Goal: Task Accomplishment & Management: Manage account settings

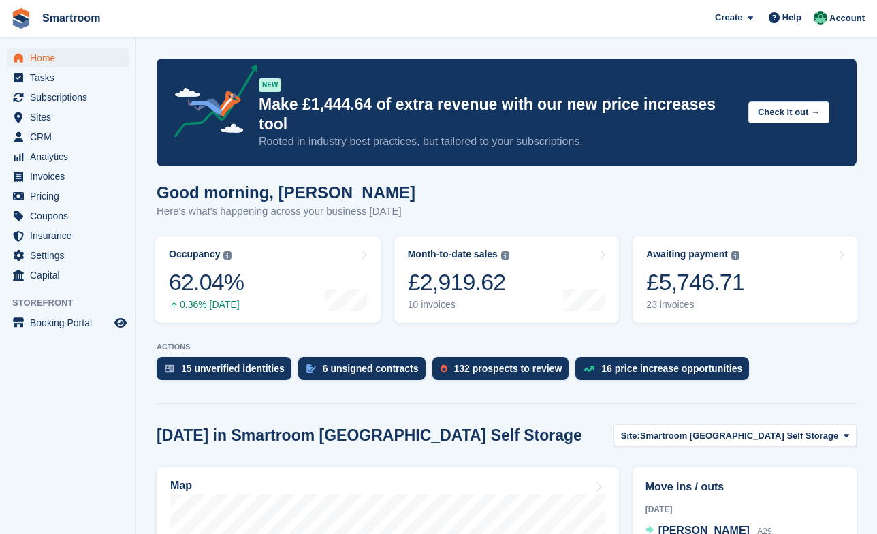
scroll to position [357, 0]
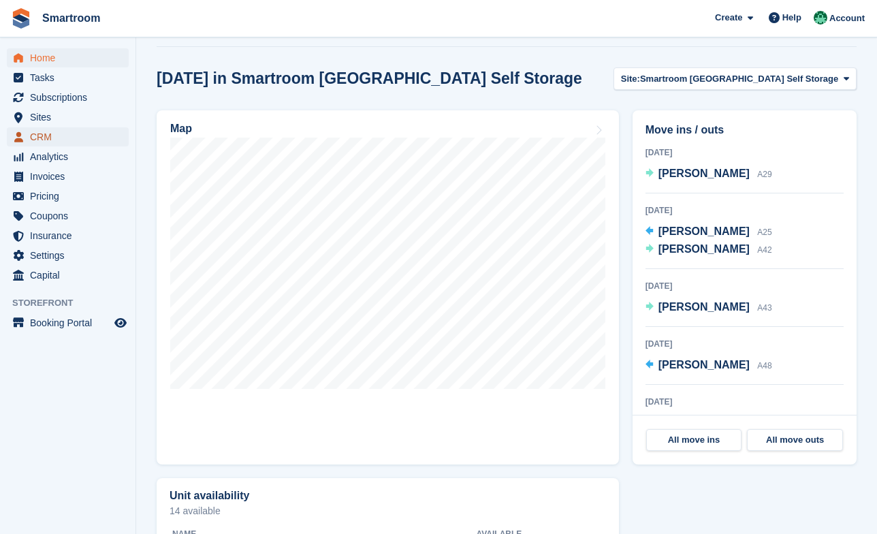
click at [58, 138] on span "CRM" at bounding box center [71, 136] width 82 height 19
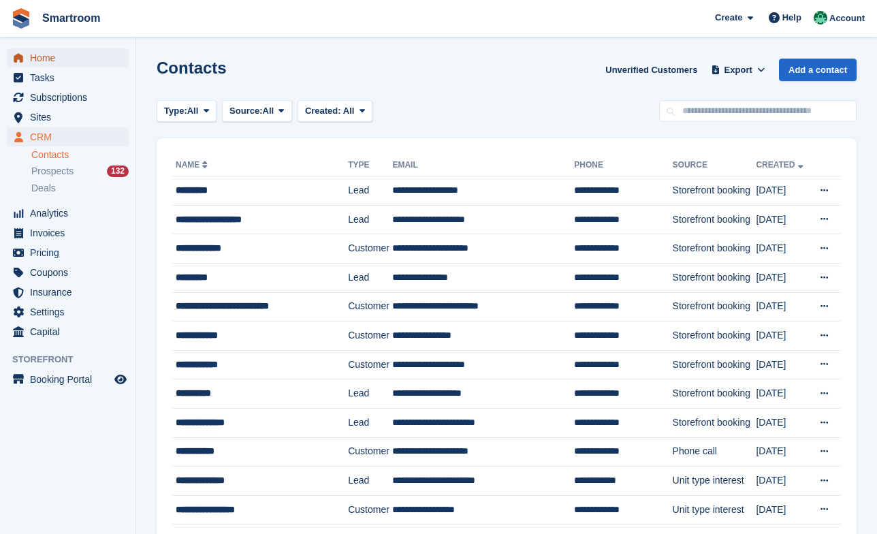
click at [69, 57] on span "Home" at bounding box center [71, 57] width 82 height 19
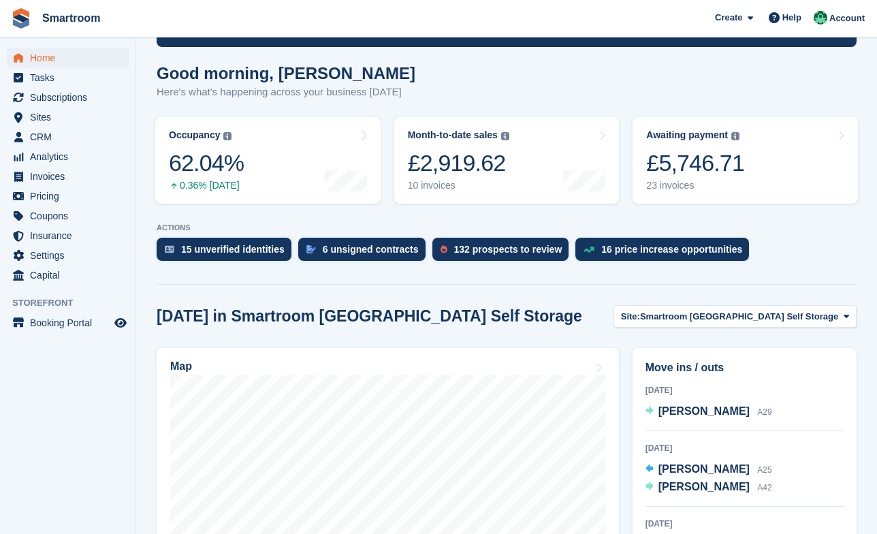
scroll to position [240, 0]
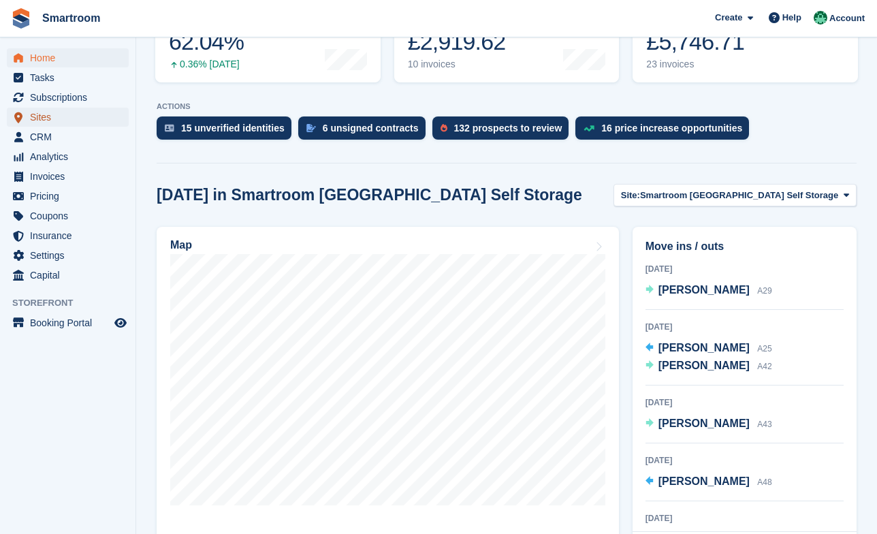
click at [65, 124] on span "Sites" at bounding box center [71, 117] width 82 height 19
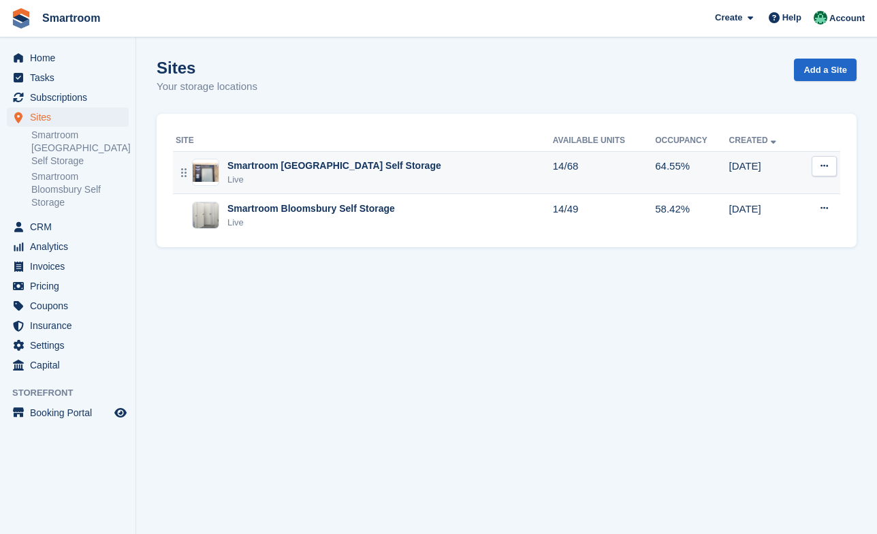
click at [427, 173] on div "Smartroom Stoke Newington Self Storage Live" at bounding box center [364, 173] width 377 height 28
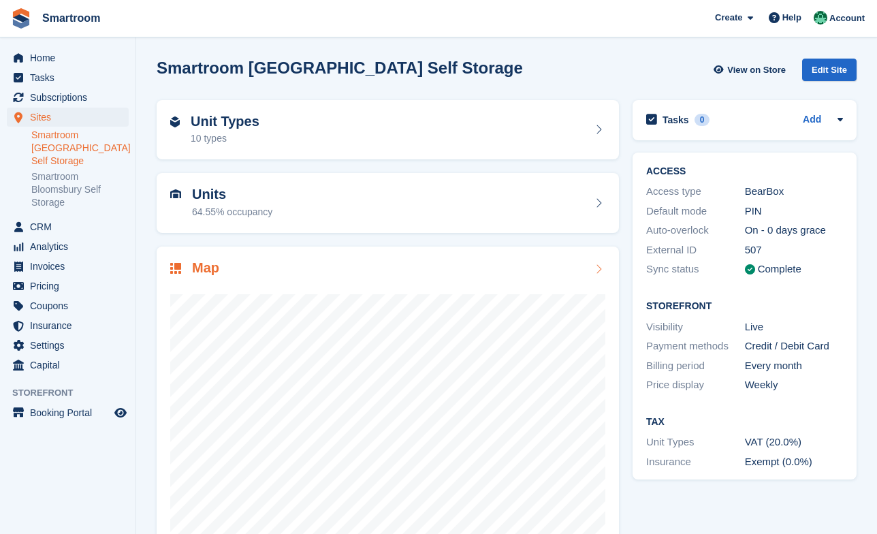
scroll to position [47, 0]
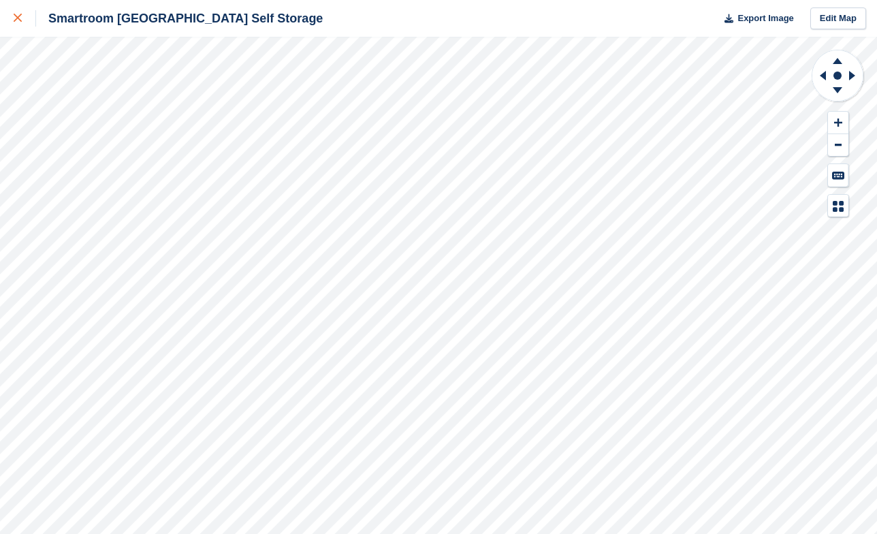
click at [18, 18] on icon at bounding box center [18, 18] width 8 height 8
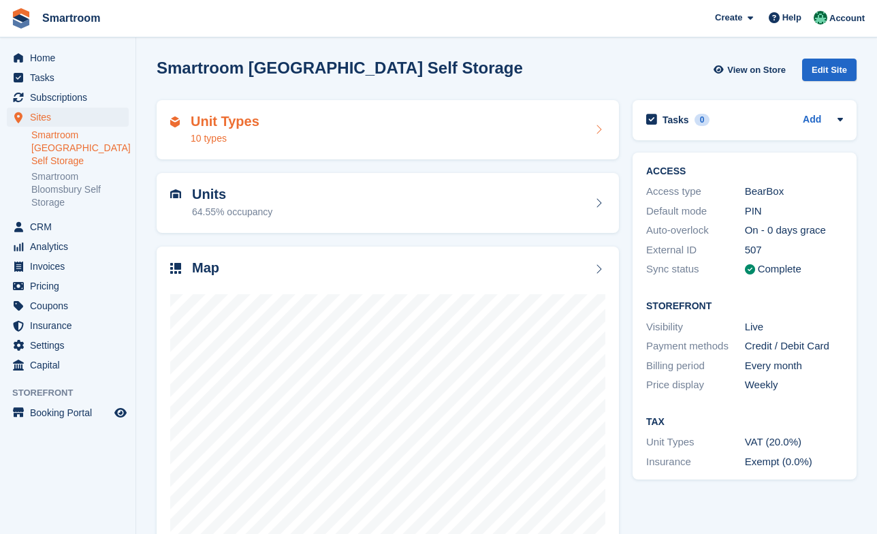
click at [307, 102] on div "Unit Types 10 types" at bounding box center [388, 130] width 463 height 60
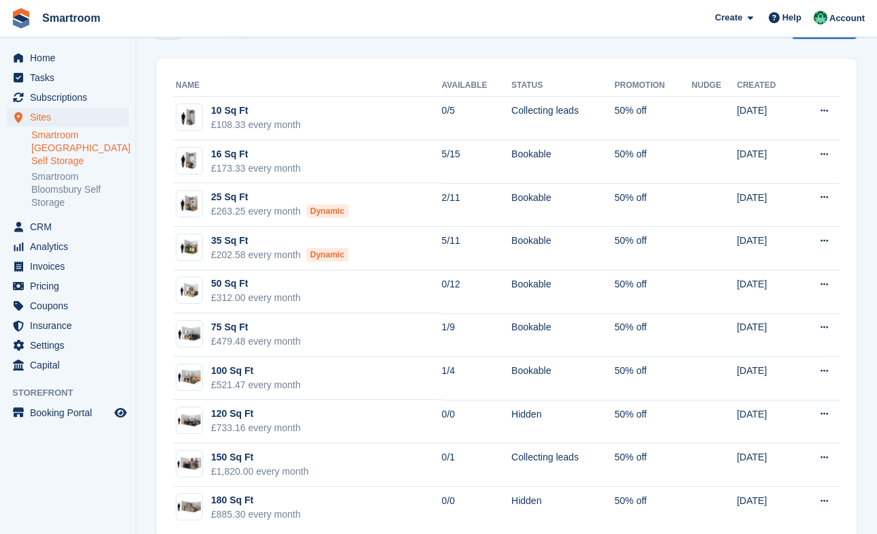
scroll to position [40, 0]
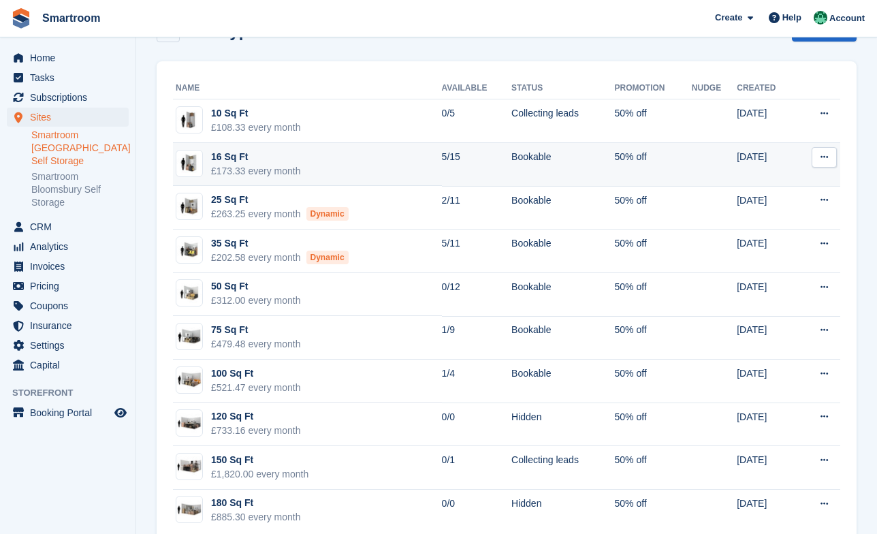
click at [336, 154] on td "16 Sq Ft £173.33 every month" at bounding box center [307, 165] width 269 height 44
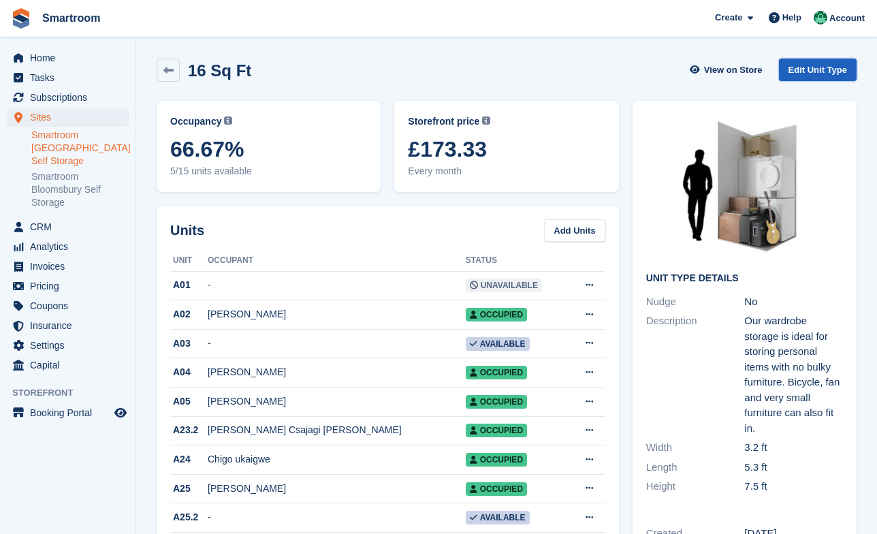
click at [814, 70] on link "Edit Unit Type" at bounding box center [818, 70] width 78 height 22
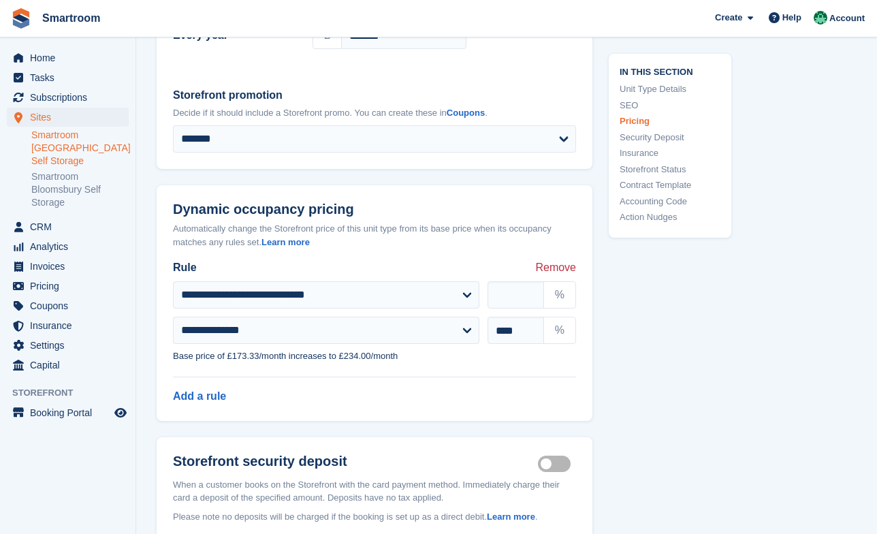
scroll to position [1450, 0]
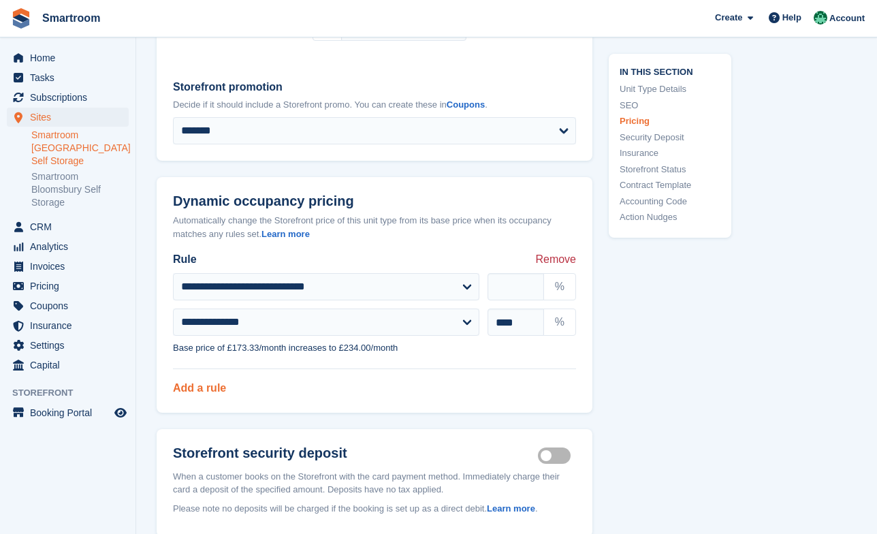
click at [205, 394] on link "Add a rule" at bounding box center [199, 388] width 53 height 12
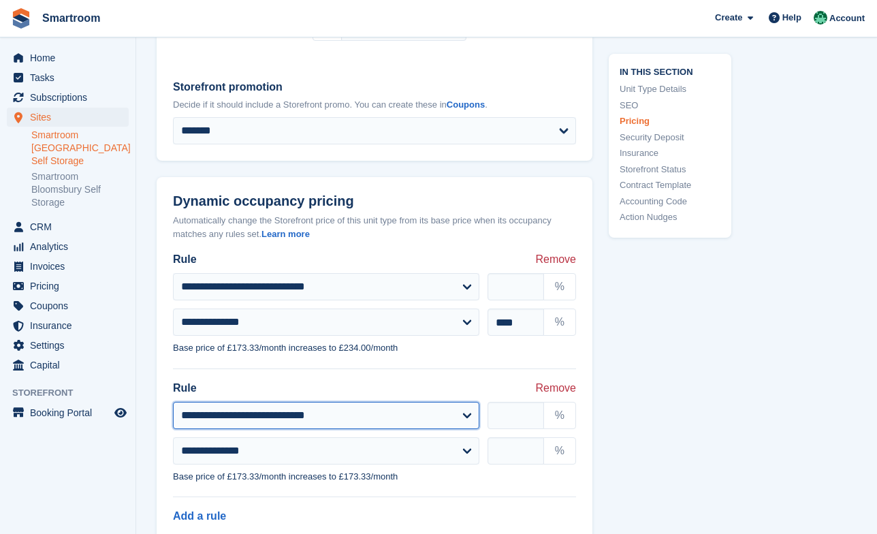
select select "*********"
click option "**********" at bounding box center [0, 0] width 0 height 0
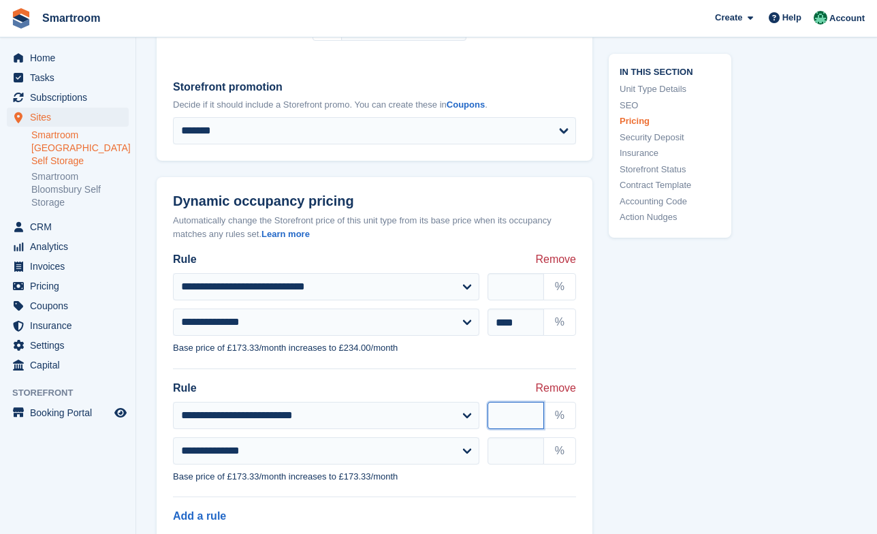
click at [511, 429] on input "number" at bounding box center [516, 415] width 57 height 27
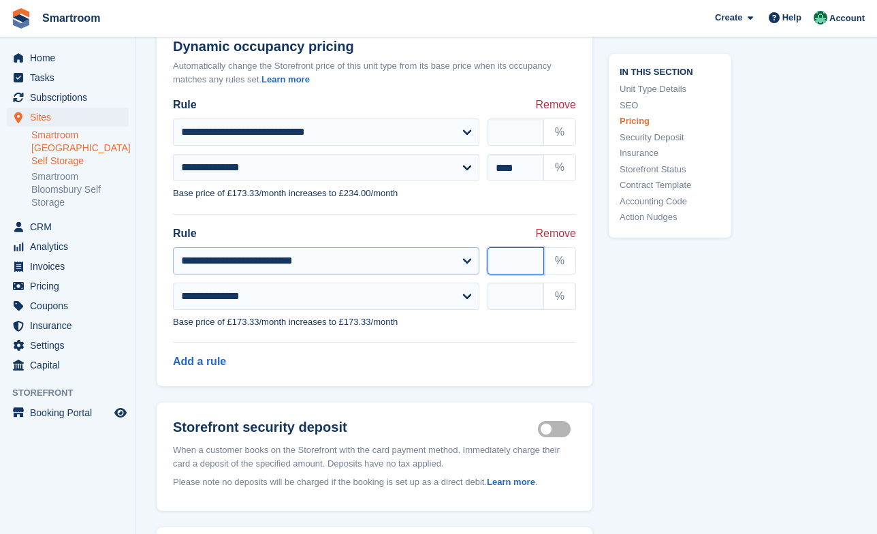
scroll to position [1633, 0]
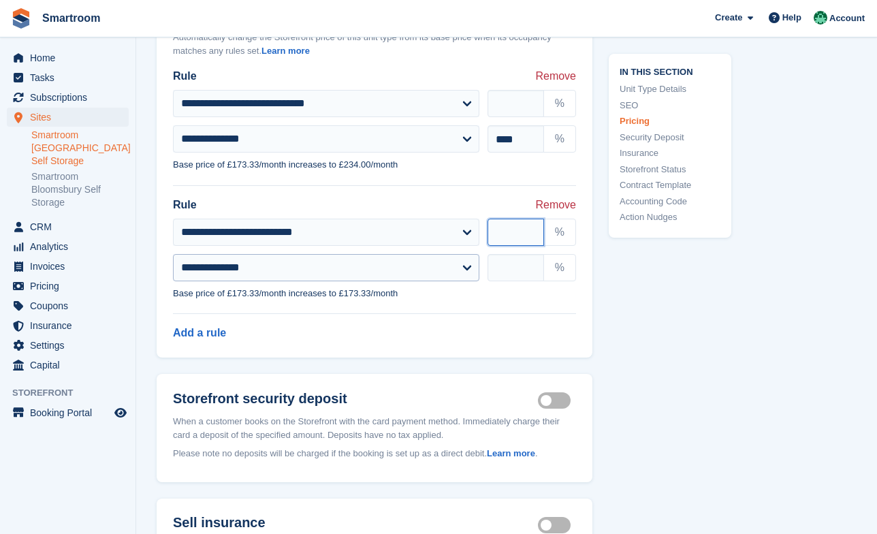
type input "**"
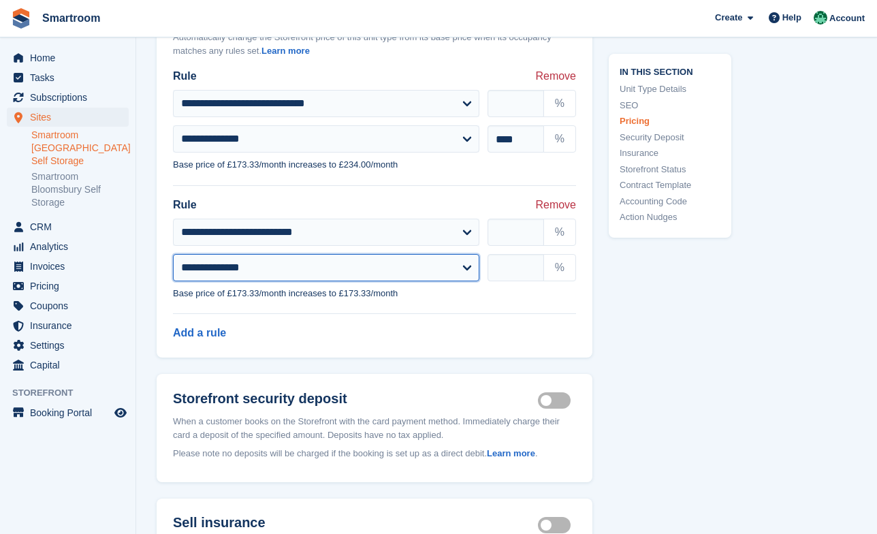
select select "********"
click option "**********" at bounding box center [0, 0] width 0 height 0
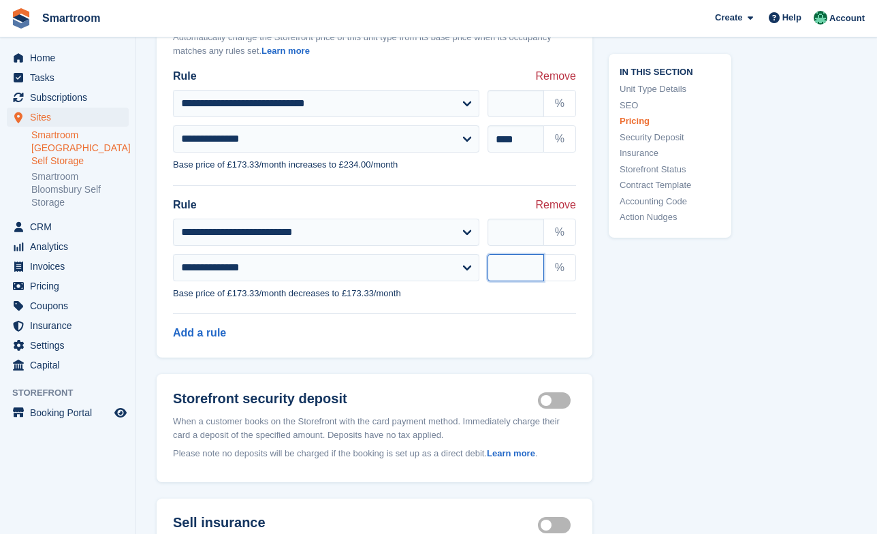
click at [513, 281] on input "text" at bounding box center [516, 267] width 57 height 27
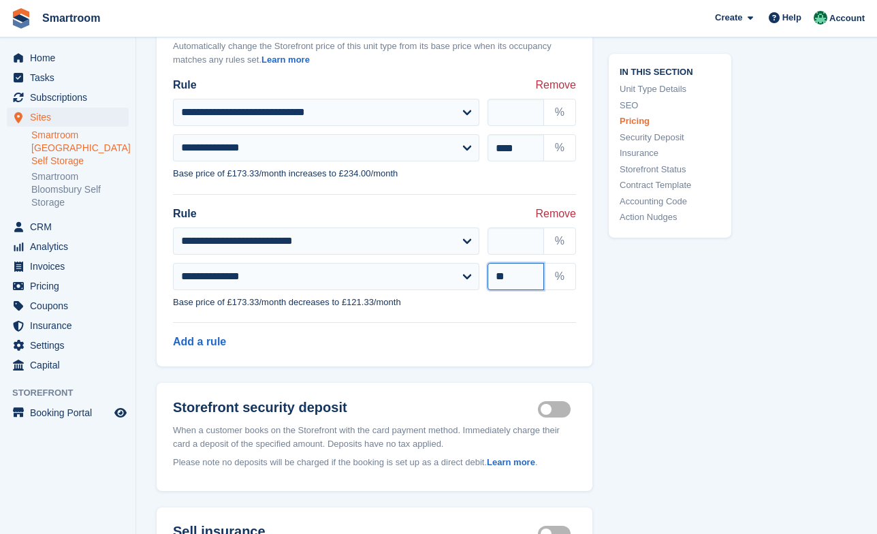
scroll to position [1622, 0]
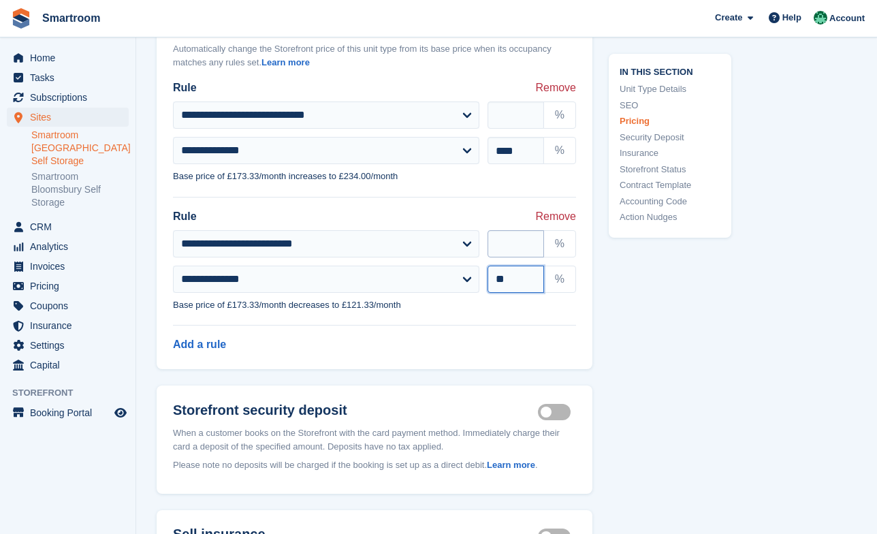
type input "**"
click at [510, 257] on input "**" at bounding box center [516, 243] width 57 height 27
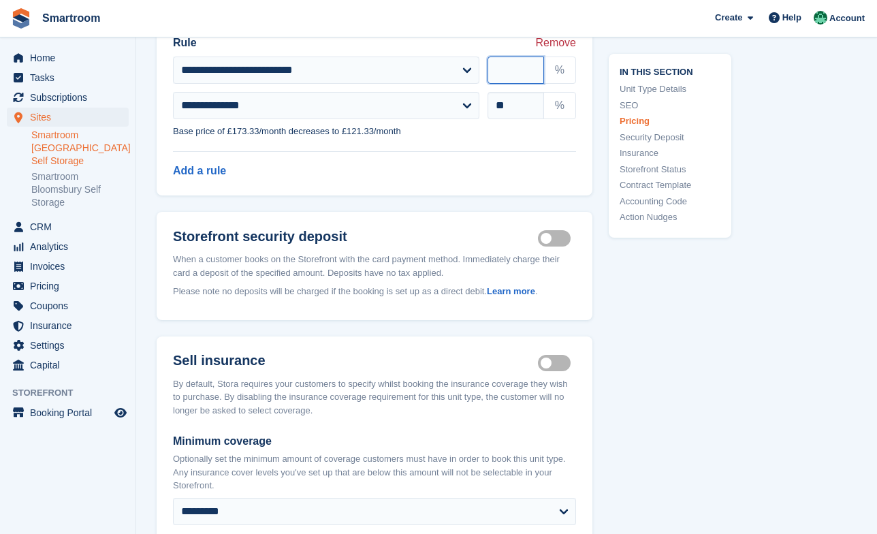
scroll to position [1796, 0]
type input "**"
click at [459, 152] on fieldset "**********" at bounding box center [374, 93] width 403 height 118
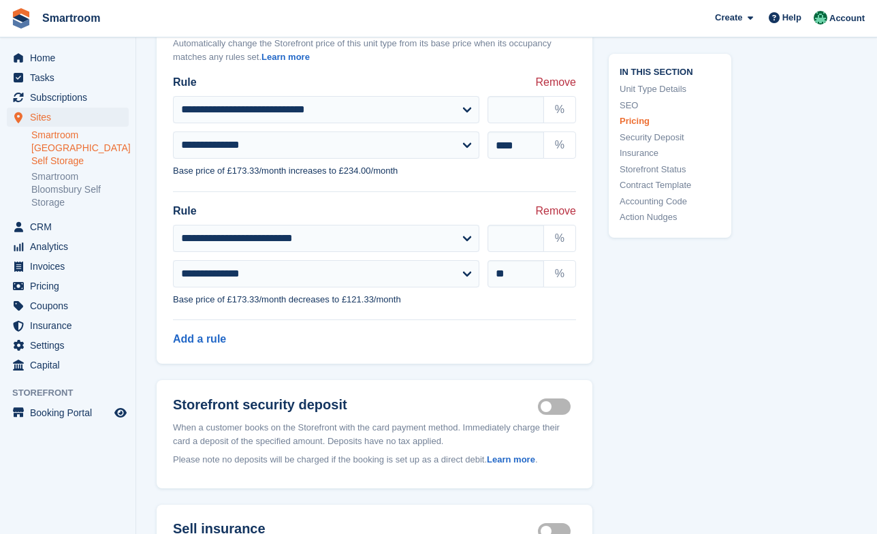
scroll to position [1650, 0]
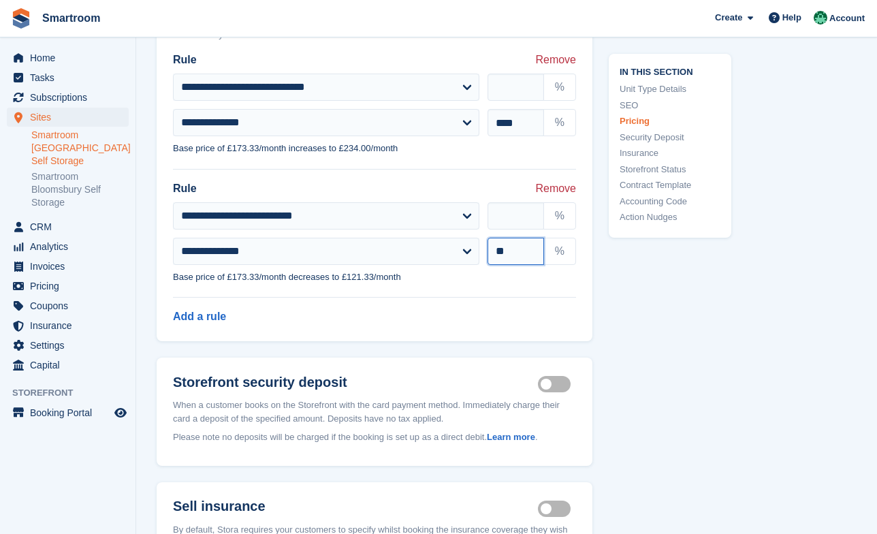
click at [521, 256] on input "**" at bounding box center [516, 251] width 57 height 27
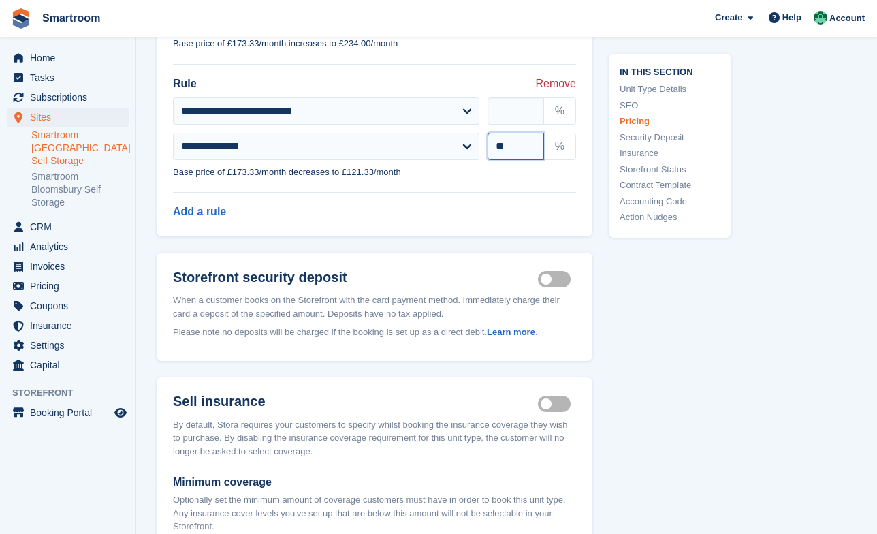
scroll to position [1731, 0]
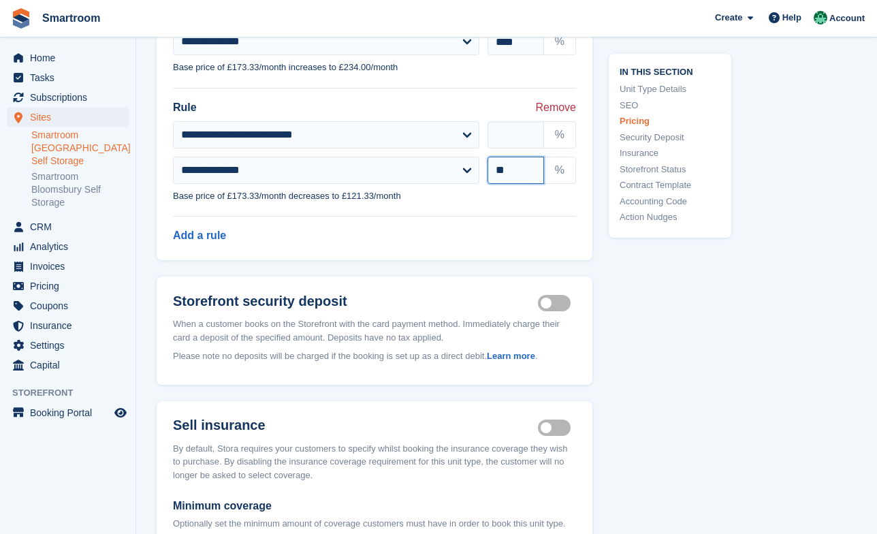
type input "*"
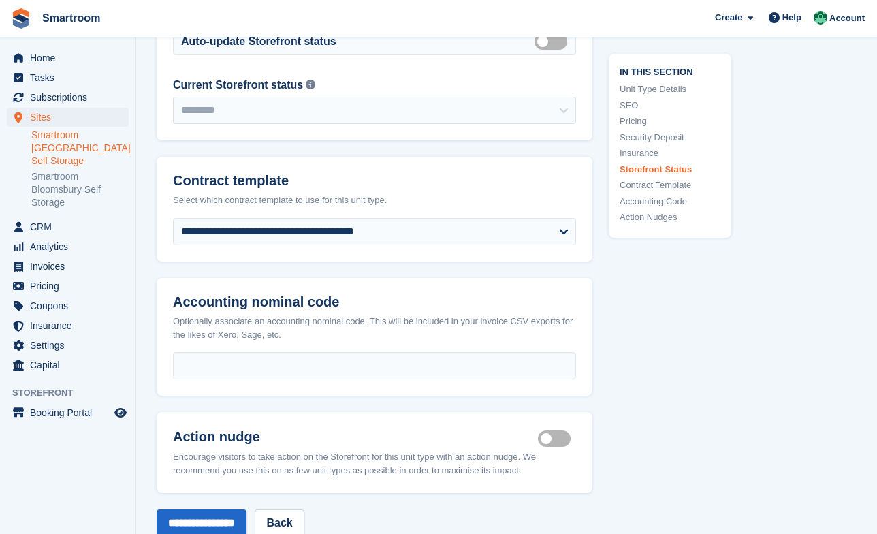
scroll to position [2595, 0]
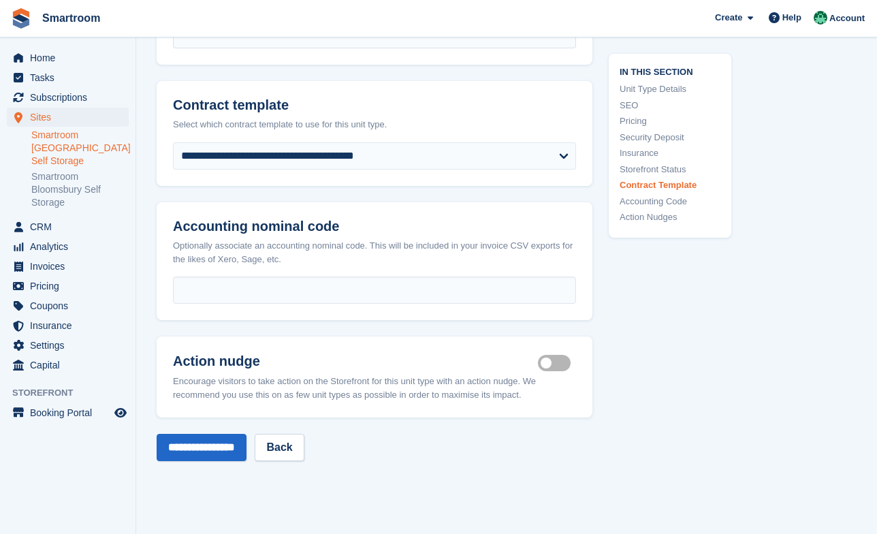
type input "**"
click at [240, 455] on input "**********" at bounding box center [202, 447] width 90 height 27
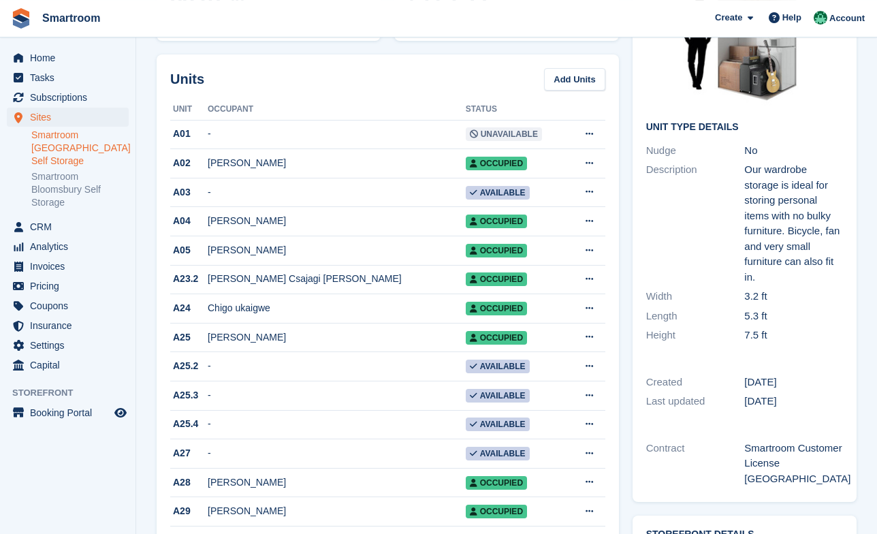
scroll to position [63, 0]
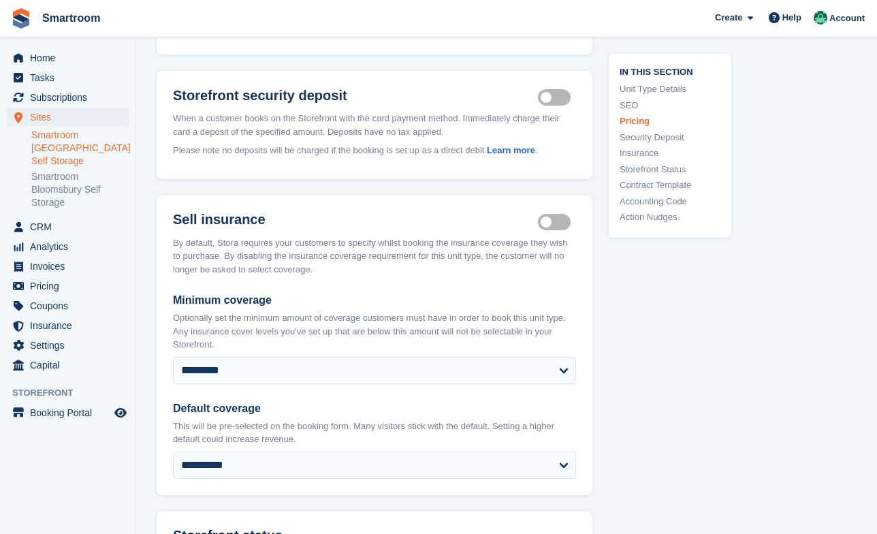
scroll to position [1467, 0]
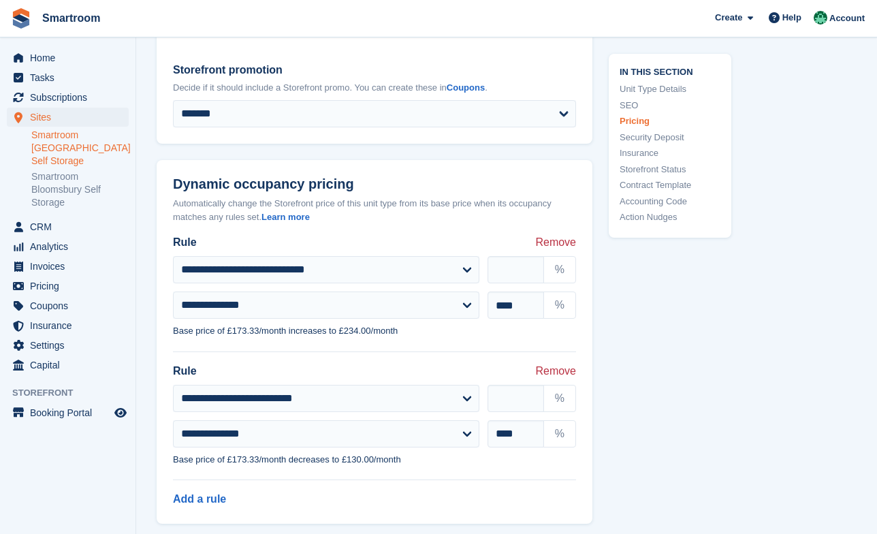
click at [65, 139] on link "Smartroom [GEOGRAPHIC_DATA] Self Storage" at bounding box center [79, 148] width 97 height 39
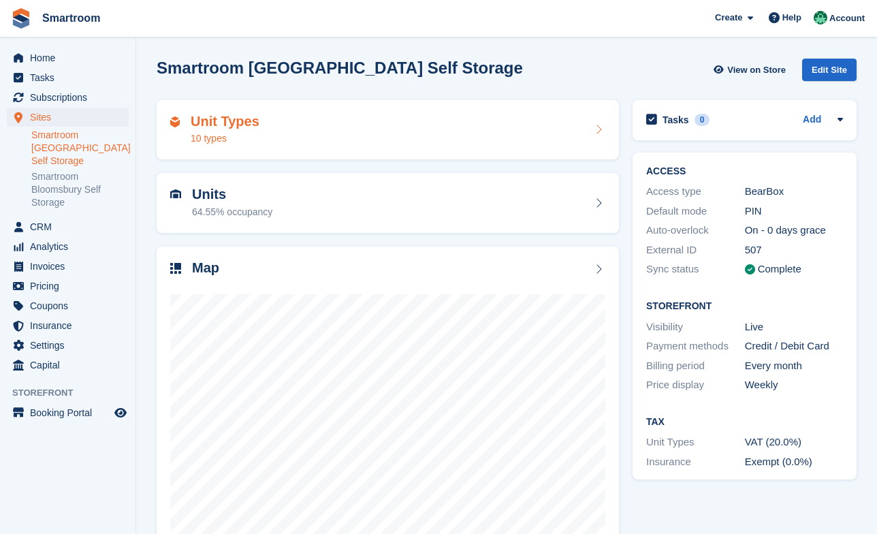
click at [274, 138] on div "Unit Types 10 types" at bounding box center [387, 130] width 435 height 33
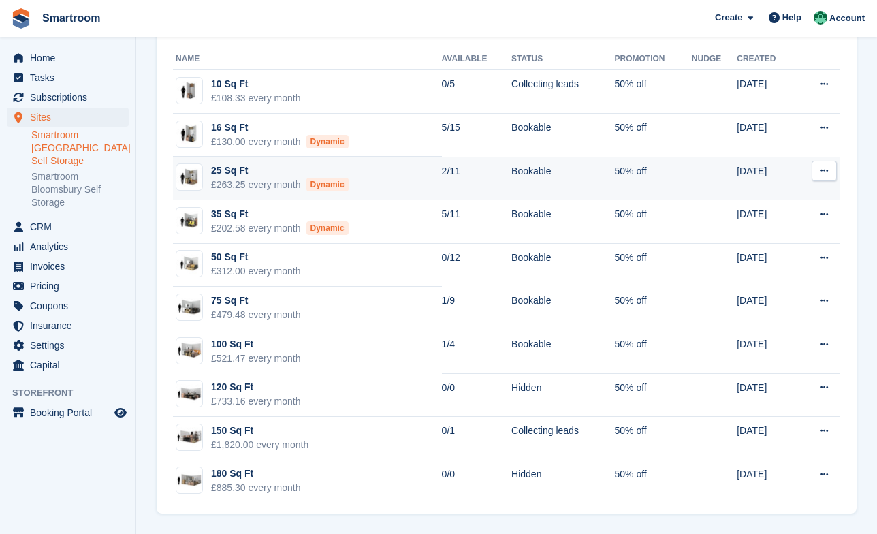
scroll to position [69, 0]
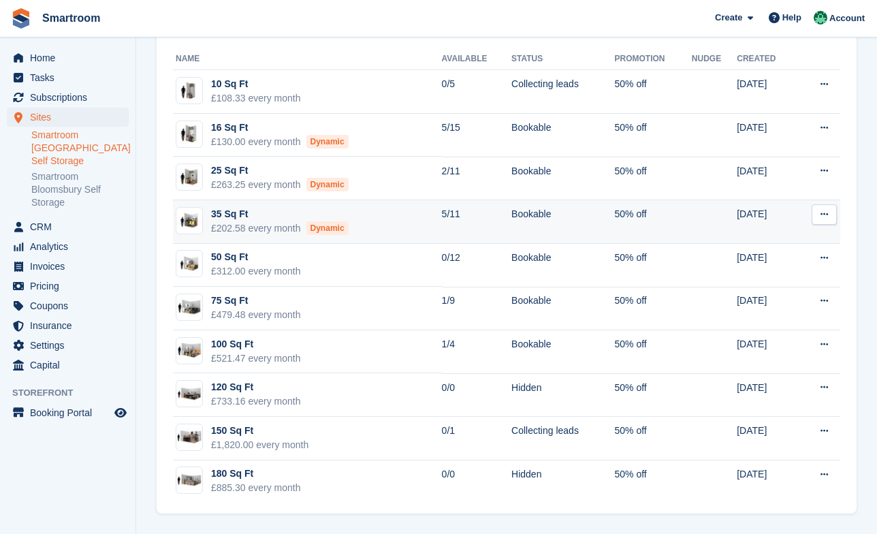
click at [824, 215] on icon at bounding box center [824, 214] width 7 height 9
click at [770, 244] on p "Edit unit type" at bounding box center [771, 241] width 119 height 18
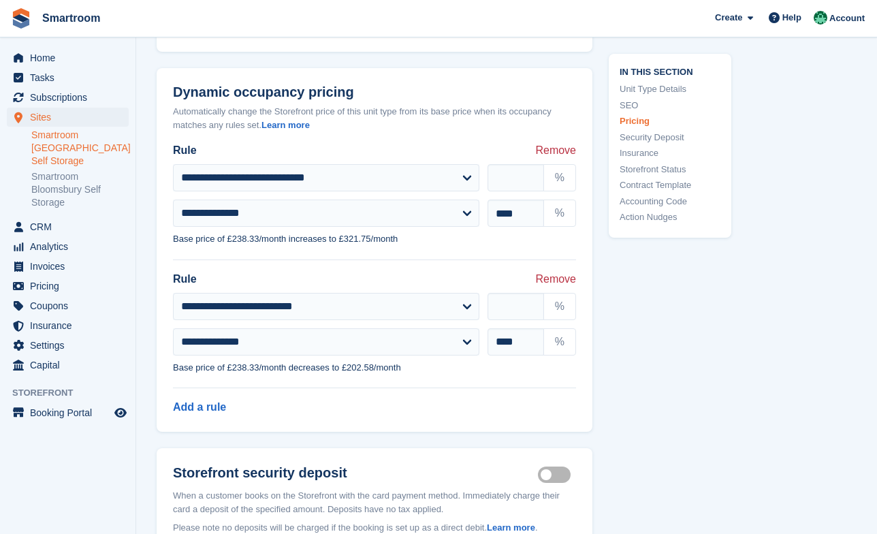
scroll to position [1559, 0]
click at [501, 355] on input "****" at bounding box center [516, 341] width 57 height 27
click at [442, 389] on fieldset "**********" at bounding box center [374, 330] width 403 height 118
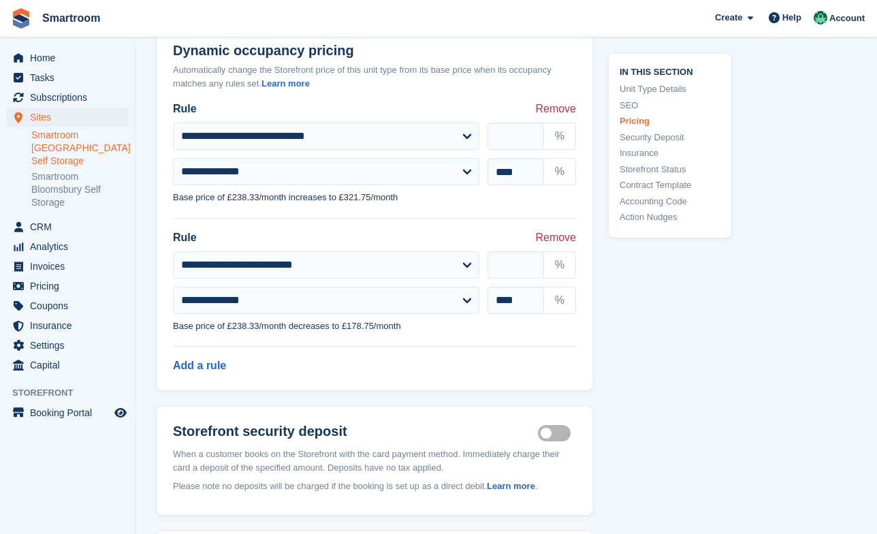
scroll to position [1626, 0]
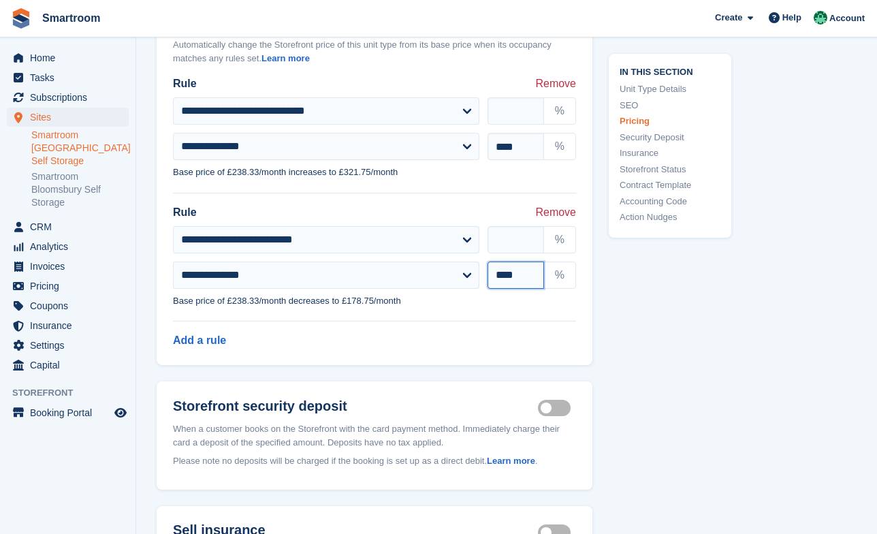
click at [507, 285] on input "****" at bounding box center [516, 275] width 57 height 27
type input "****"
click at [438, 358] on div "Add a rule" at bounding box center [375, 348] width 436 height 33
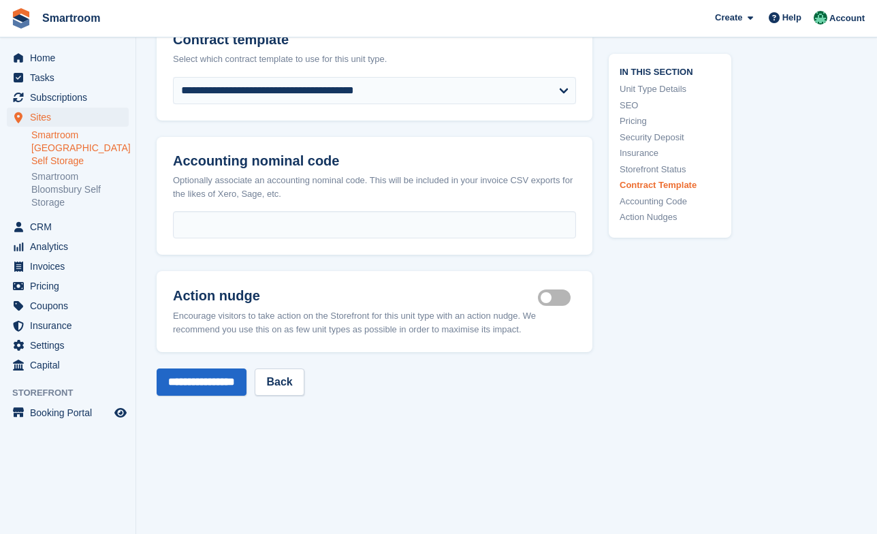
scroll to position [2754, 0]
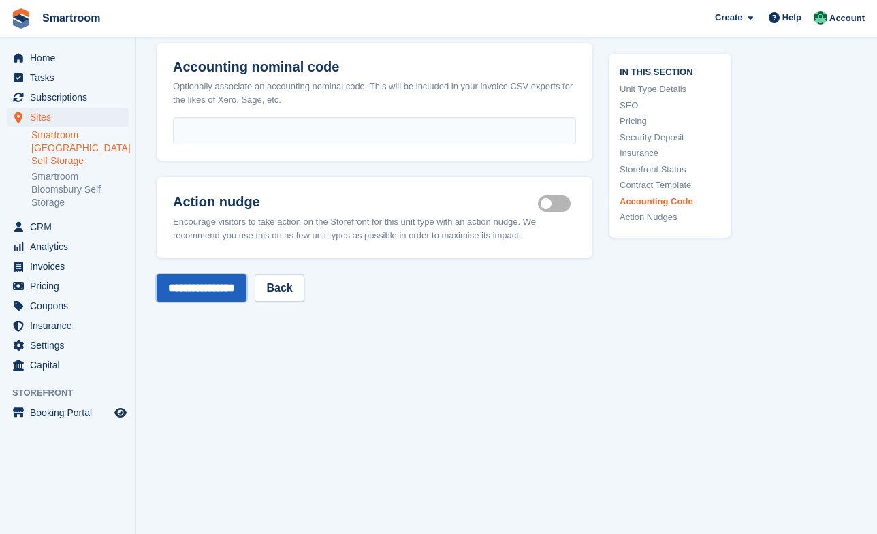
click at [240, 302] on input "**********" at bounding box center [202, 288] width 90 height 27
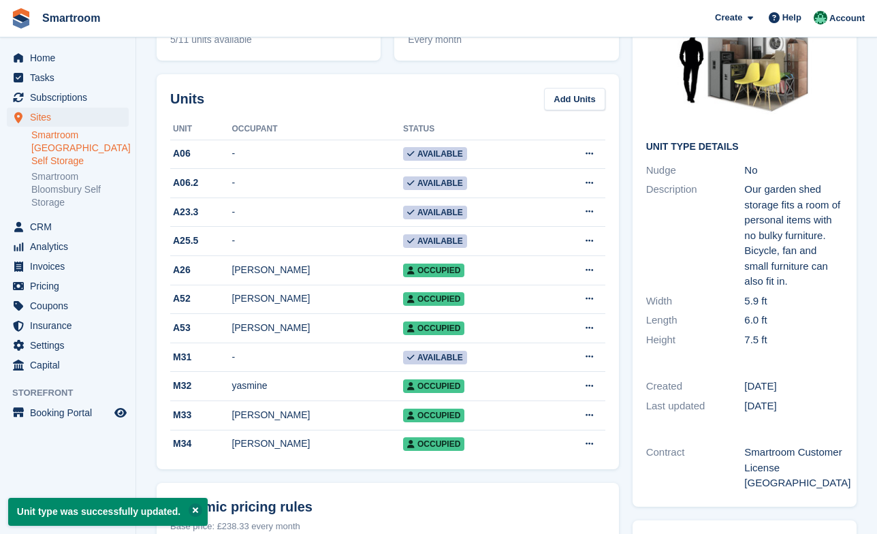
scroll to position [18, 0]
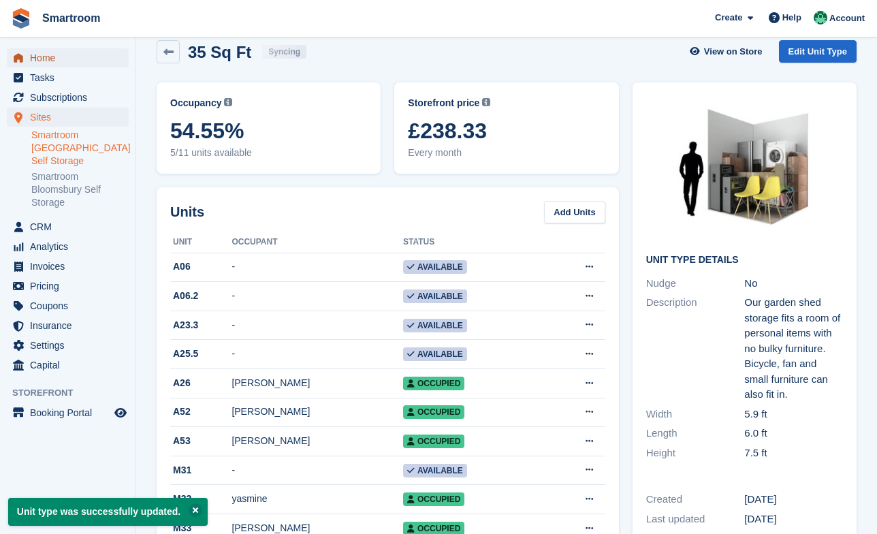
click at [61, 61] on span "Home" at bounding box center [71, 57] width 82 height 19
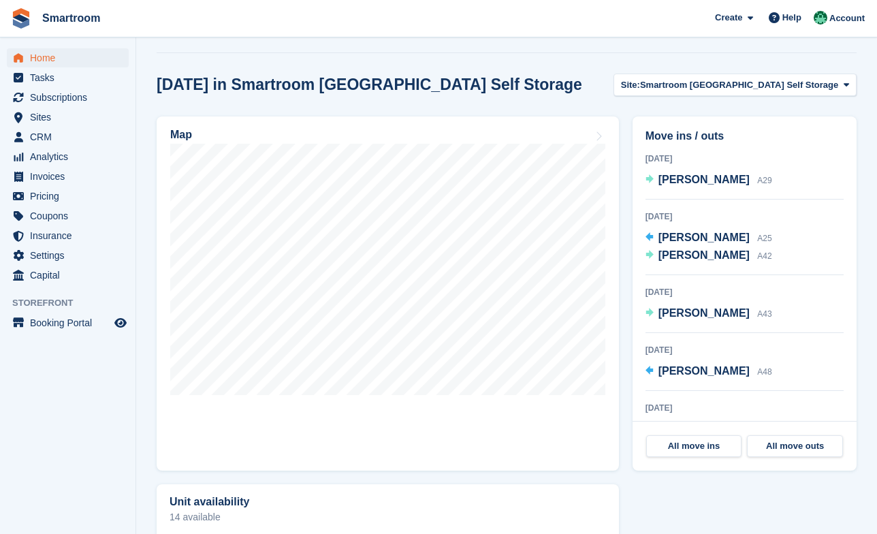
scroll to position [357, 0]
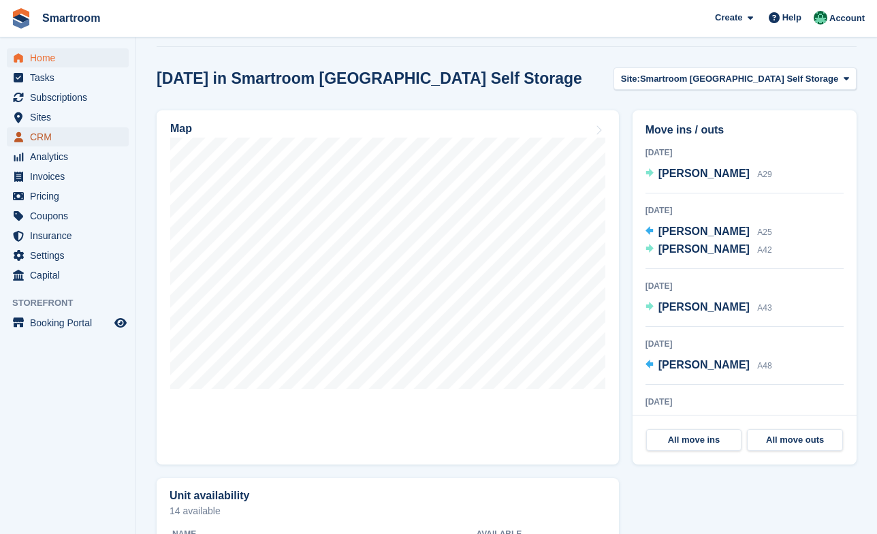
click at [60, 137] on span "CRM" at bounding box center [71, 136] width 82 height 19
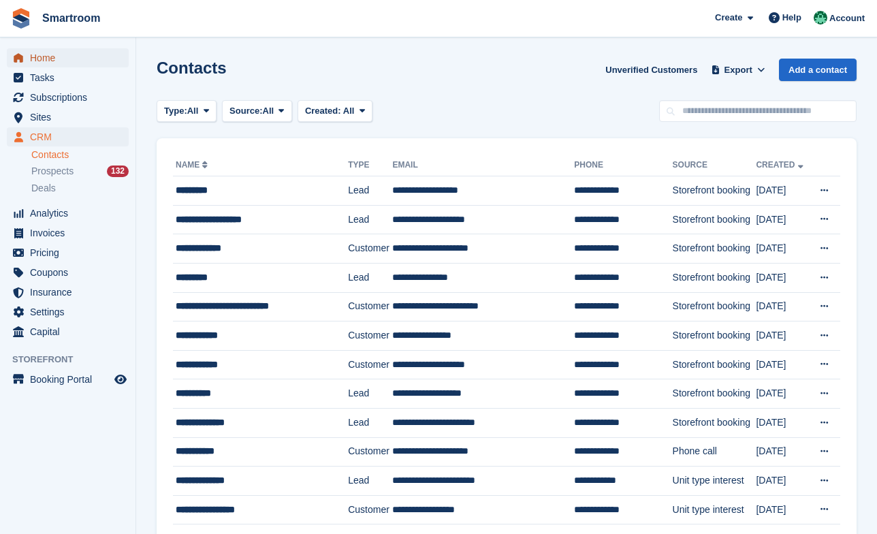
click at [44, 54] on span "Home" at bounding box center [71, 57] width 82 height 19
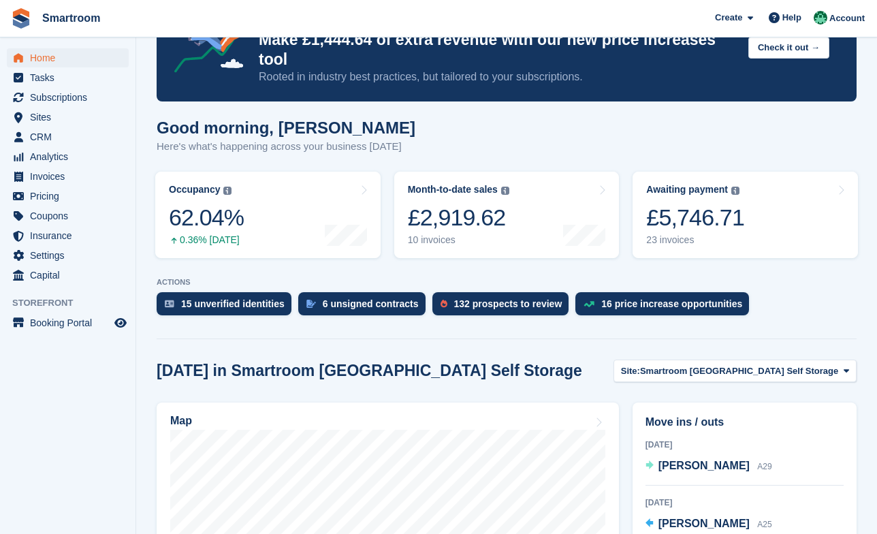
scroll to position [95, 0]
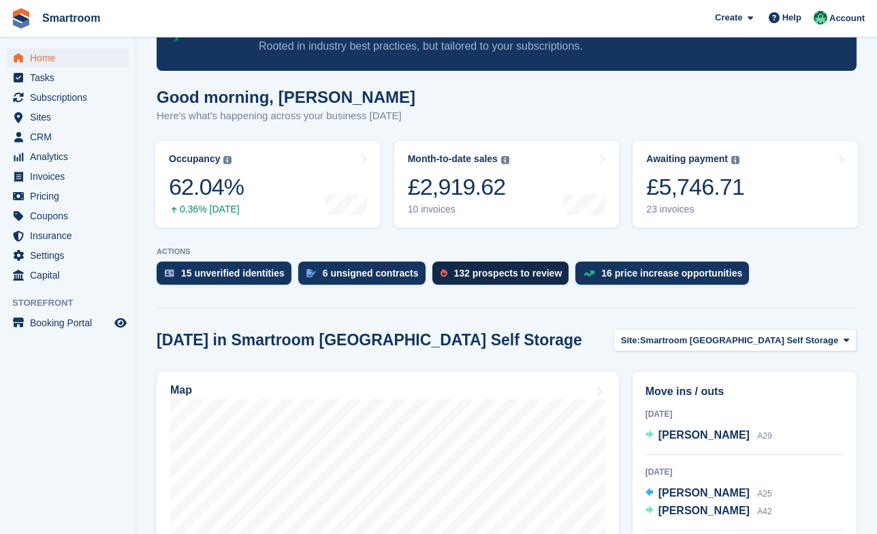
click at [502, 268] on div "132 prospects to review" at bounding box center [508, 273] width 108 height 11
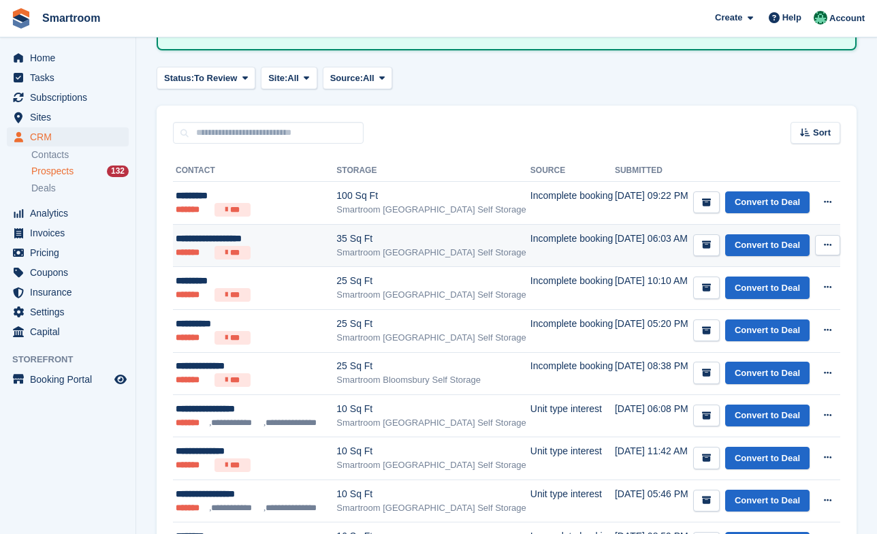
scroll to position [127, 0]
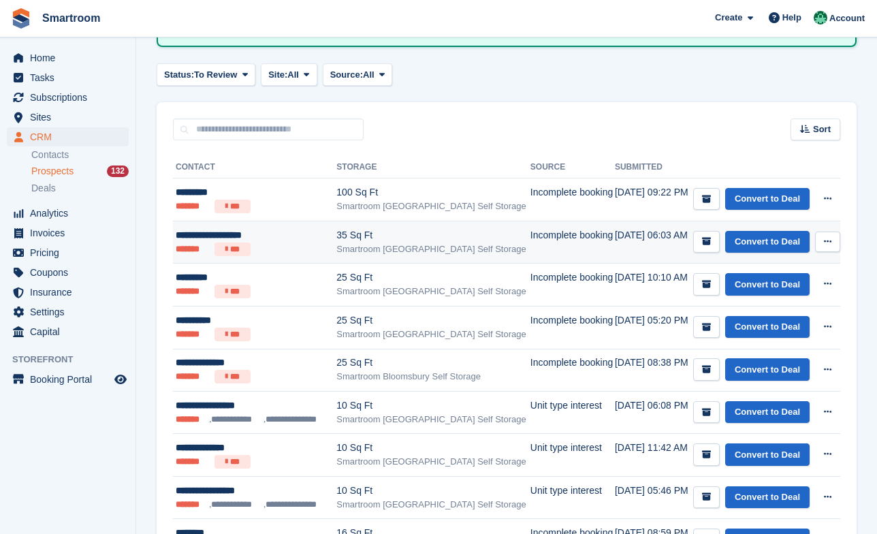
click at [599, 247] on td "Incomplete booking" at bounding box center [573, 242] width 84 height 43
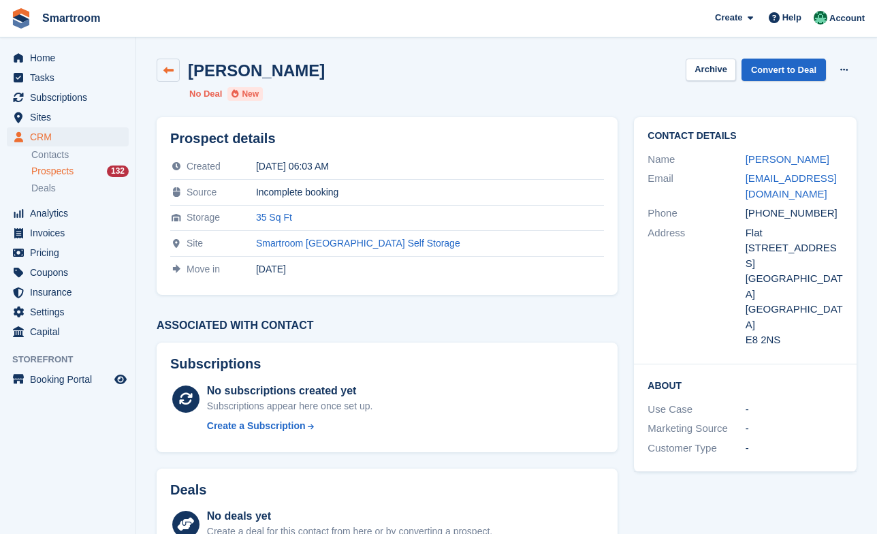
click at [168, 67] on icon at bounding box center [168, 70] width 10 height 10
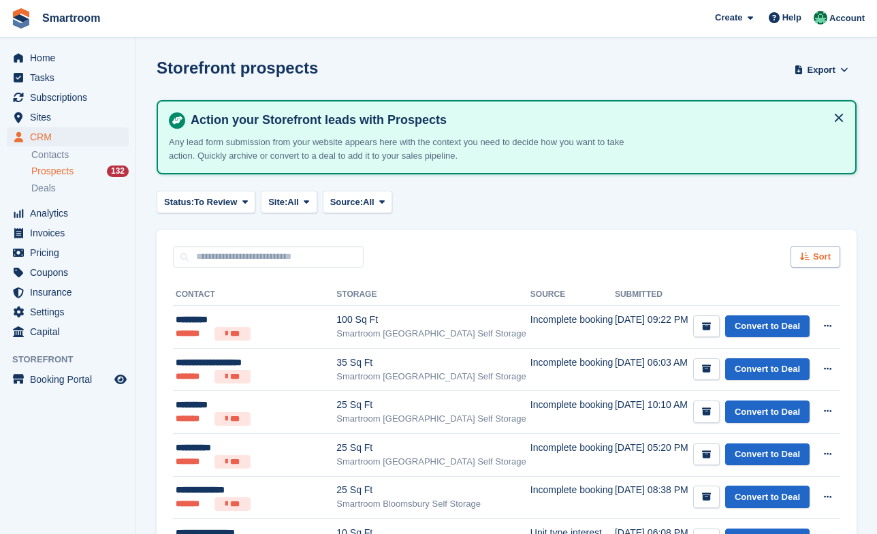
click at [821, 257] on span "Sort" at bounding box center [822, 257] width 18 height 14
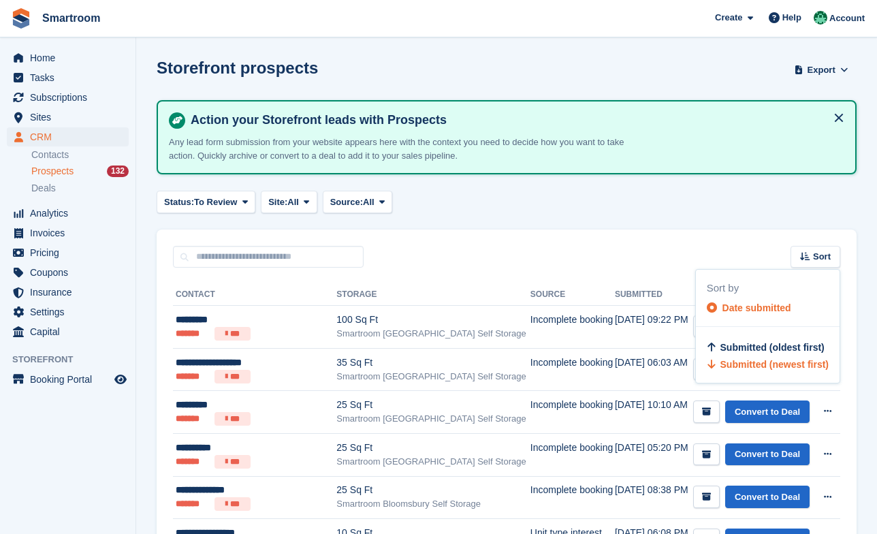
click at [580, 251] on div "Sort Sort by Date submitted Submitted (oldest first) Submitted (newest first)" at bounding box center [507, 249] width 700 height 39
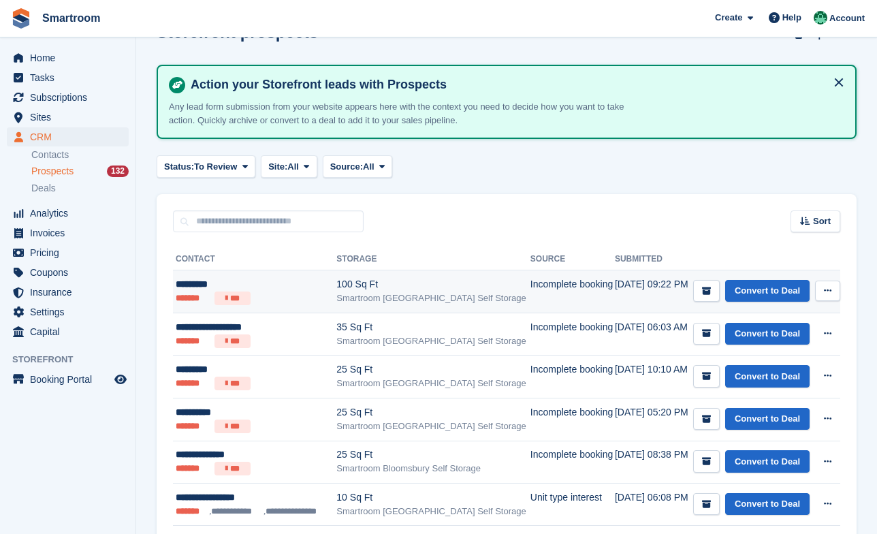
scroll to position [47, 0]
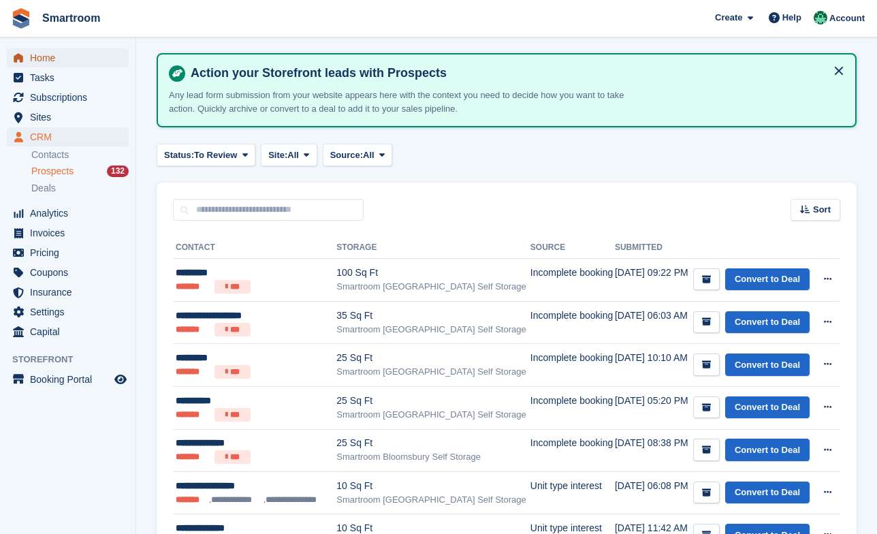
click at [52, 57] on span "Home" at bounding box center [71, 57] width 82 height 19
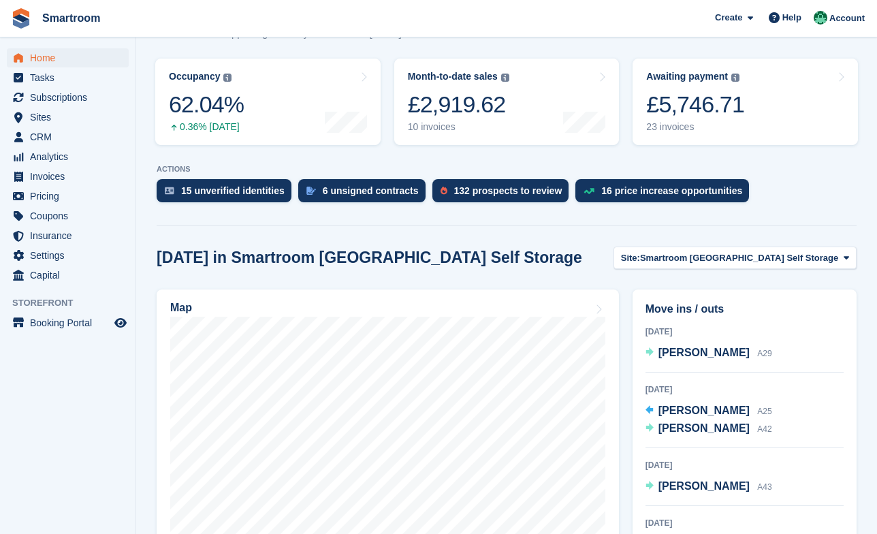
scroll to position [185, 0]
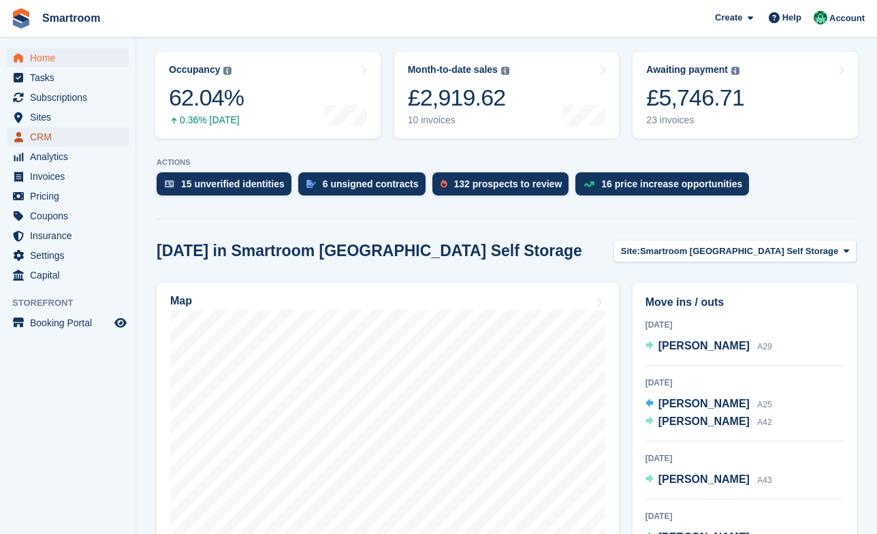
click at [58, 136] on span "CRM" at bounding box center [71, 136] width 82 height 19
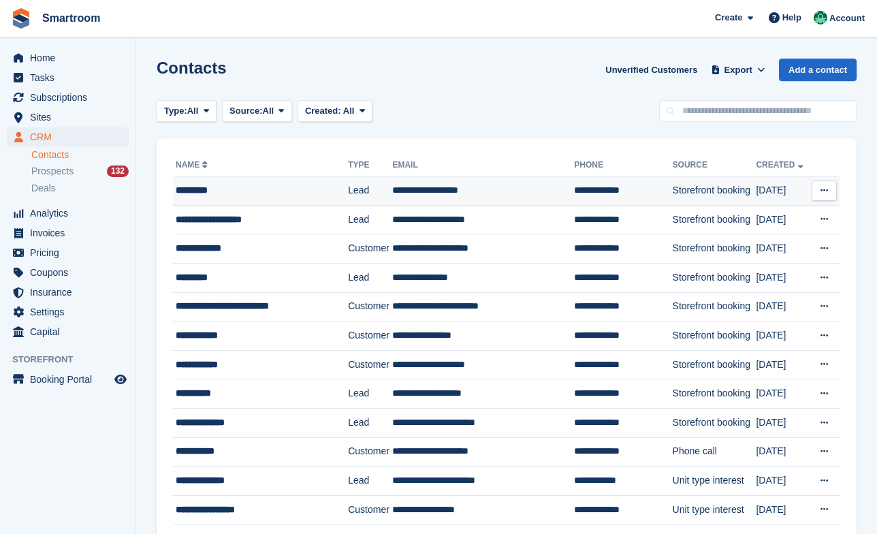
click at [270, 189] on div "*********" at bounding box center [256, 190] width 161 height 14
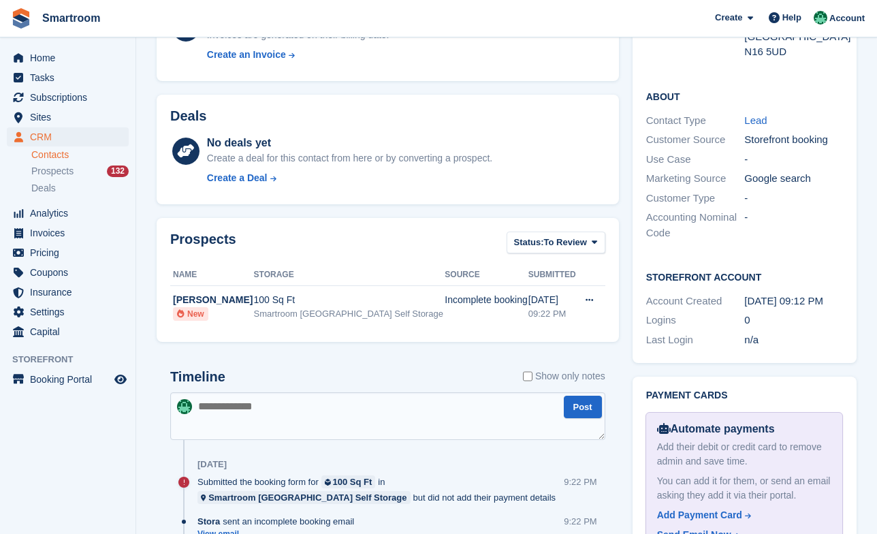
scroll to position [260, 0]
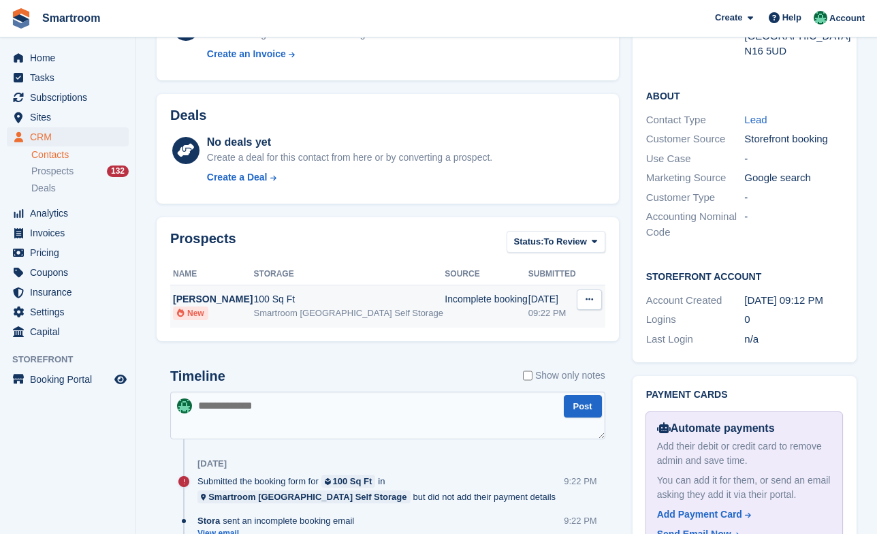
click at [338, 299] on div "100 Sq Ft" at bounding box center [349, 299] width 191 height 14
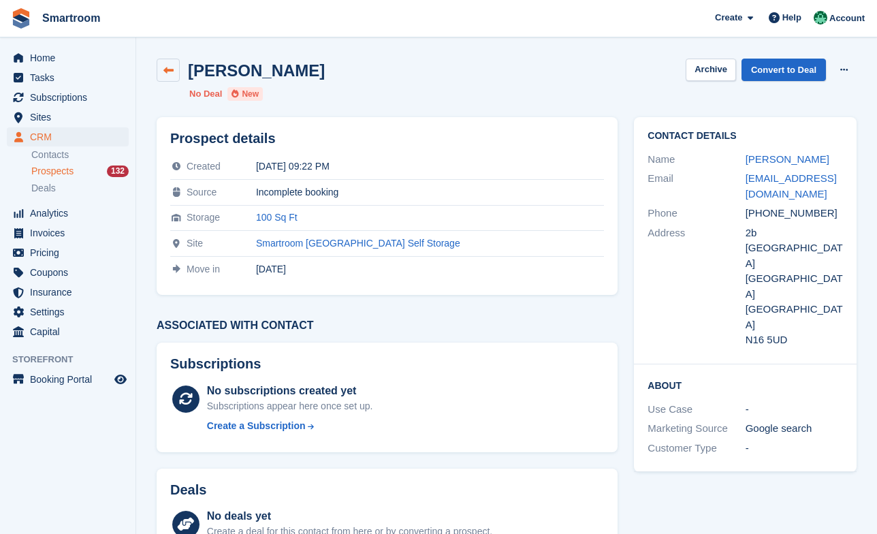
click at [160, 69] on link at bounding box center [168, 70] width 23 height 23
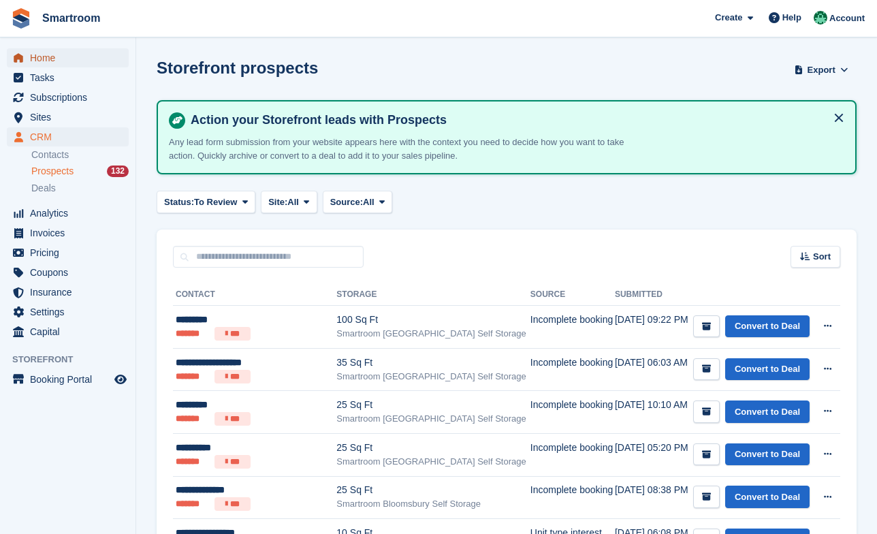
click at [54, 52] on span "Home" at bounding box center [71, 57] width 82 height 19
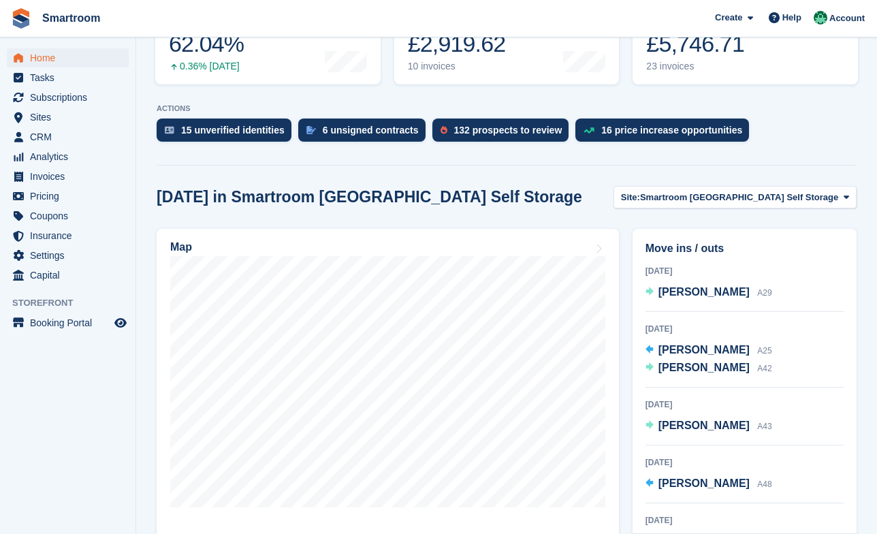
scroll to position [274, 0]
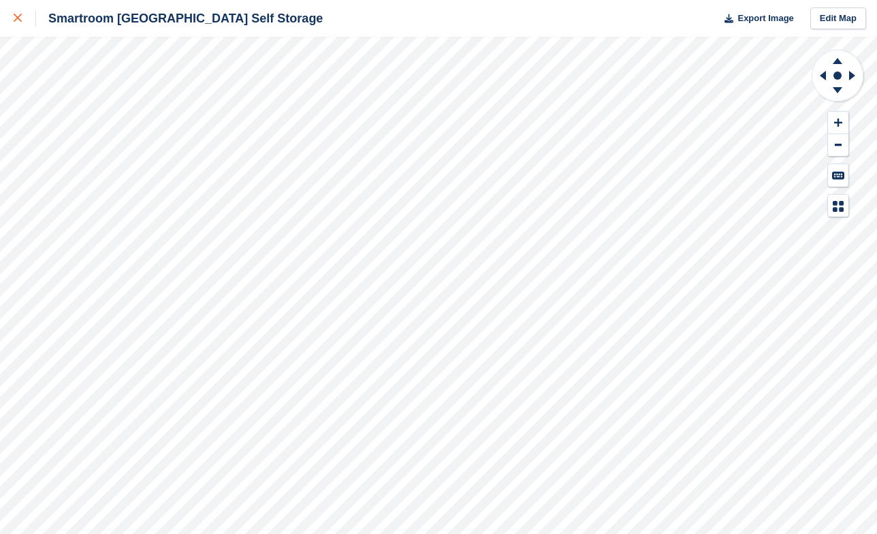
click at [16, 10] on link at bounding box center [18, 18] width 36 height 37
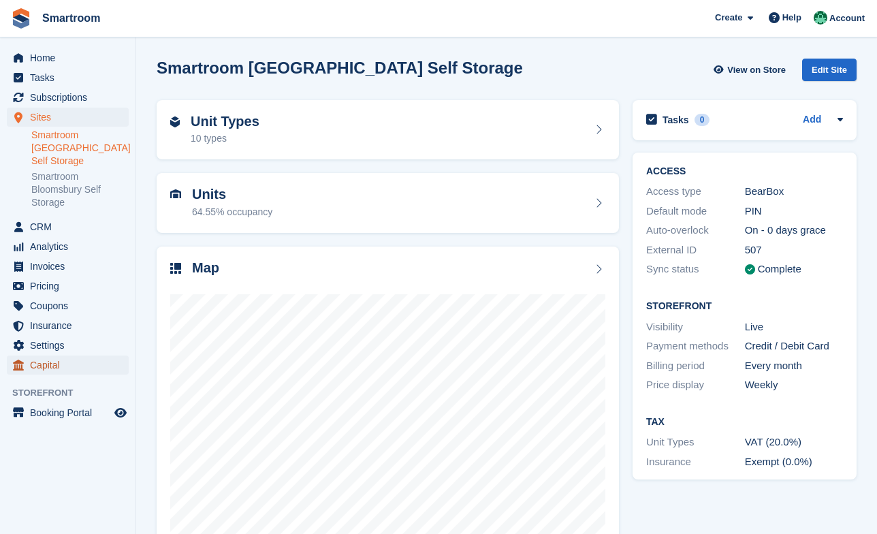
click at [52, 363] on span "Capital" at bounding box center [71, 365] width 82 height 19
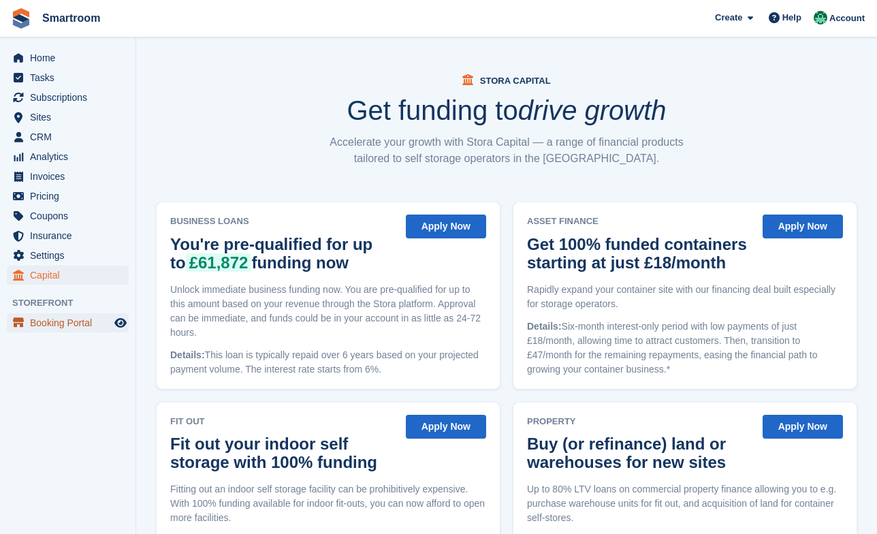
click at [37, 318] on span "Booking Portal" at bounding box center [71, 322] width 82 height 19
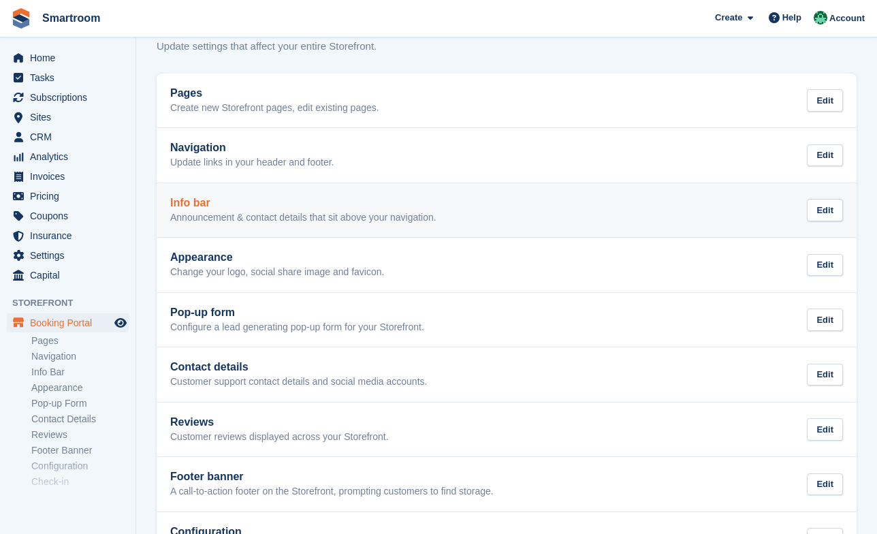
scroll to position [54, 0]
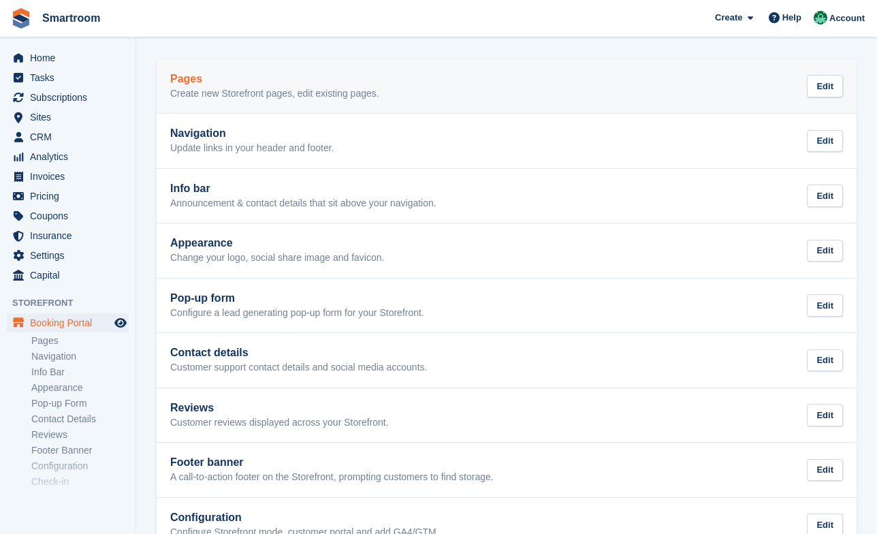
click at [476, 84] on div "Pages Create new Storefront pages, edit existing pages. Edit" at bounding box center [506, 86] width 673 height 27
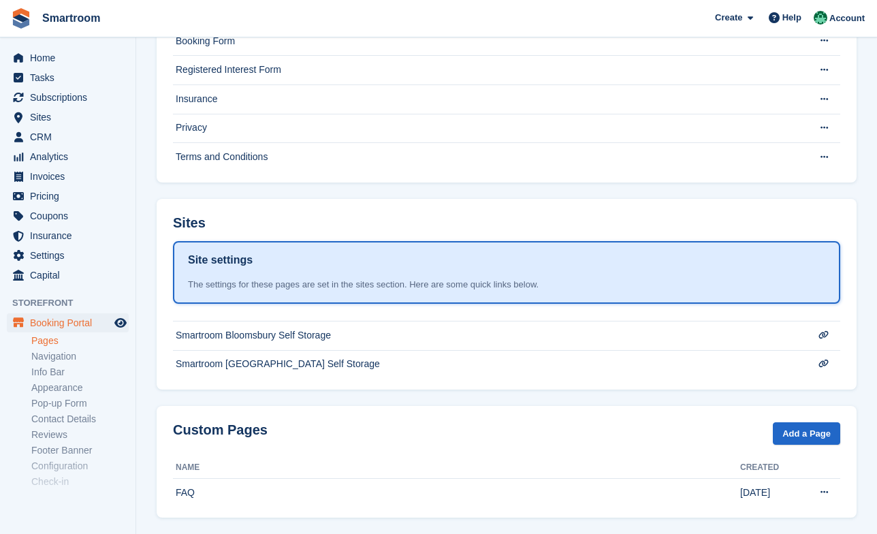
scroll to position [190, 0]
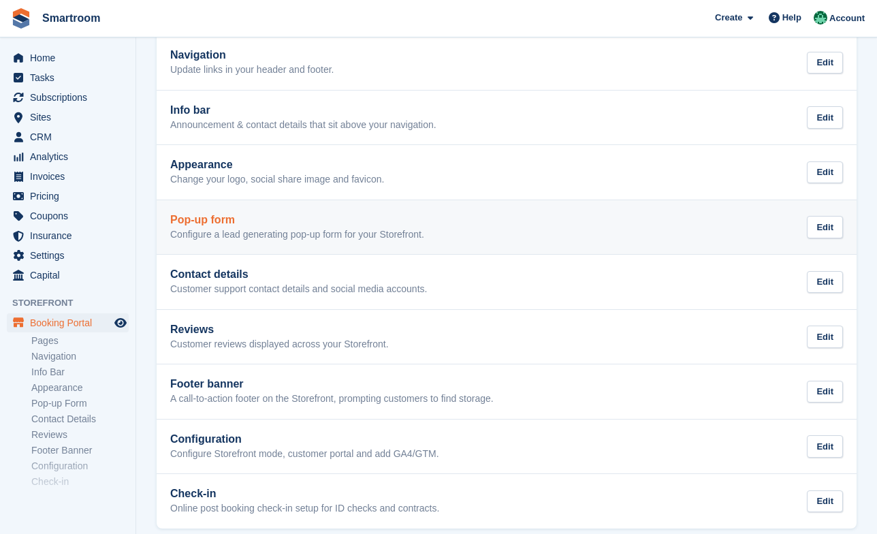
scroll to position [135, 0]
click at [416, 208] on link "Pop-up form Configure a lead generating pop-up form for your Storefront. Edit" at bounding box center [507, 225] width 700 height 54
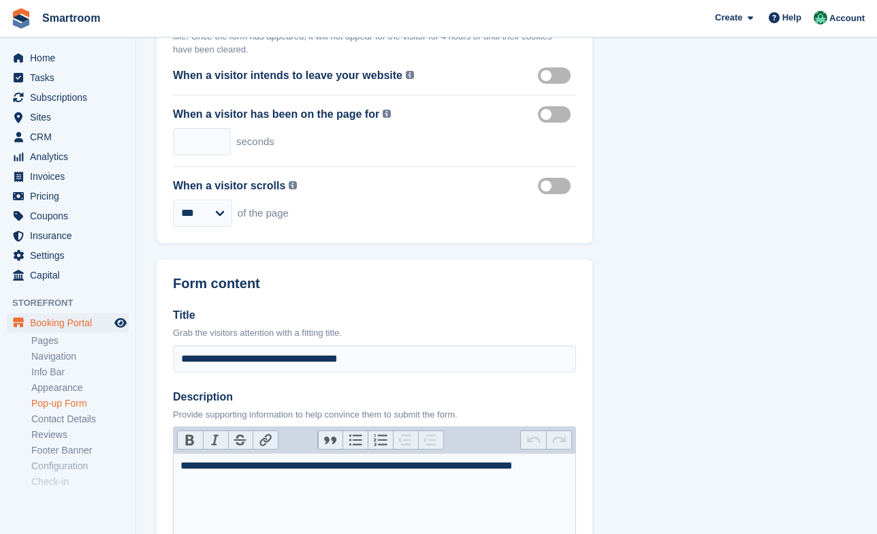
scroll to position [484, 0]
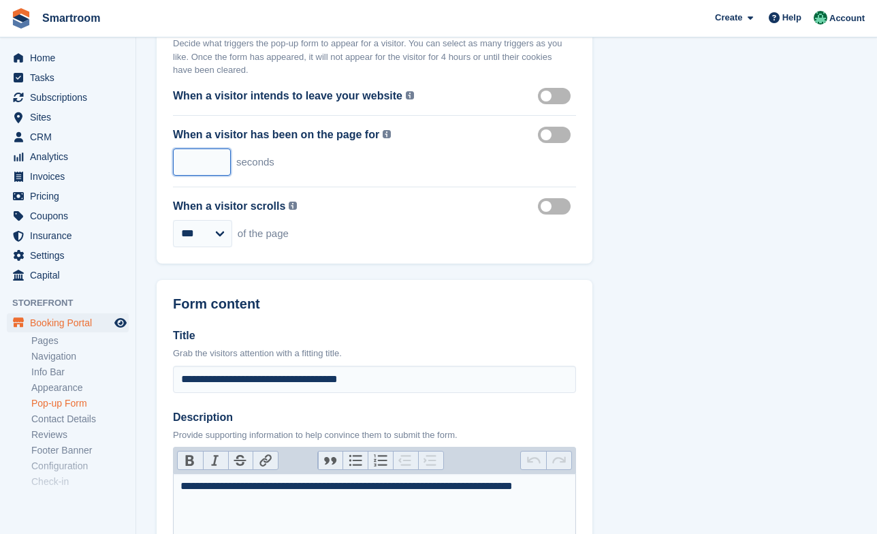
click at [187, 170] on input "*****" at bounding box center [202, 161] width 58 height 27
click at [366, 284] on div "**********" at bounding box center [375, 500] width 436 height 441
click option "***" at bounding box center [0, 0] width 0 height 0
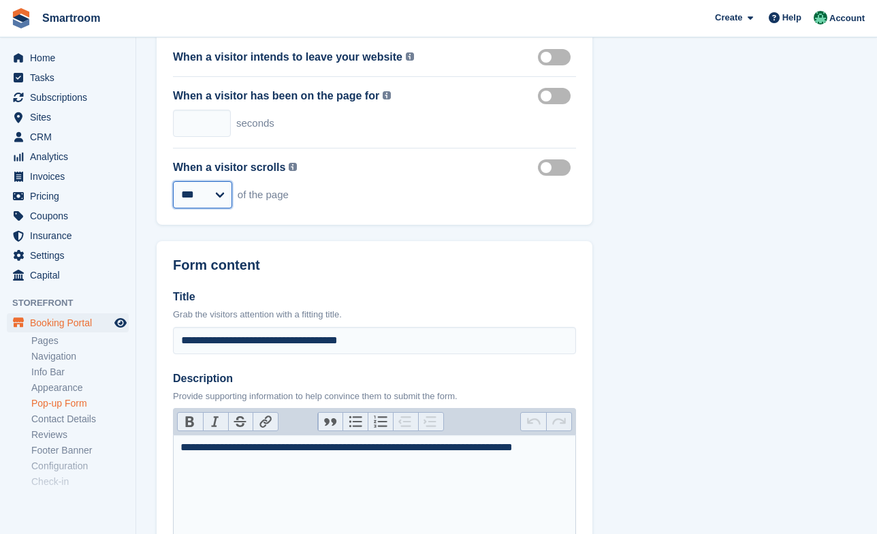
scroll to position [524, 0]
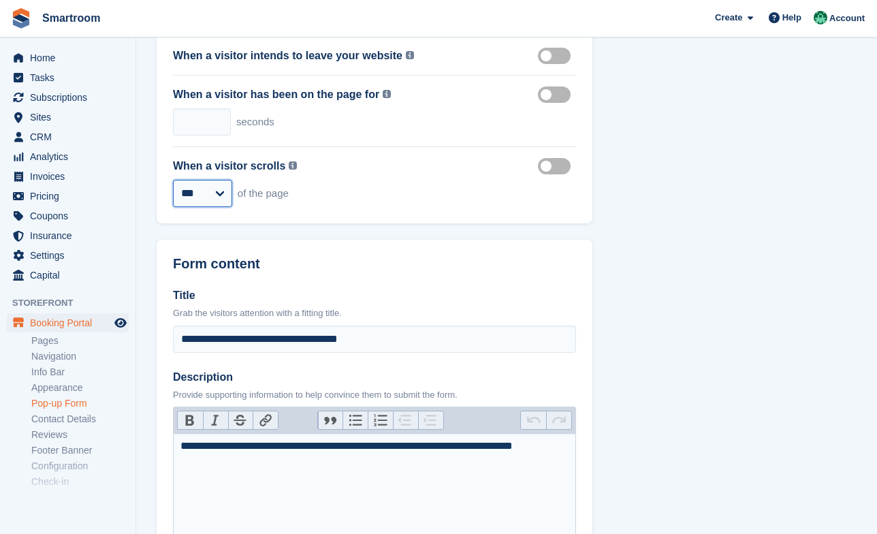
select select "**"
click option "***" at bounding box center [0, 0] width 0 height 0
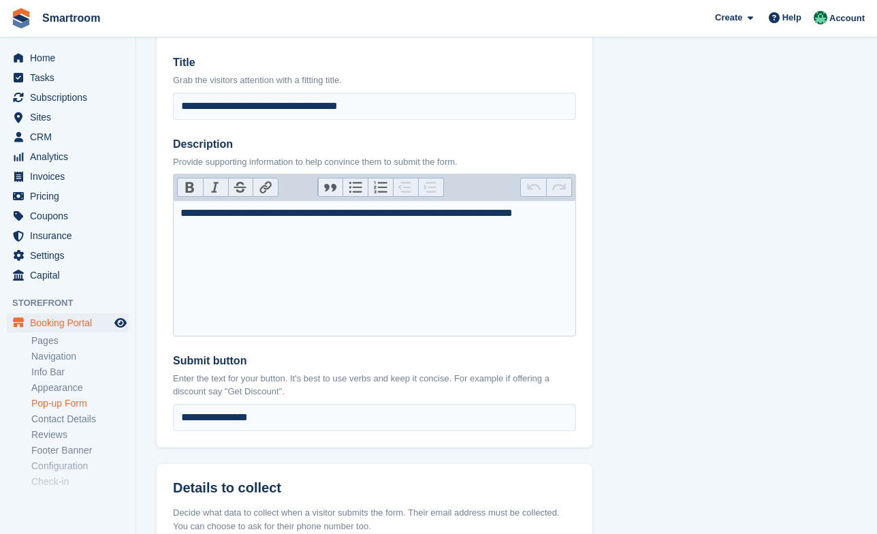
scroll to position [1080, 0]
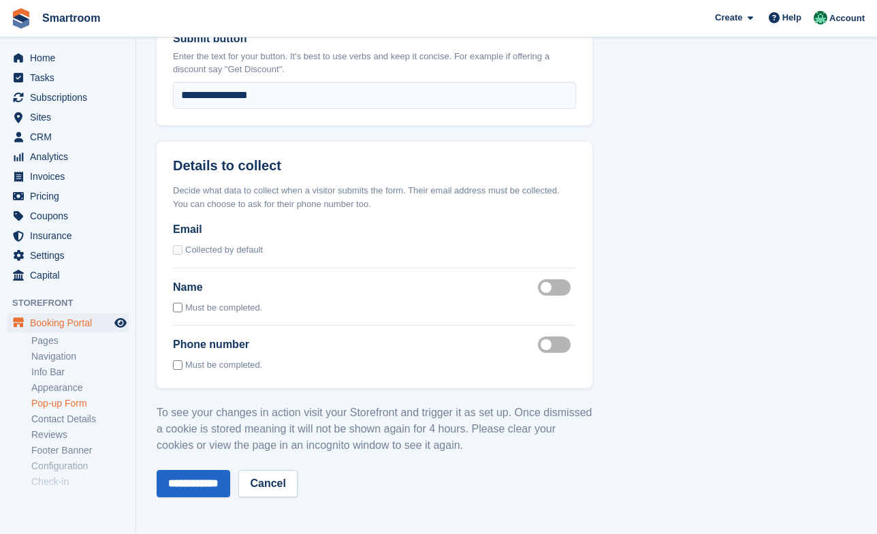
click at [217, 482] on input "**********" at bounding box center [194, 483] width 74 height 27
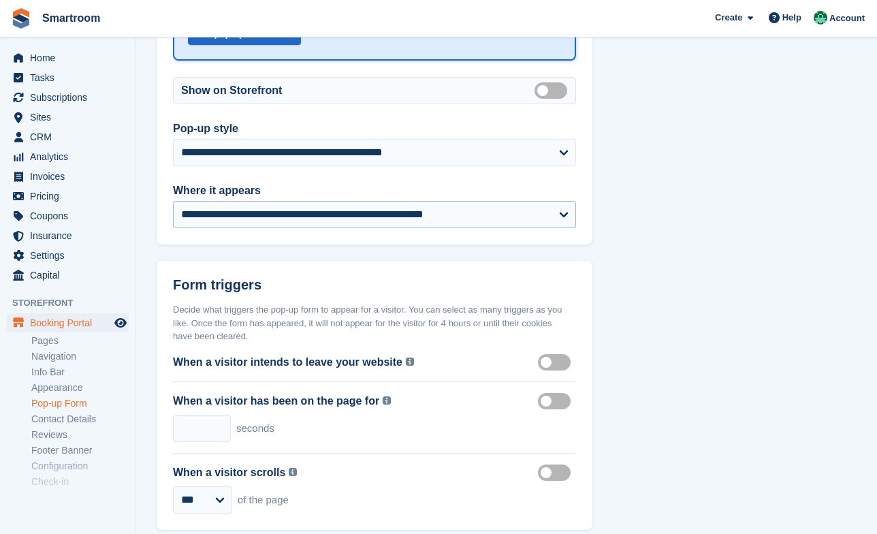
scroll to position [225, 0]
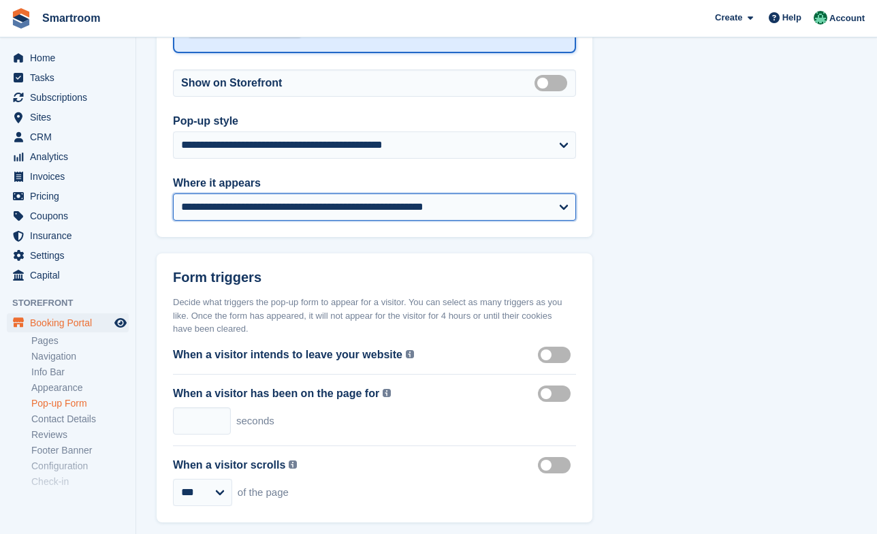
select select "*********"
click option "**********" at bounding box center [0, 0] width 0 height 0
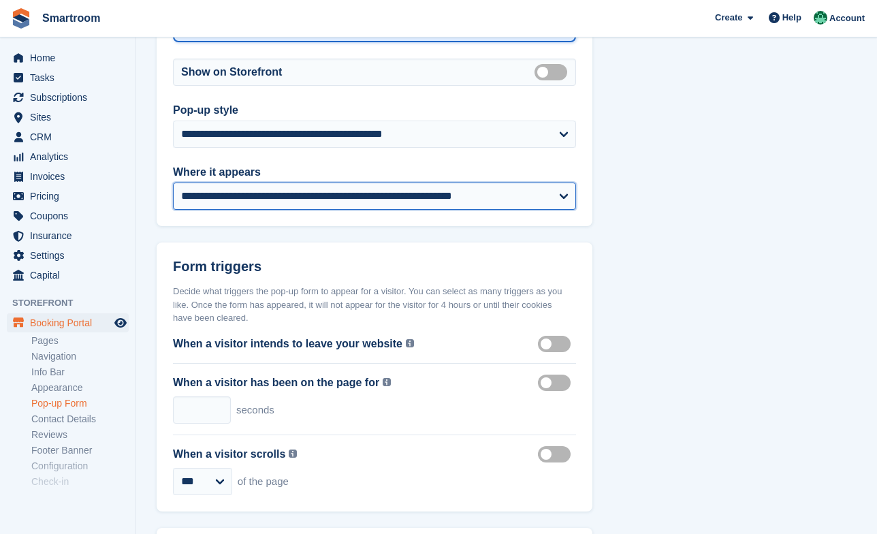
click option "**********" at bounding box center [0, 0] width 0 height 0
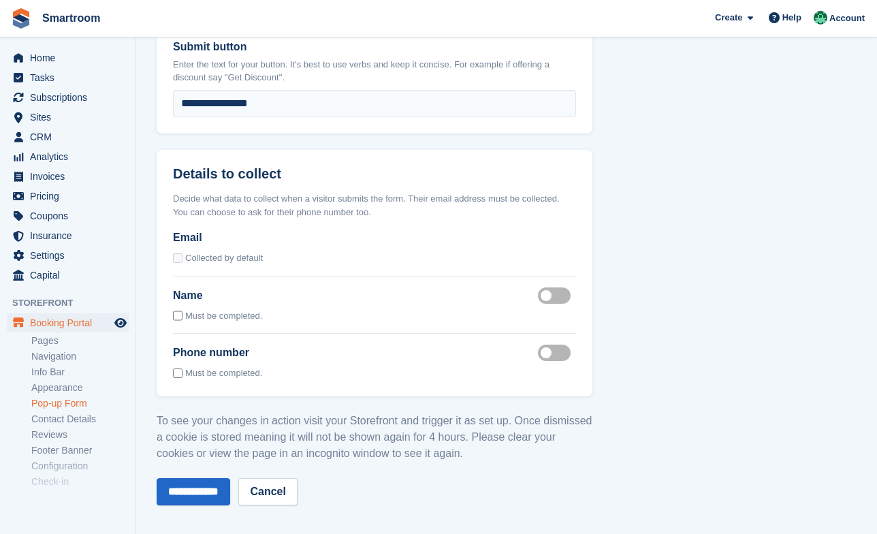
scroll to position [1080, 0]
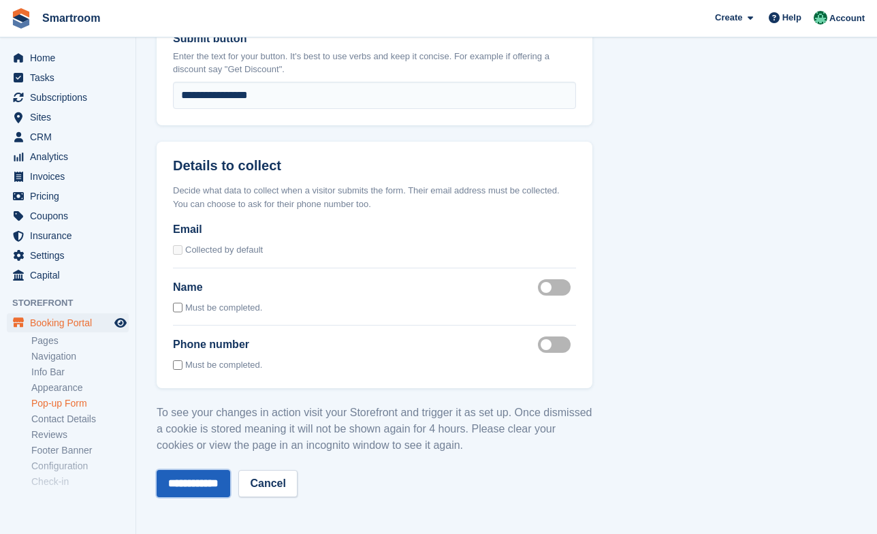
click at [205, 480] on input "**********" at bounding box center [194, 483] width 74 height 27
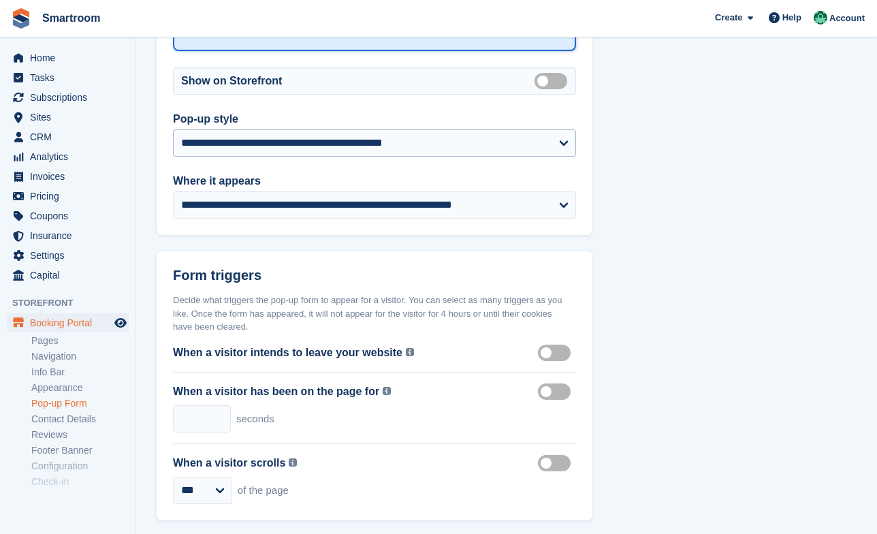
scroll to position [238, 0]
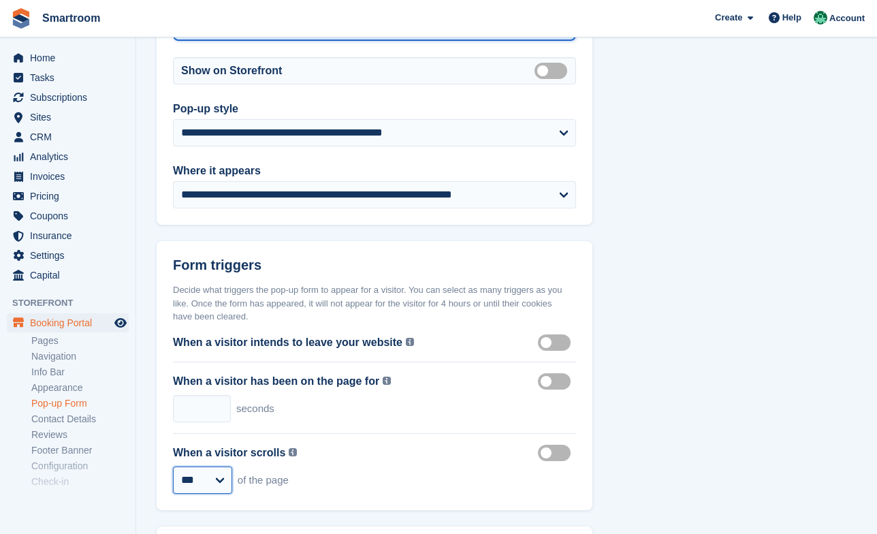
click option "***" at bounding box center [0, 0] width 0 height 0
select select "**"
click option "***" at bounding box center [0, 0] width 0 height 0
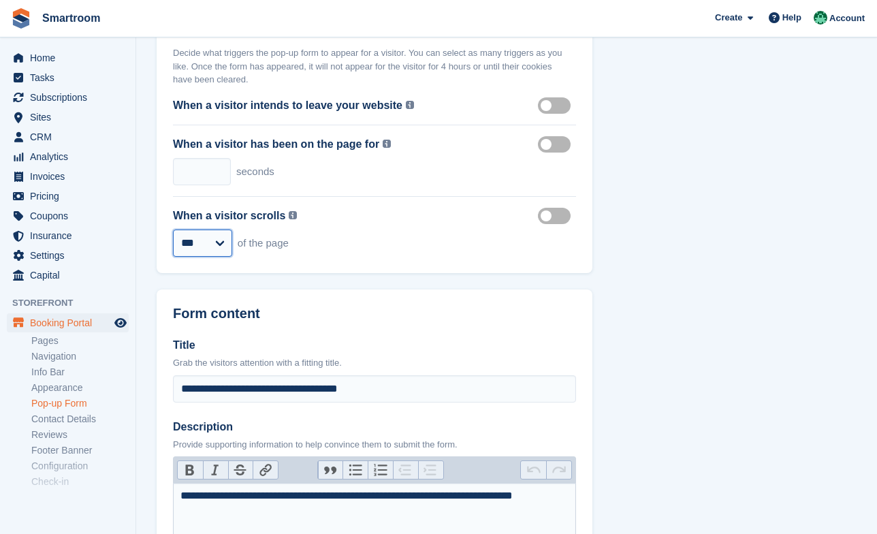
scroll to position [452, 0]
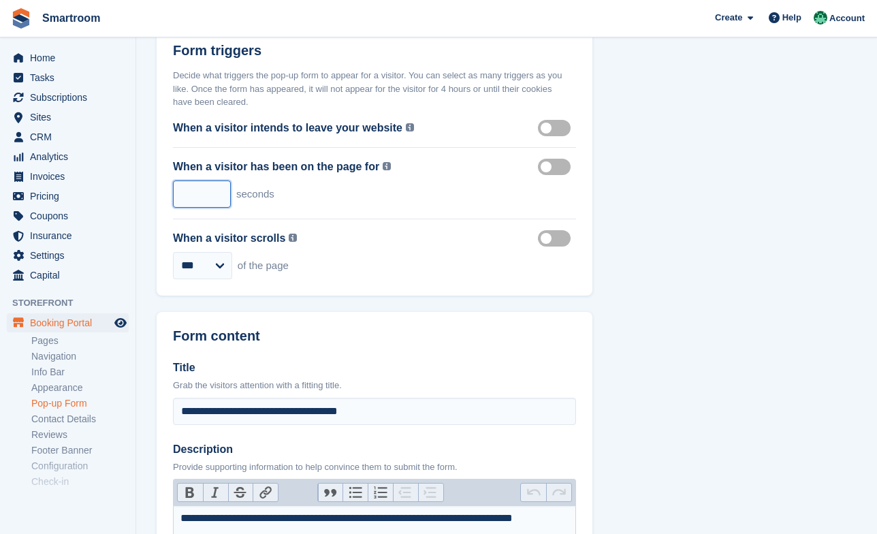
click at [183, 192] on input "*****" at bounding box center [202, 194] width 58 height 27
drag, startPoint x: 183, startPoint y: 192, endPoint x: 281, endPoint y: 199, distance: 98.3
click at [231, 199] on input "*****" at bounding box center [202, 194] width 58 height 27
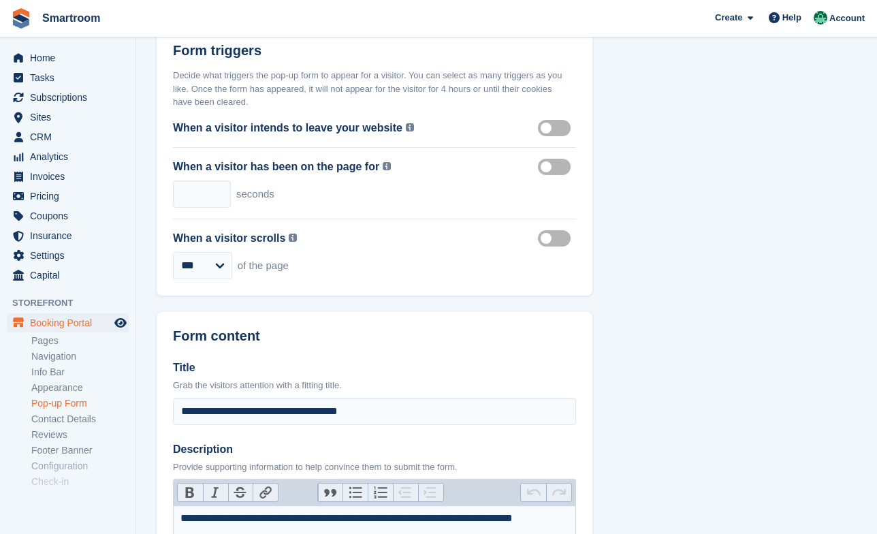
click at [159, 234] on div "Form triggers Decide what triggers the pop-up form to appear for a visitor. You…" at bounding box center [375, 161] width 436 height 269
drag, startPoint x: 207, startPoint y: 189, endPoint x: 166, endPoint y: 189, distance: 41.6
click at [173, 189] on input "***" at bounding box center [202, 194] width 58 height 27
click at [391, 251] on div "When a visitor scrolls Triggered on all devices when the % of the page you spec…" at bounding box center [374, 254] width 403 height 71
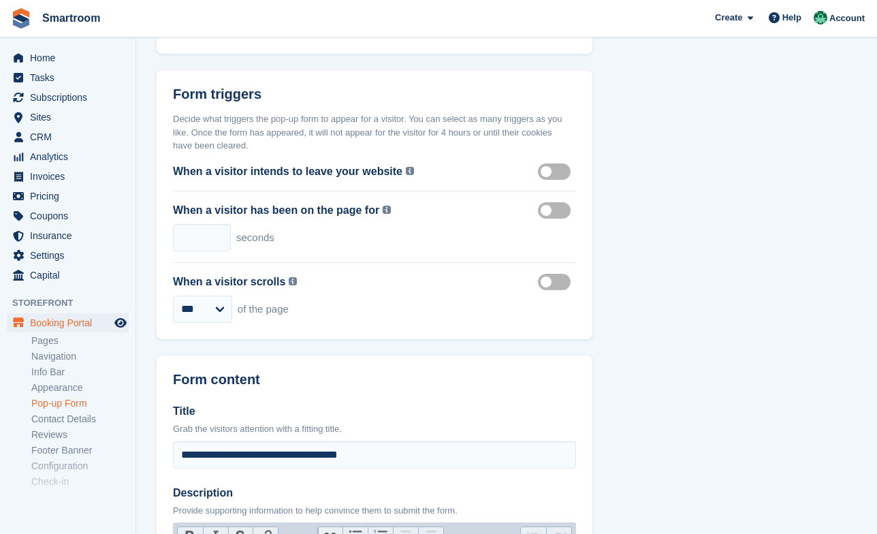
scroll to position [408, 0]
drag, startPoint x: 203, startPoint y: 243, endPoint x: 172, endPoint y: 243, distance: 31.3
click at [173, 243] on input "***" at bounding box center [202, 238] width 58 height 27
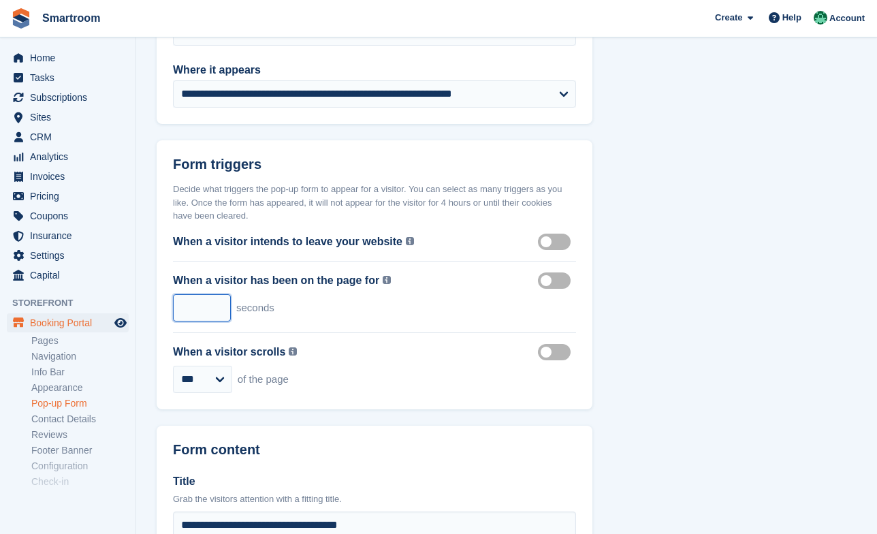
scroll to position [337, 0]
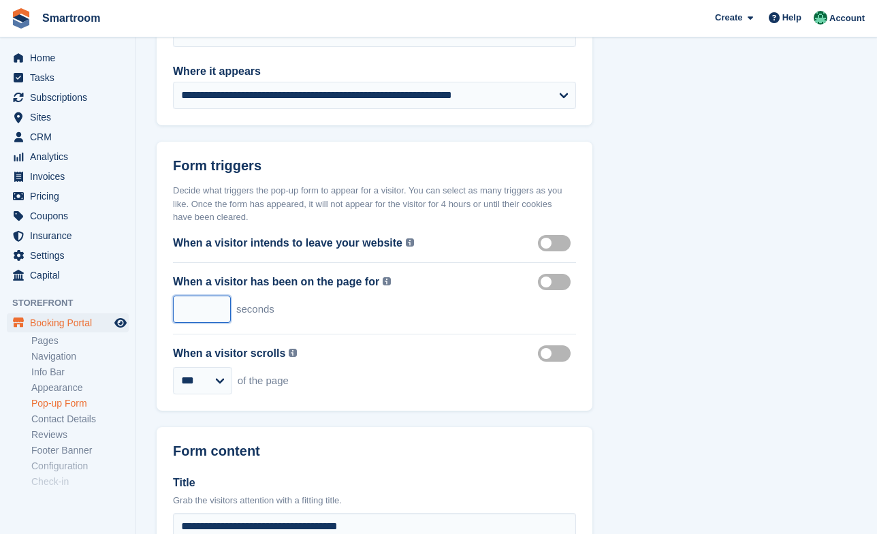
type input "*"
type input "**"
click at [371, 327] on div "When a visitor has been on the page for Triggered after the set number of secon…" at bounding box center [374, 298] width 403 height 71
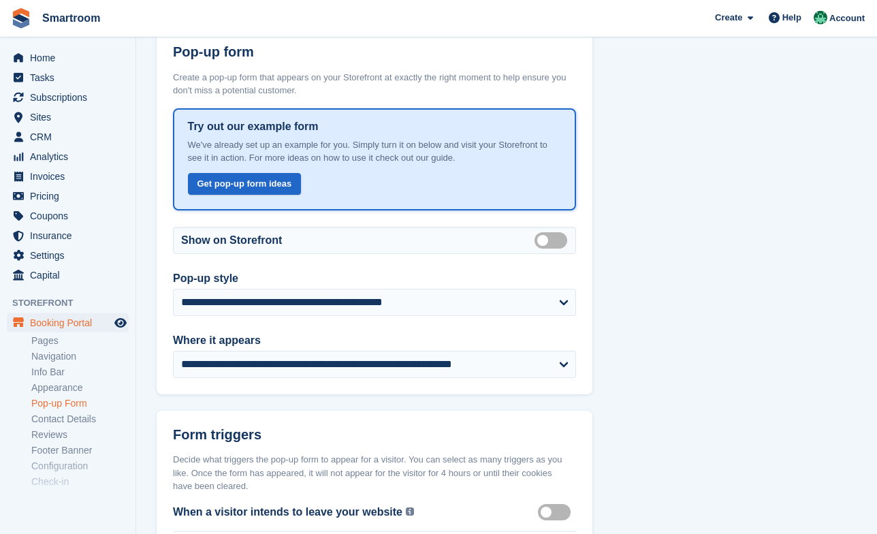
scroll to position [65, 0]
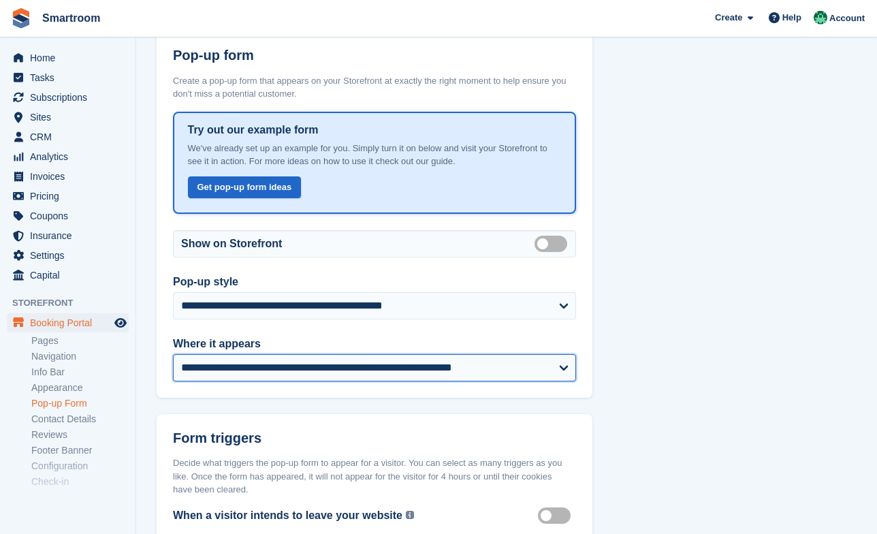
click option "**********" at bounding box center [0, 0] width 0 height 0
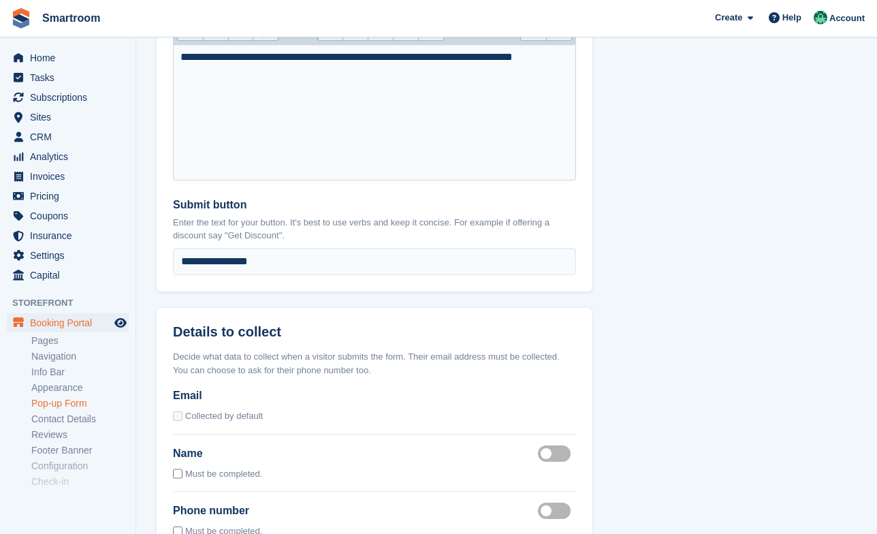
scroll to position [1080, 0]
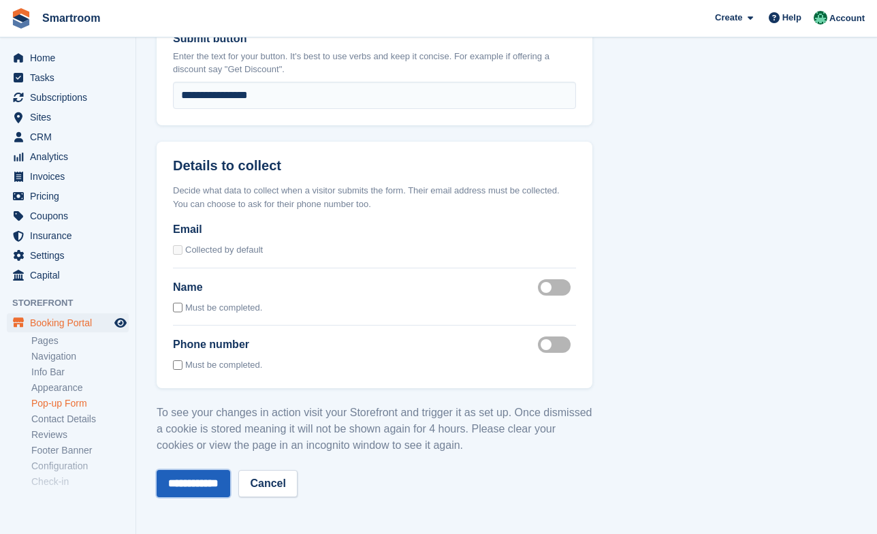
click at [218, 486] on input "**********" at bounding box center [194, 483] width 74 height 27
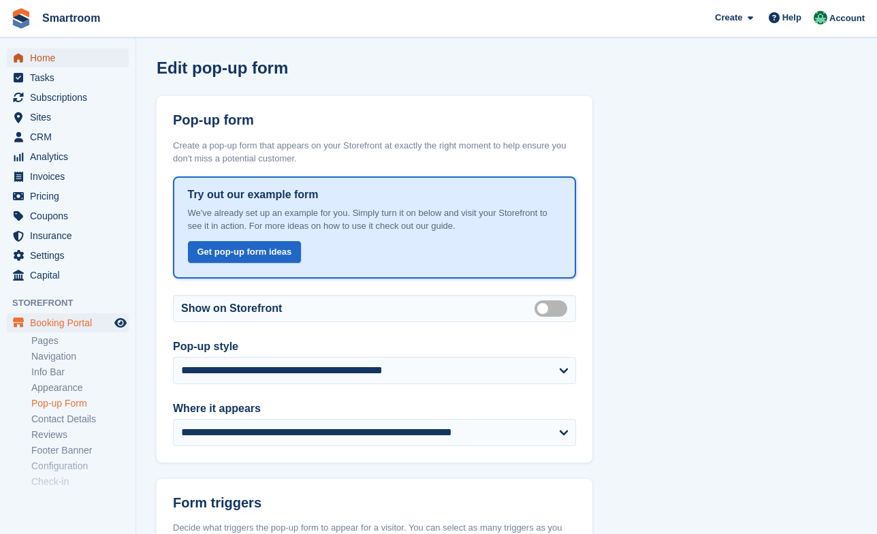
click at [46, 57] on span "Home" at bounding box center [71, 57] width 82 height 19
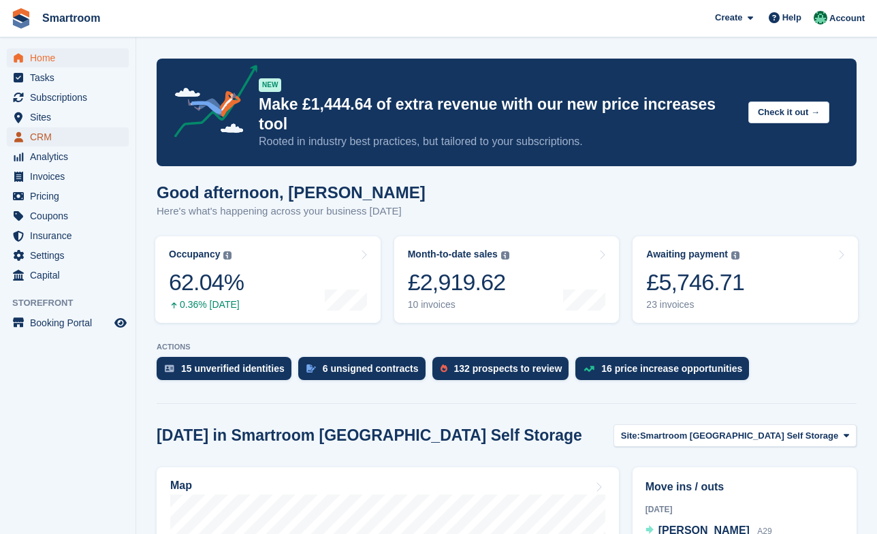
click at [33, 141] on span "CRM" at bounding box center [71, 136] width 82 height 19
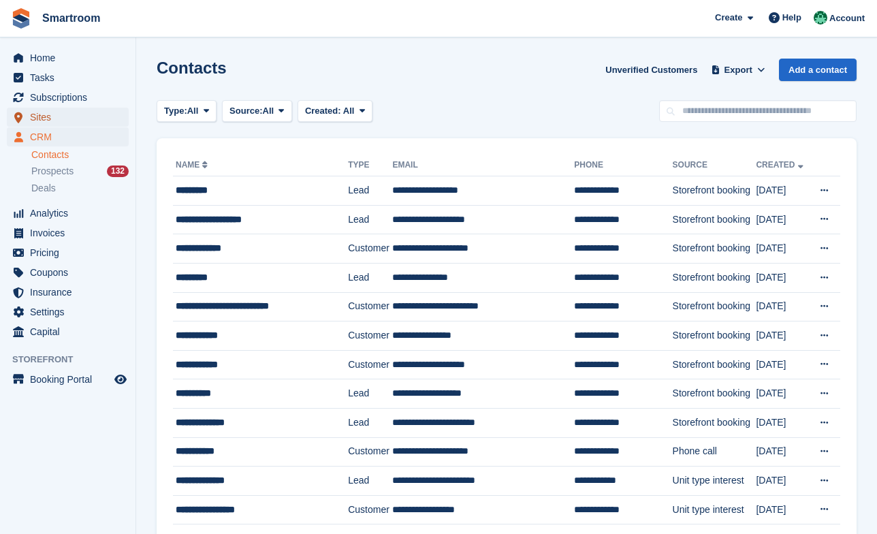
click at [55, 116] on span "Sites" at bounding box center [71, 117] width 82 height 19
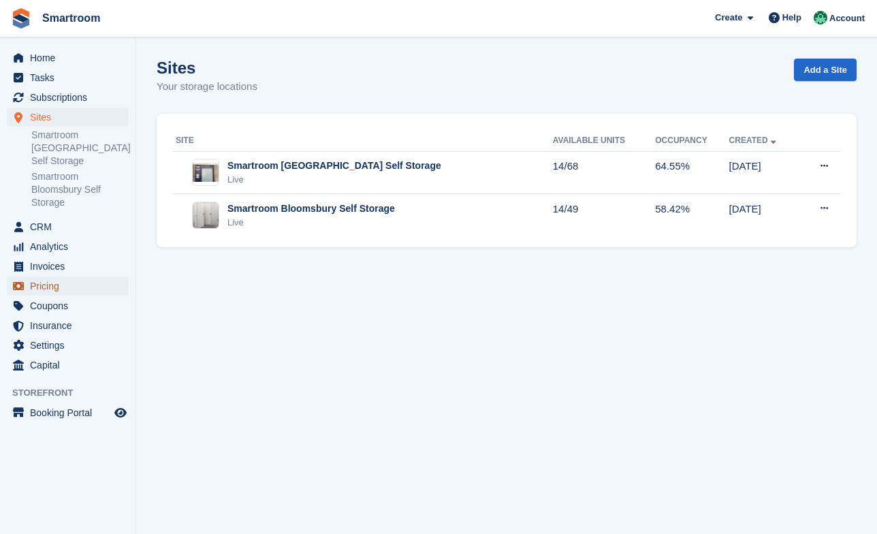
click at [61, 279] on span "Pricing" at bounding box center [71, 286] width 82 height 19
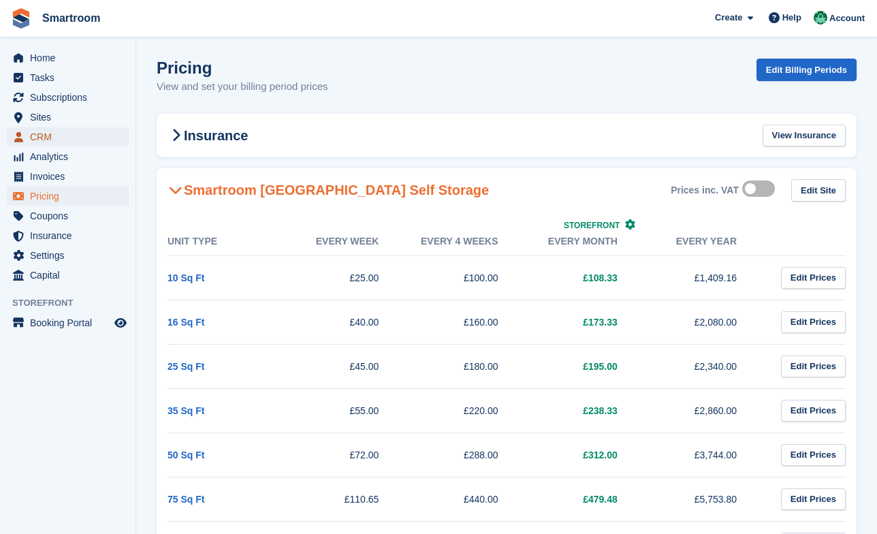
click at [57, 131] on span "CRM" at bounding box center [71, 136] width 82 height 19
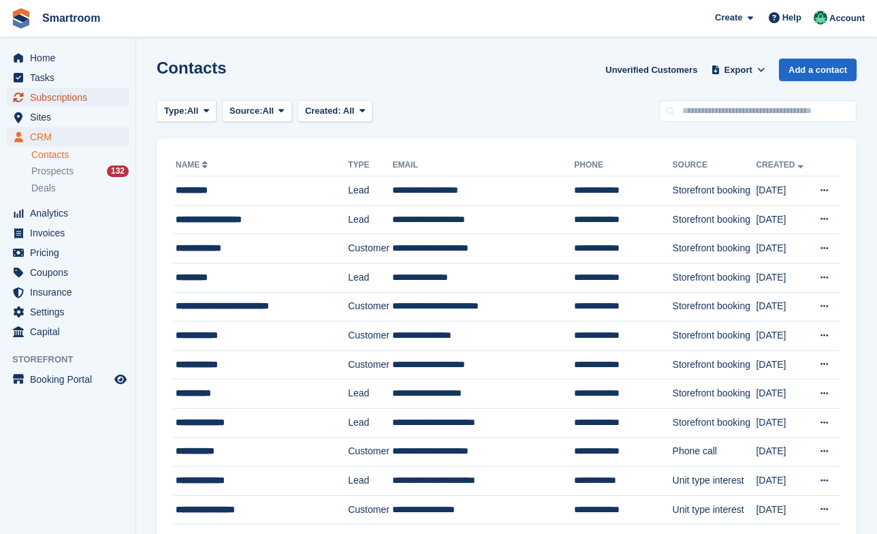
click at [60, 100] on span "Subscriptions" at bounding box center [71, 97] width 82 height 19
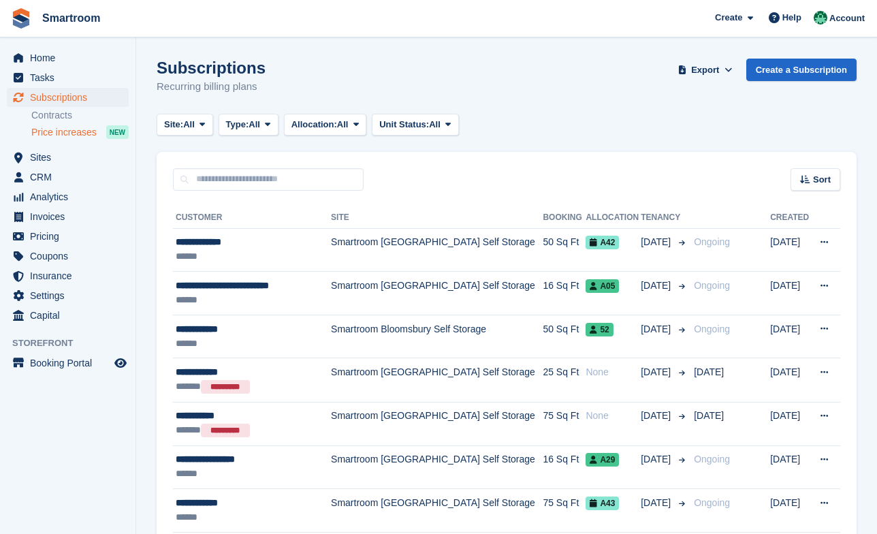
click at [70, 134] on span "Price increases" at bounding box center [63, 132] width 65 height 13
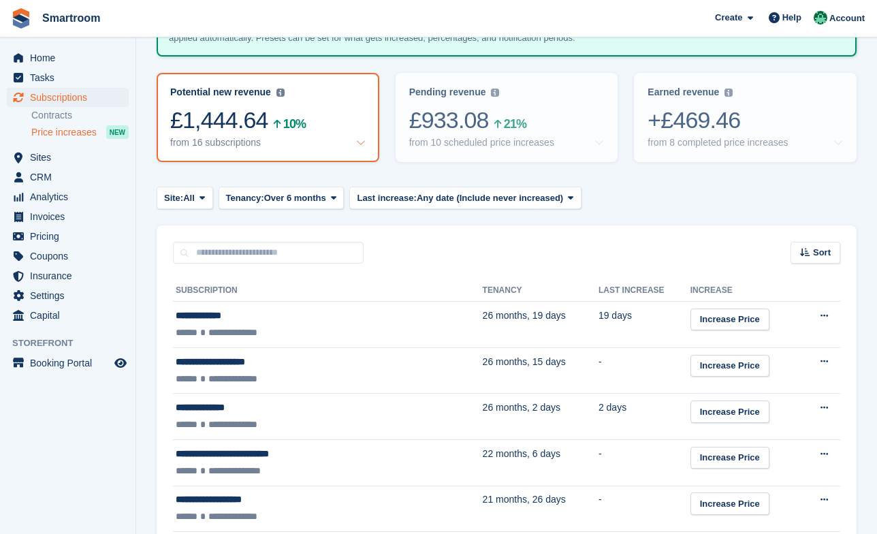
scroll to position [131, 0]
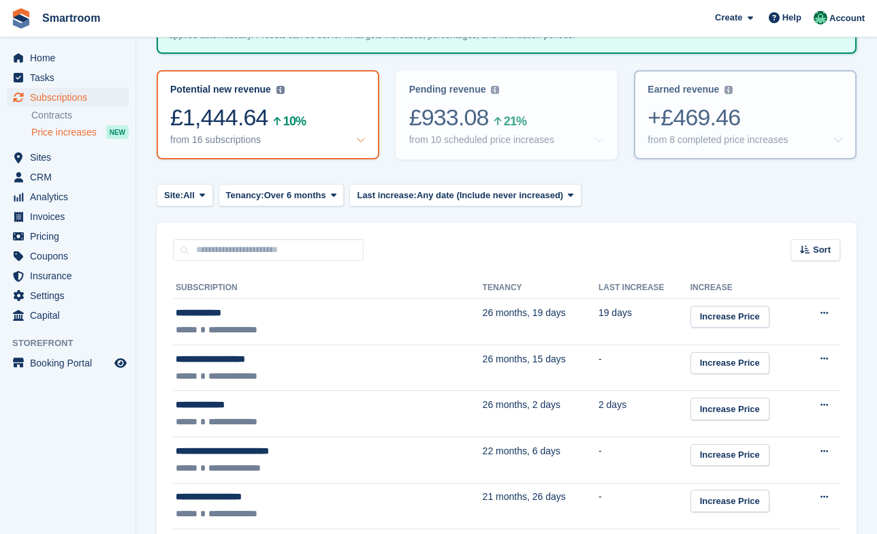
click at [703, 136] on div "from 8 completed price increases" at bounding box center [718, 140] width 140 height 12
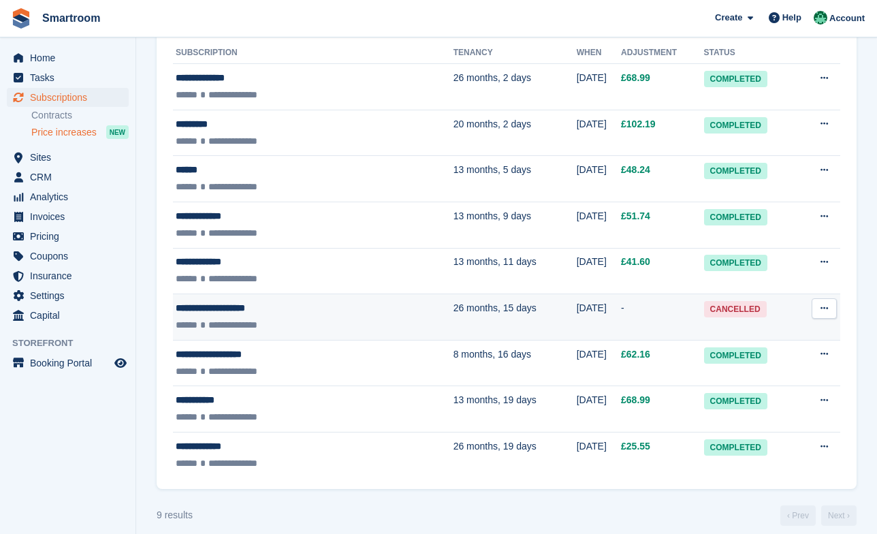
scroll to position [379, 0]
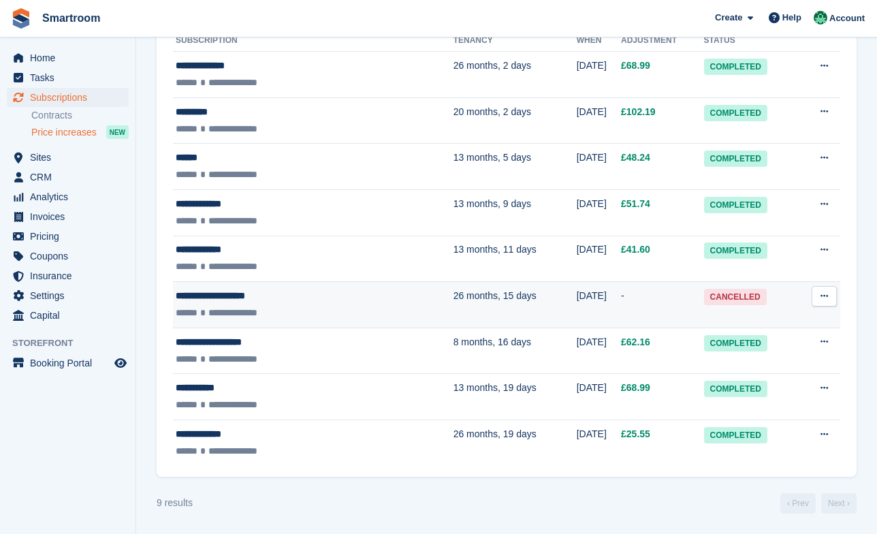
click at [454, 312] on td "26 months, 15 days" at bounding box center [515, 305] width 123 height 46
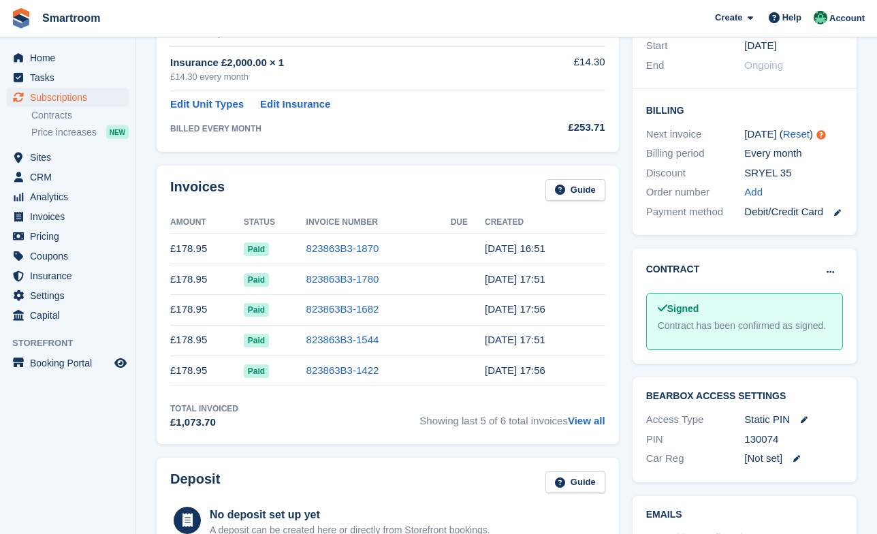
scroll to position [312, 0]
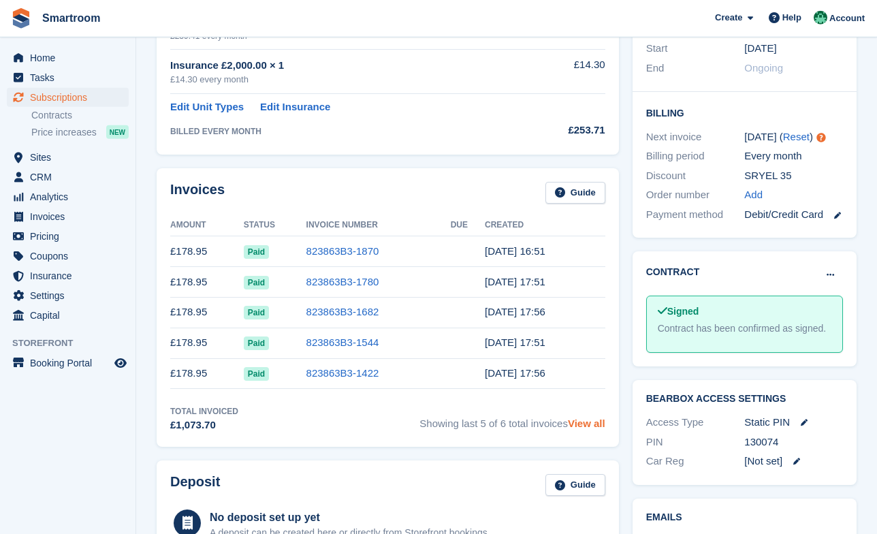
click at [589, 425] on link "View all" at bounding box center [586, 424] width 37 height 12
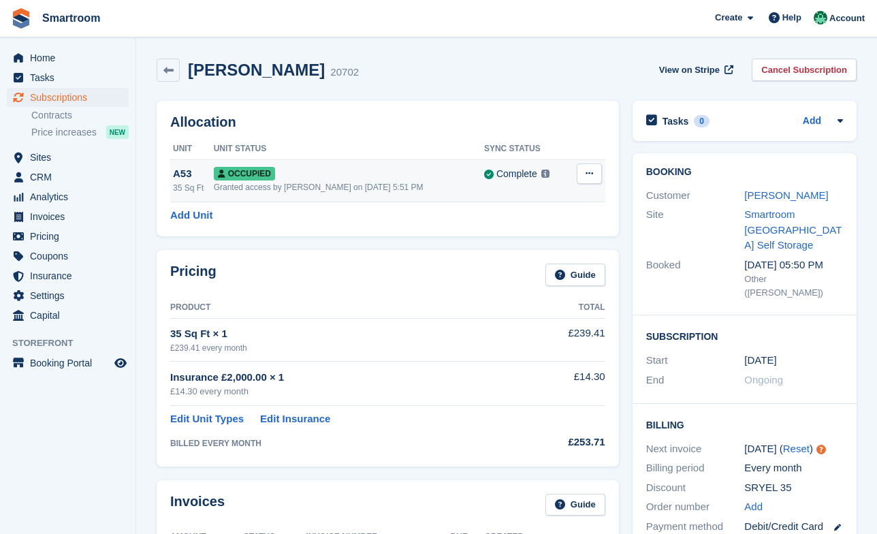
click at [330, 193] on div "Granted access by Jacob Gabriel on 21st Jun, 2023, 5:51 PM" at bounding box center [349, 187] width 270 height 12
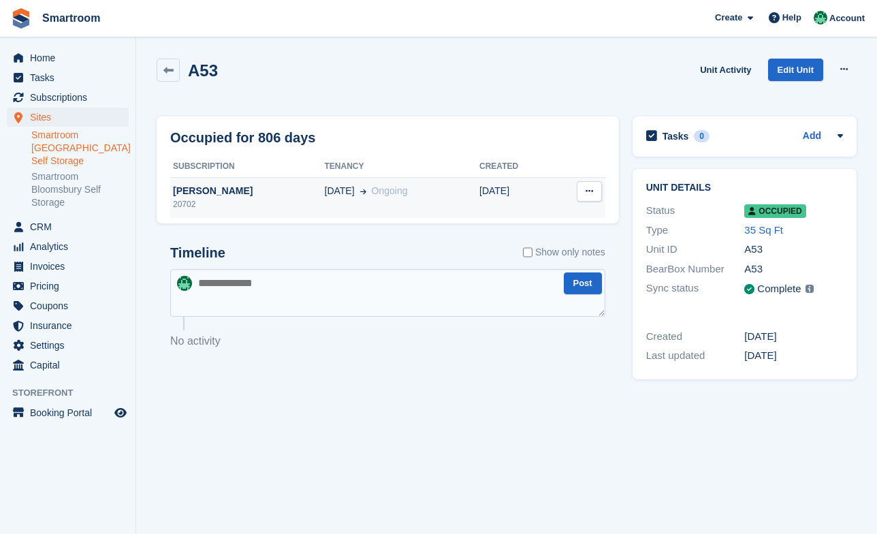
click at [303, 197] on div "[PERSON_NAME]" at bounding box center [247, 191] width 155 height 14
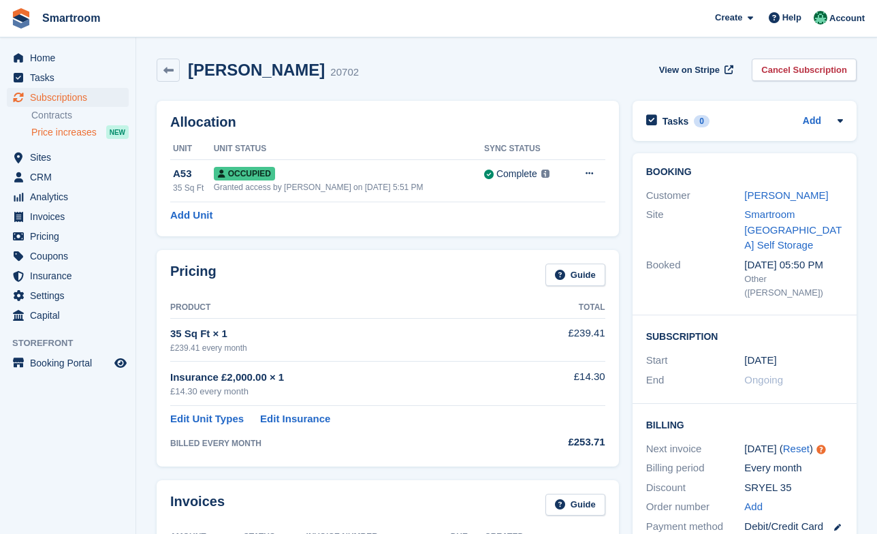
click at [84, 134] on span "Price increases" at bounding box center [63, 132] width 65 height 13
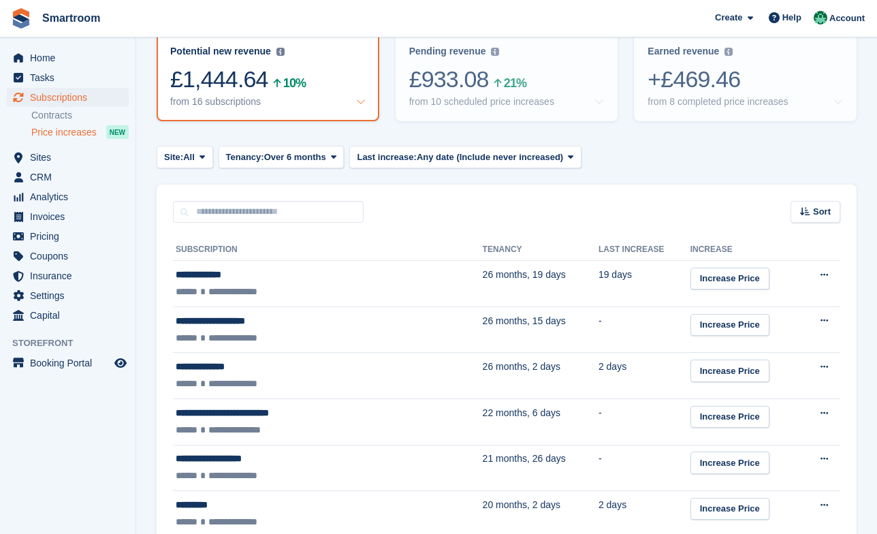
scroll to position [173, 0]
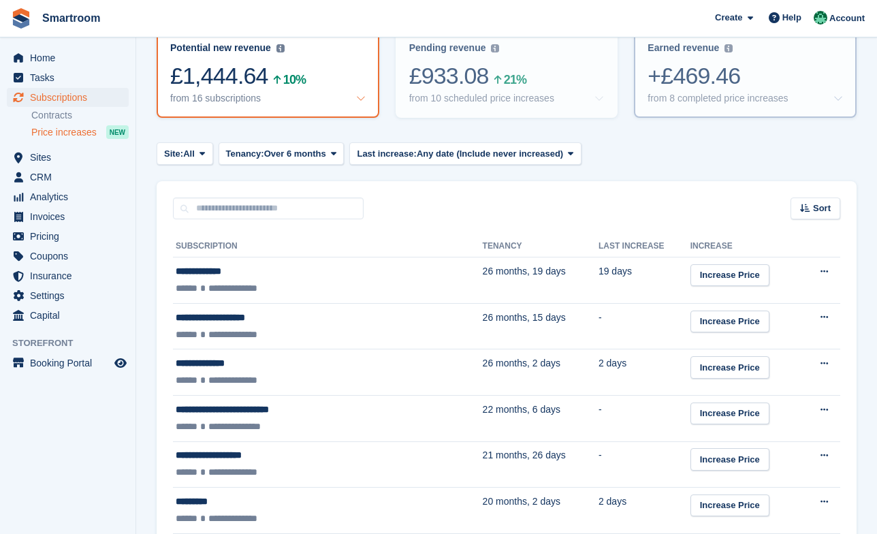
click at [723, 80] on div "+£469.46" at bounding box center [745, 76] width 195 height 28
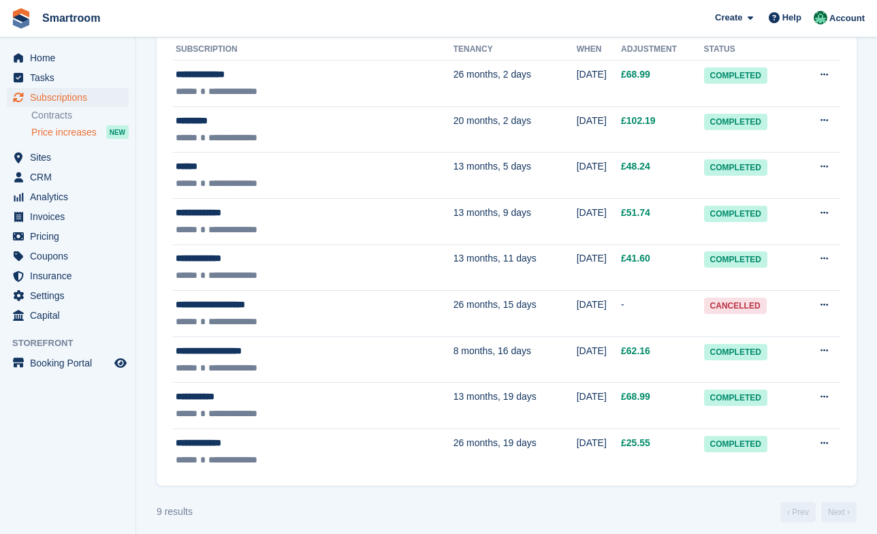
scroll to position [379, 0]
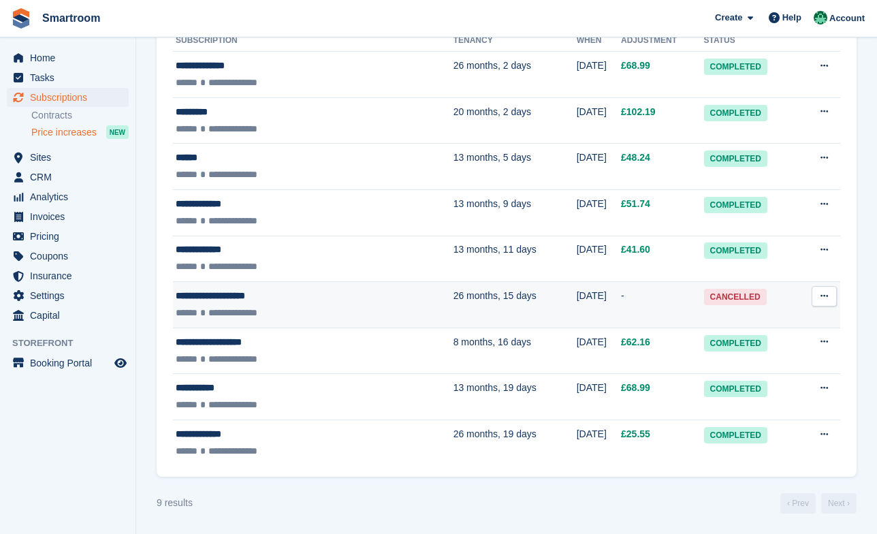
click at [351, 311] on div "**********" at bounding box center [269, 313] width 187 height 14
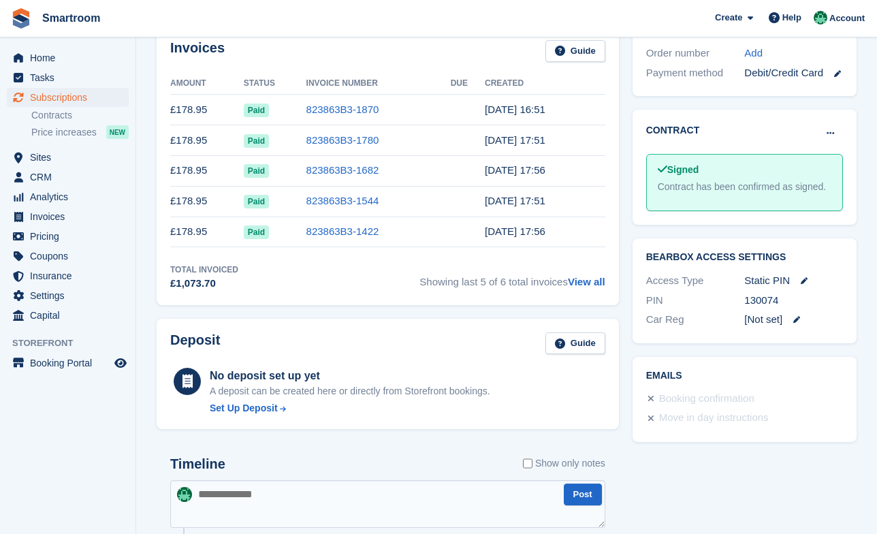
scroll to position [625, 0]
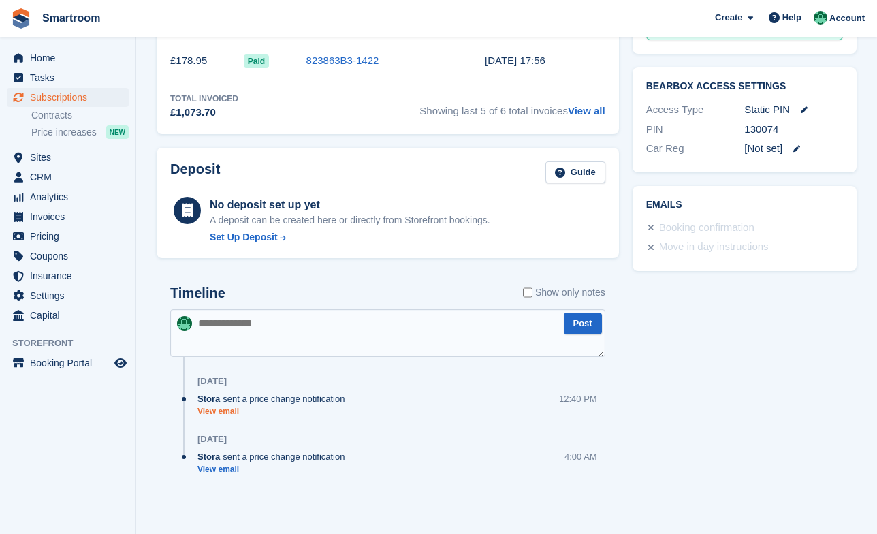
click at [228, 412] on link "View email" at bounding box center [275, 412] width 154 height 12
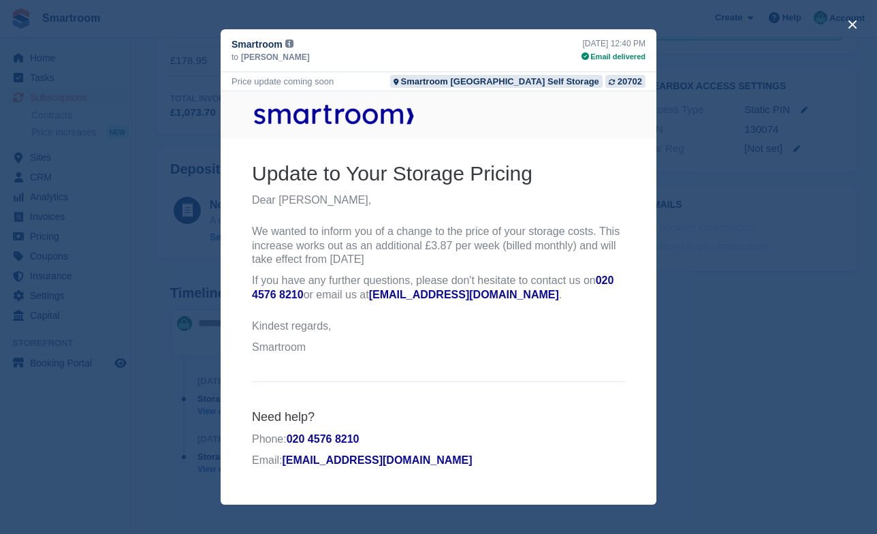
scroll to position [0, 0]
click at [693, 326] on div "close" at bounding box center [438, 267] width 877 height 534
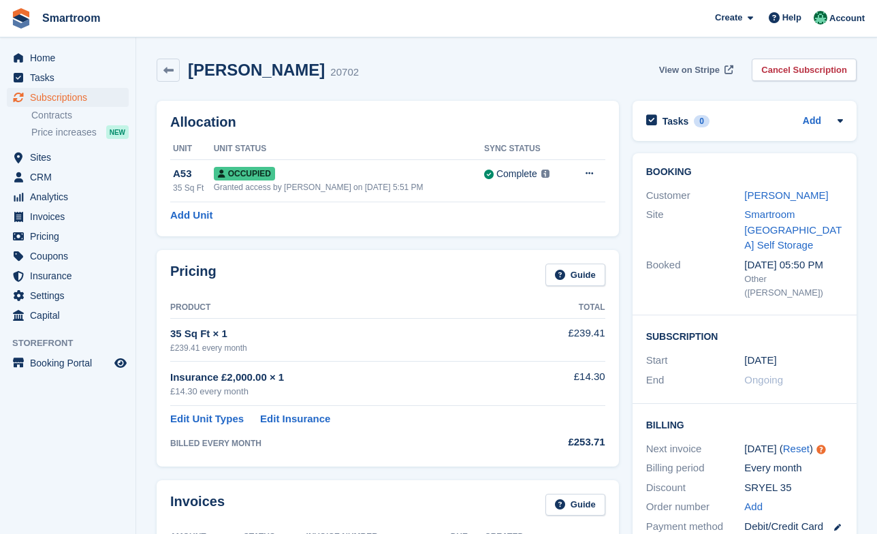
click at [696, 78] on link "View on Stripe" at bounding box center [695, 70] width 82 height 22
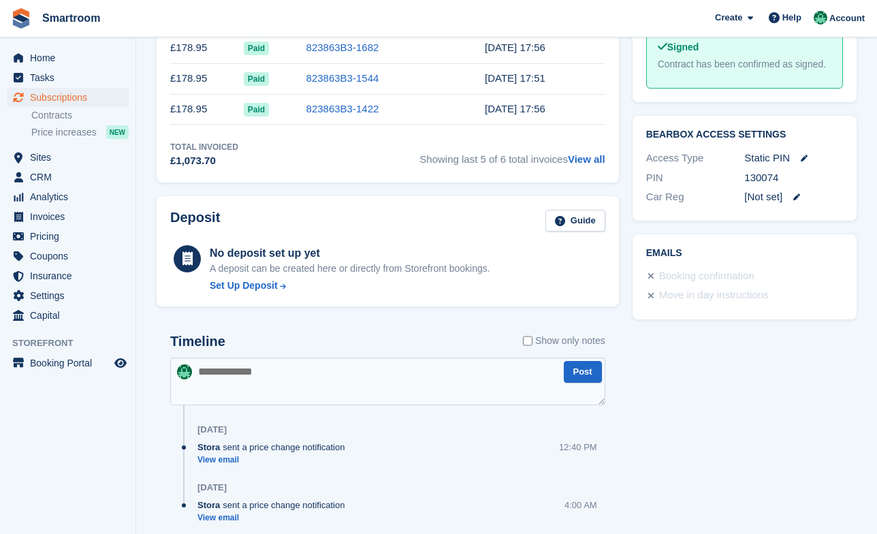
scroll to position [589, 0]
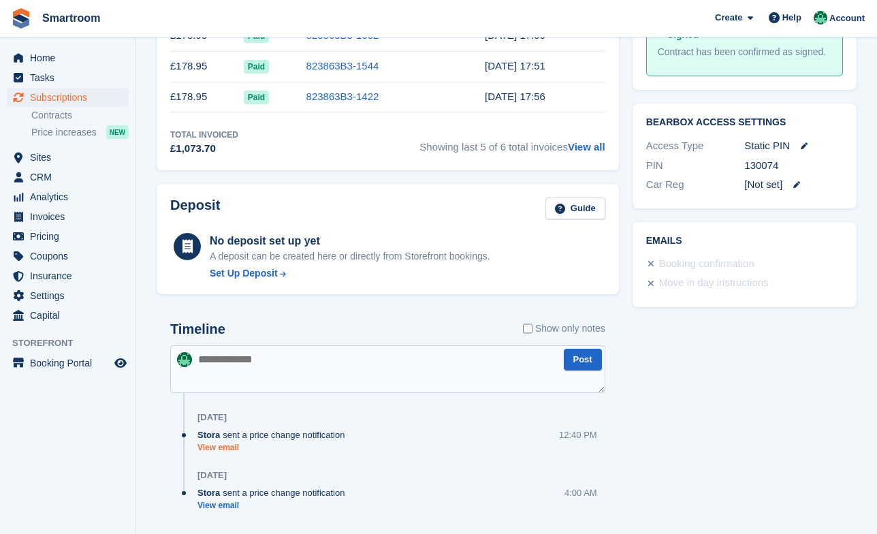
click at [215, 444] on link "View email" at bounding box center [275, 448] width 154 height 12
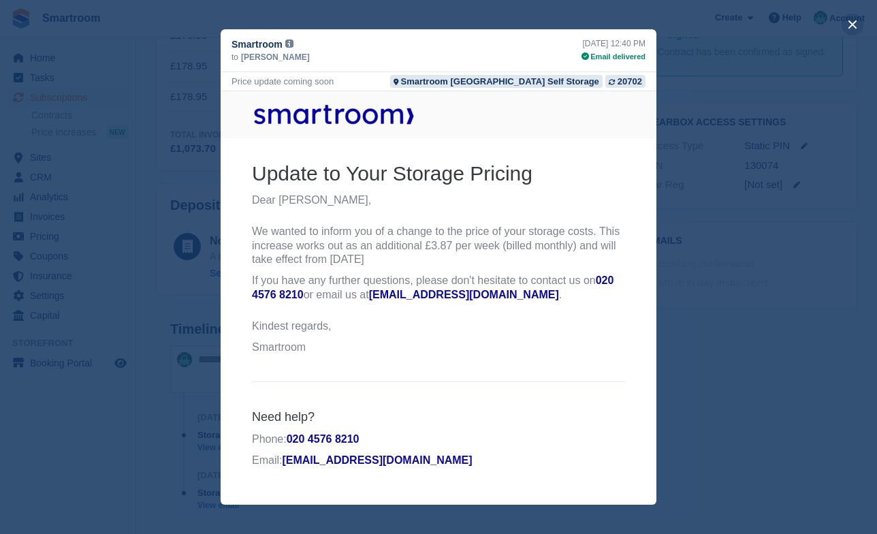
click at [853, 20] on button "close" at bounding box center [853, 25] width 22 height 22
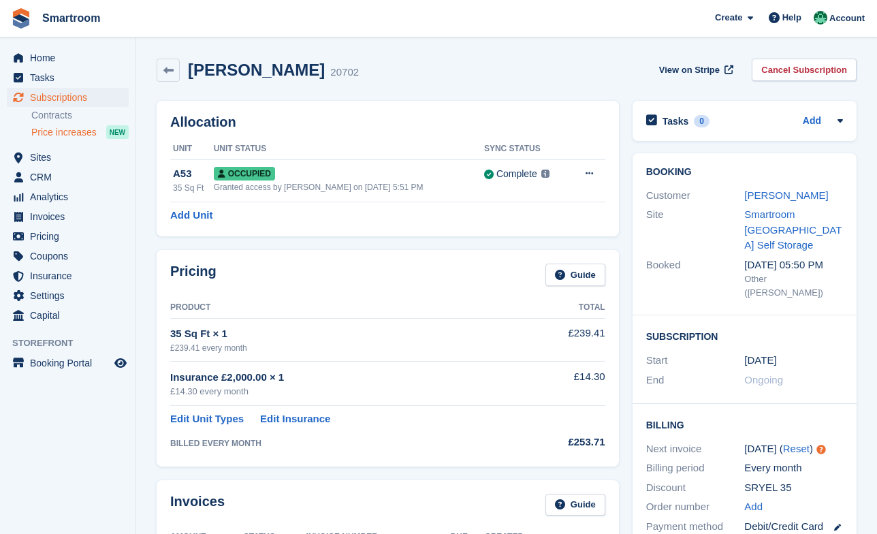
click at [91, 133] on span "Price increases" at bounding box center [63, 132] width 65 height 13
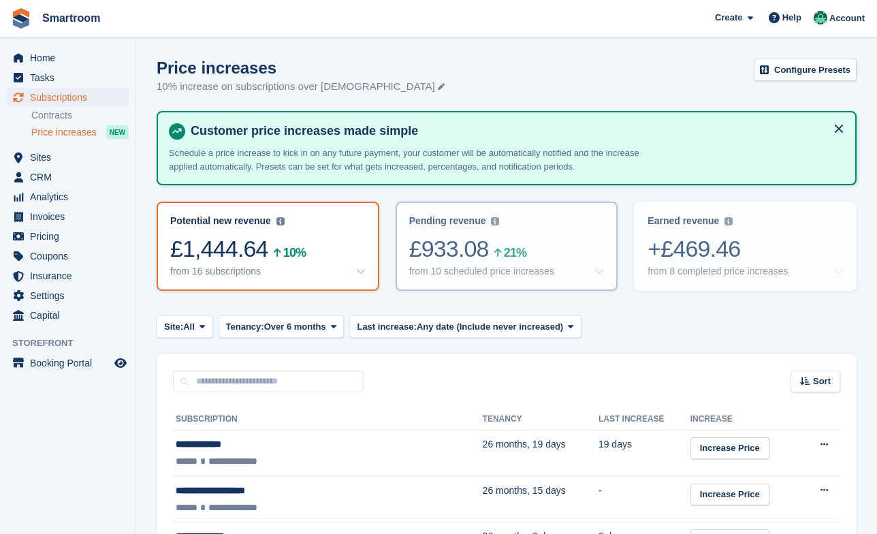
click at [513, 226] on div "Pending revenue Recurring revenue based on the 10 price increases you've set up…" at bounding box center [506, 221] width 195 height 12
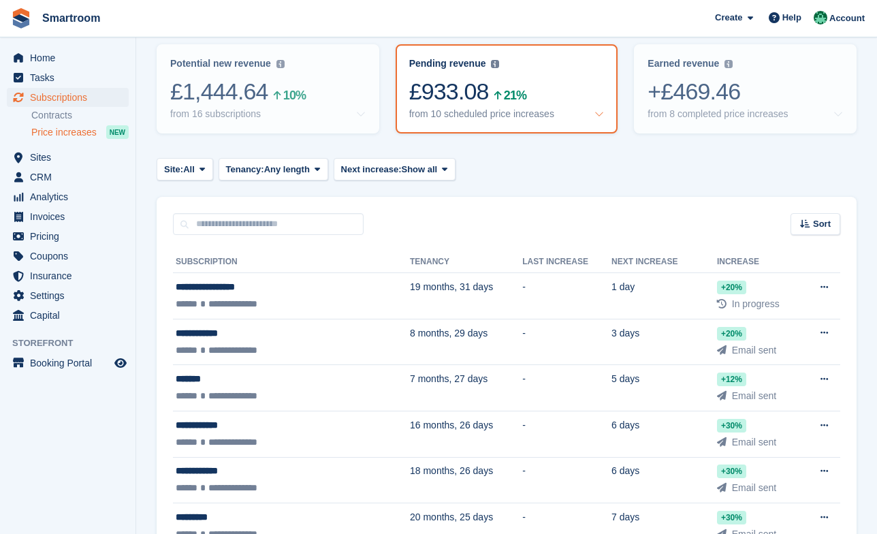
scroll to position [42, 0]
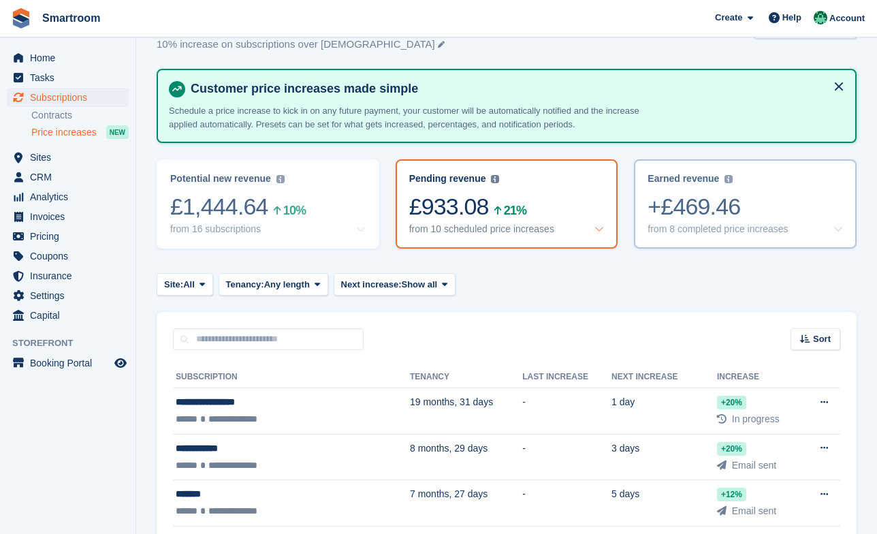
click at [684, 203] on div "+£469.46" at bounding box center [745, 207] width 195 height 28
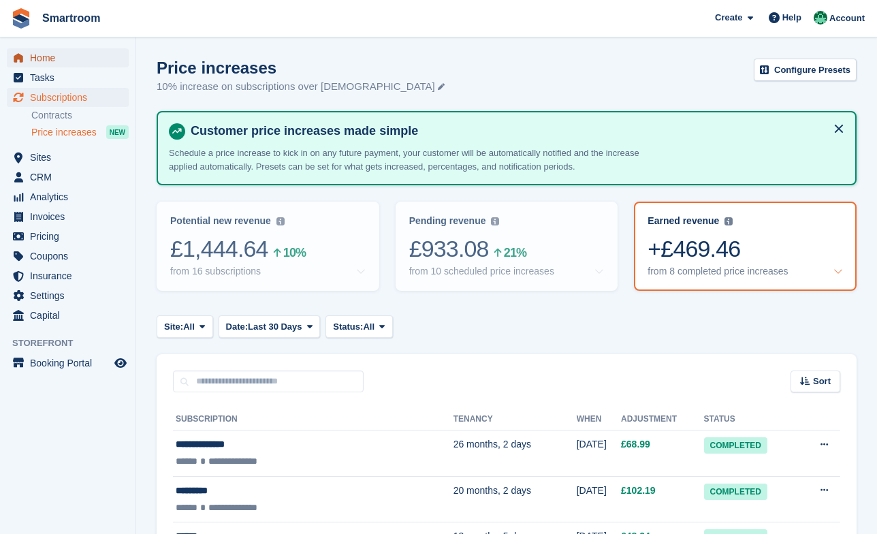
click at [46, 59] on span "Home" at bounding box center [71, 57] width 82 height 19
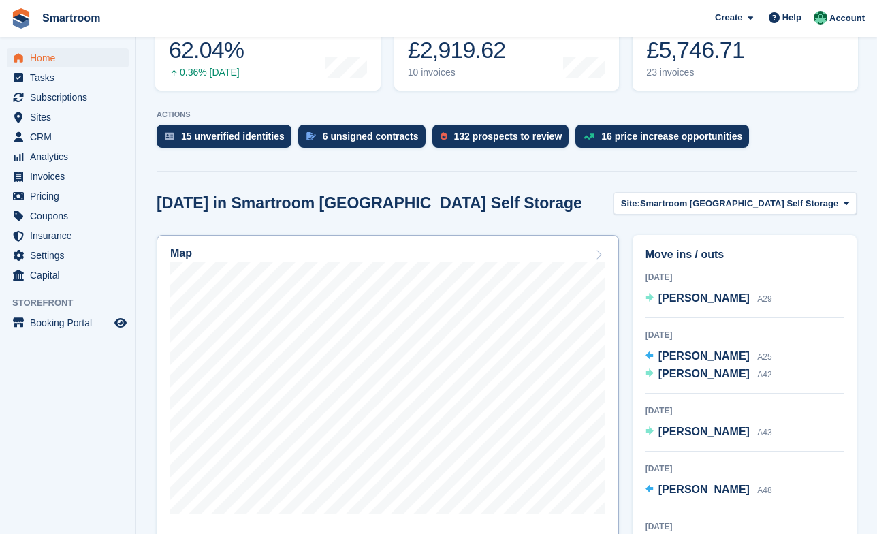
scroll to position [249, 0]
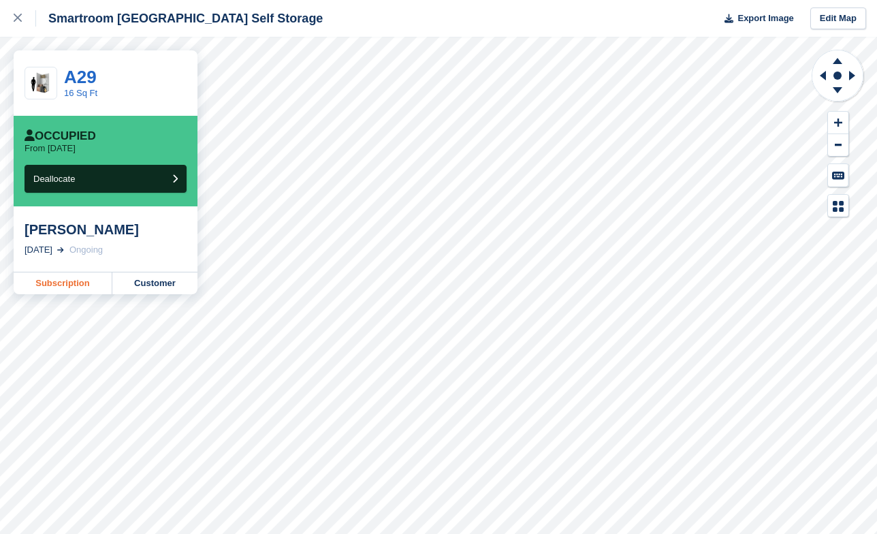
click at [56, 289] on link "Subscription" at bounding box center [63, 283] width 99 height 22
click at [19, 25] on div at bounding box center [25, 18] width 22 height 16
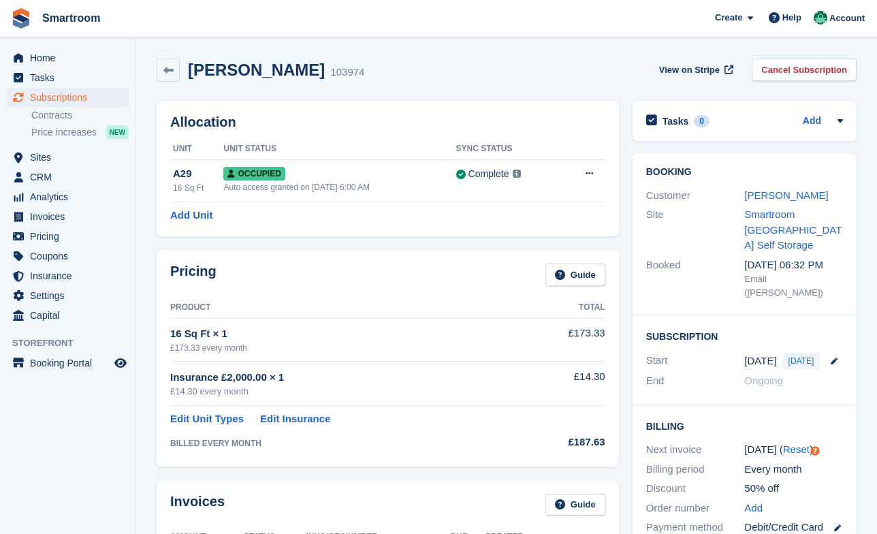
click at [785, 82] on div "View on Stripe Cancel Subscription" at bounding box center [755, 73] width 203 height 28
click at [794, 74] on link "Cancel Subscription" at bounding box center [804, 70] width 105 height 22
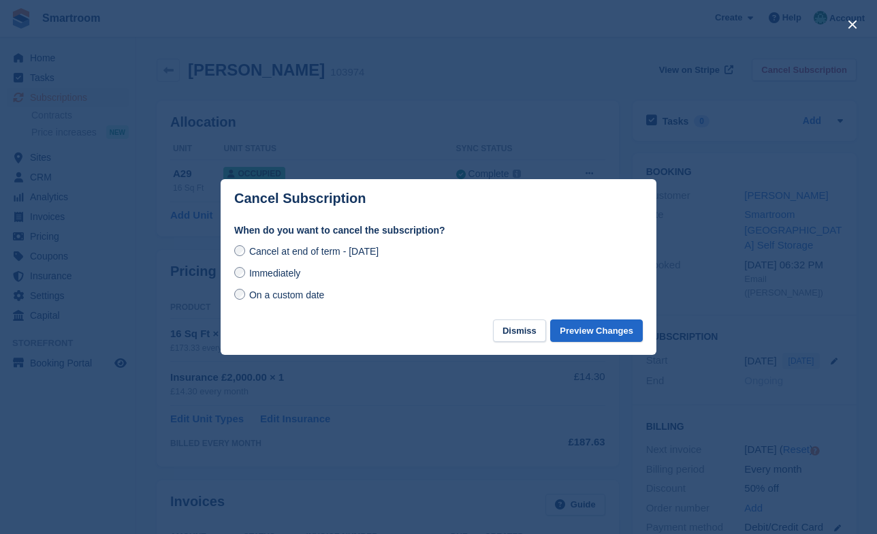
click at [301, 297] on span "On a custom date" at bounding box center [287, 294] width 76 height 11
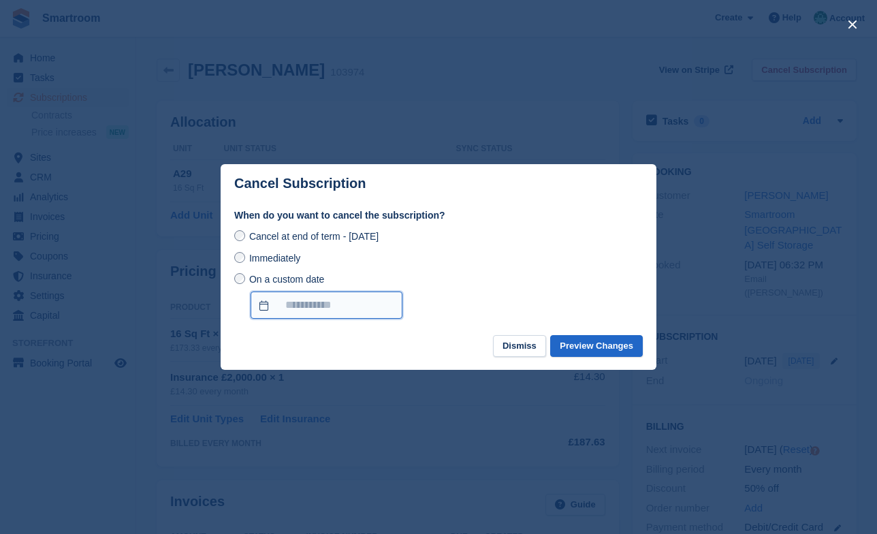
click at [334, 301] on input "On a custom date" at bounding box center [327, 305] width 152 height 27
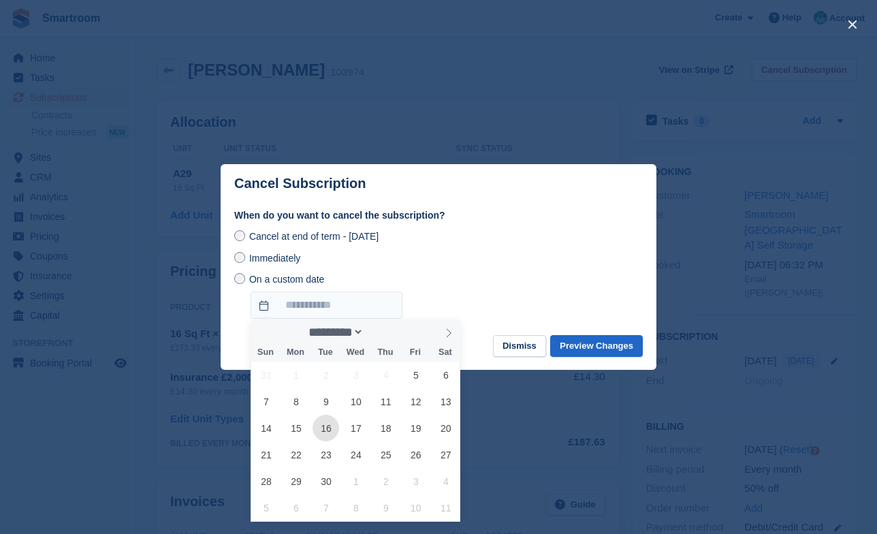
click at [335, 425] on span "16" at bounding box center [326, 428] width 27 height 27
type input "**********"
click at [532, 287] on div "**********" at bounding box center [438, 295] width 409 height 47
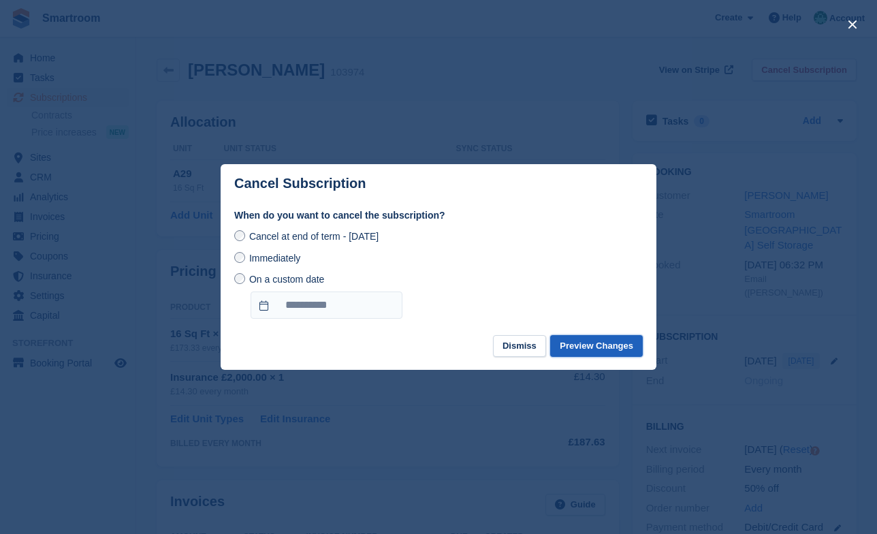
click at [606, 355] on button "Preview Changes" at bounding box center [596, 346] width 93 height 22
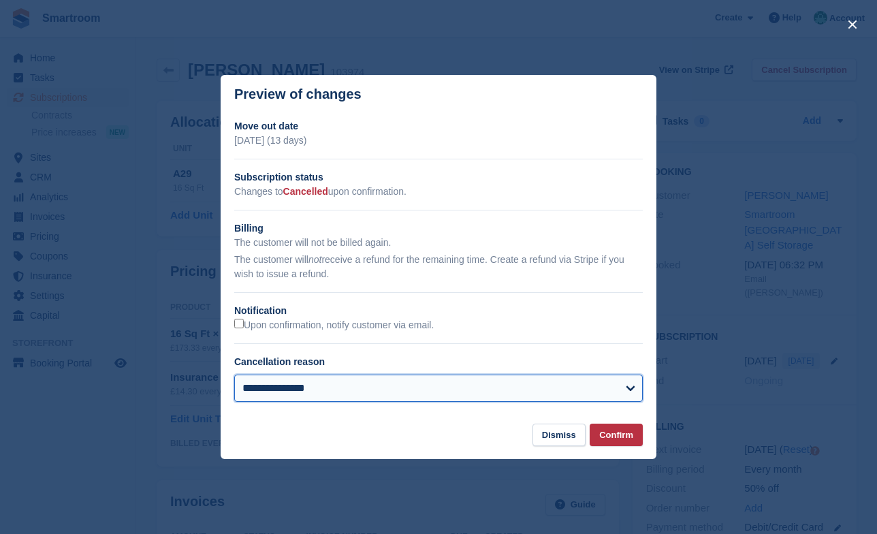
click at [234, 375] on select "**********" at bounding box center [438, 388] width 409 height 27
select select "**********"
click option "**********" at bounding box center [0, 0] width 0 height 0
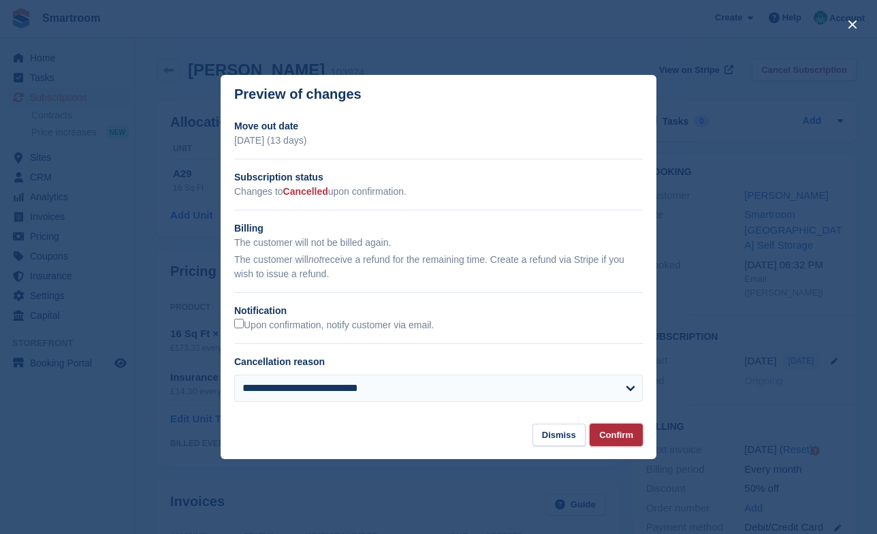
click at [620, 438] on button "Confirm" at bounding box center [616, 435] width 53 height 22
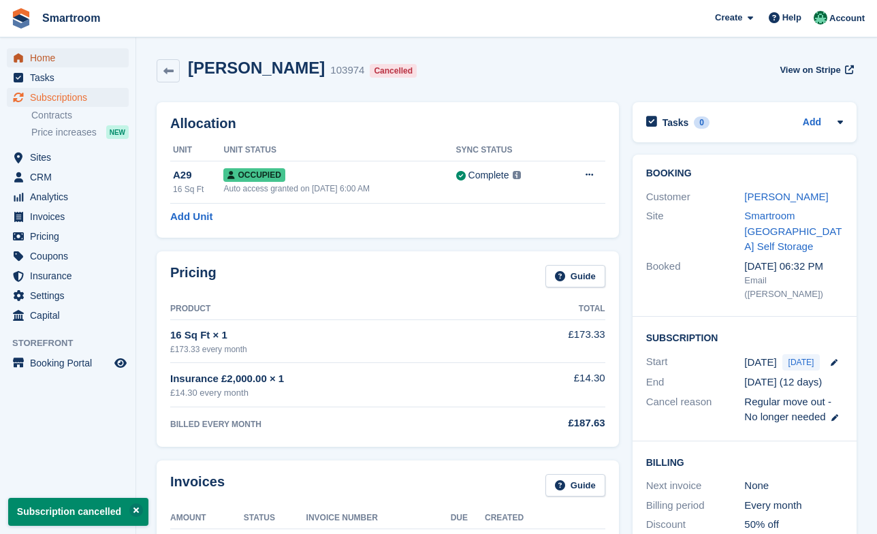
click at [50, 63] on span "Home" at bounding box center [71, 57] width 82 height 19
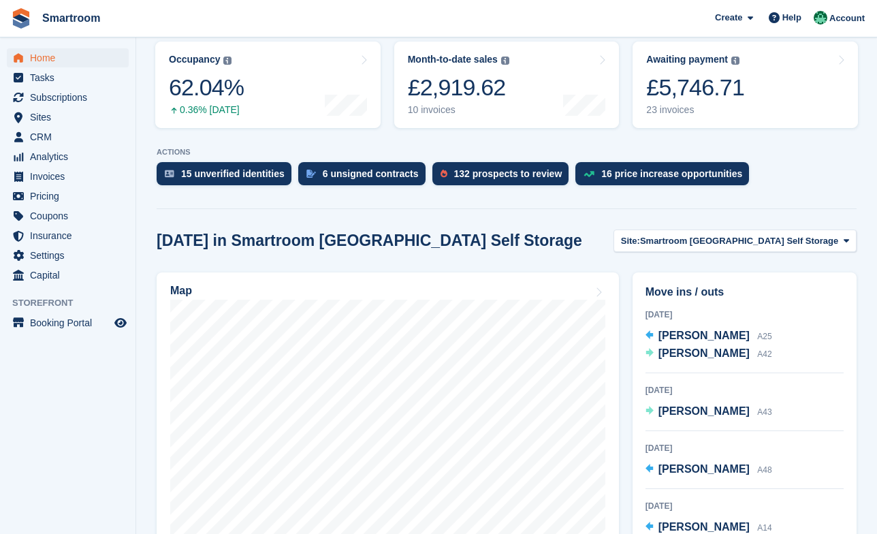
scroll to position [192, 0]
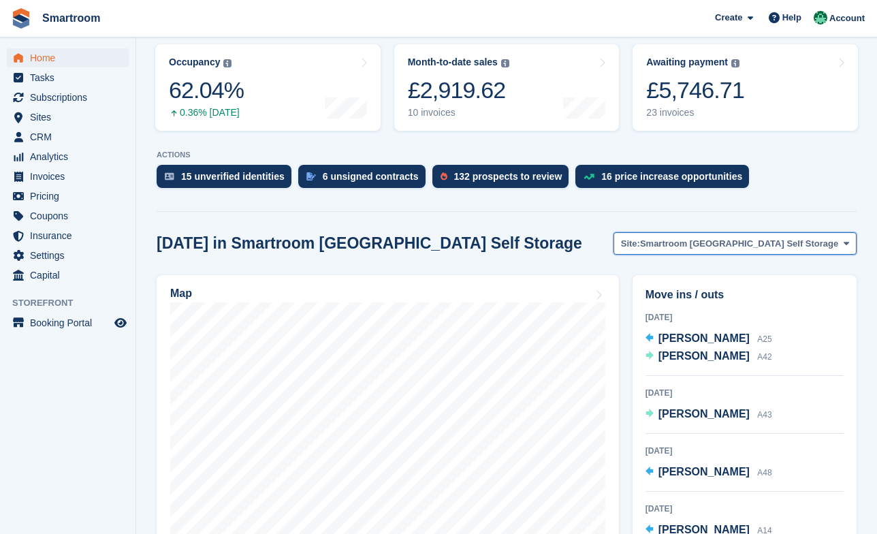
click at [700, 237] on span "Smartroom [GEOGRAPHIC_DATA] Self Storage" at bounding box center [739, 244] width 198 height 14
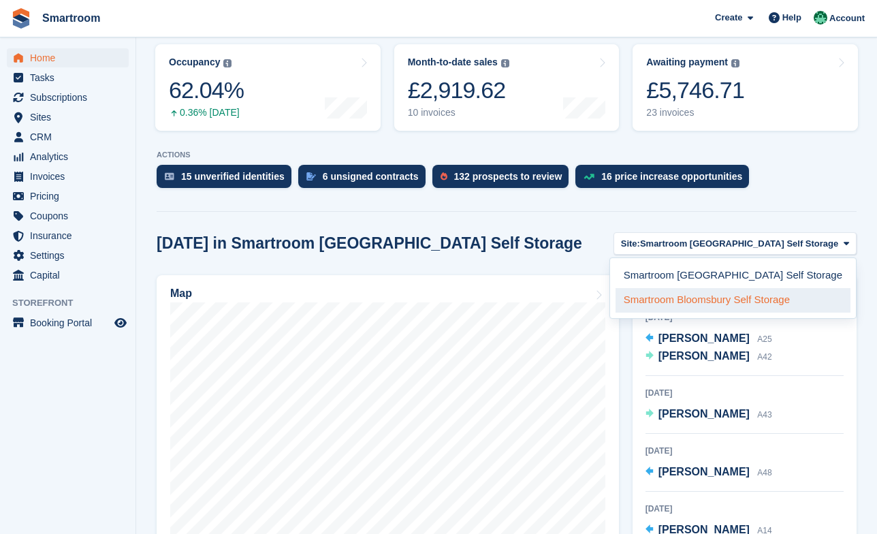
click at [693, 288] on link "Smartroom Bloomsbury Self Storage" at bounding box center [733, 300] width 235 height 25
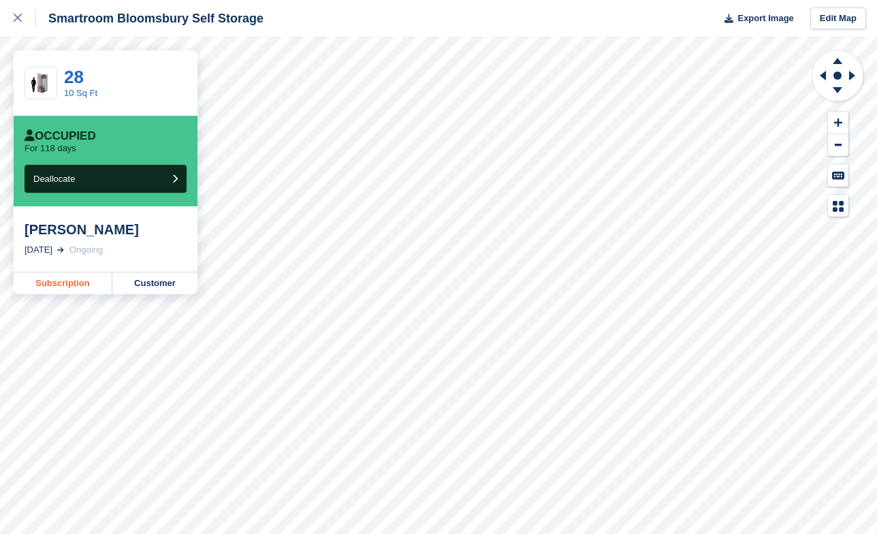
click at [58, 292] on link "Subscription" at bounding box center [63, 283] width 99 height 22
click at [59, 282] on link "Subscription" at bounding box center [63, 283] width 99 height 22
click at [81, 189] on button "Deallocate" at bounding box center [106, 179] width 162 height 28
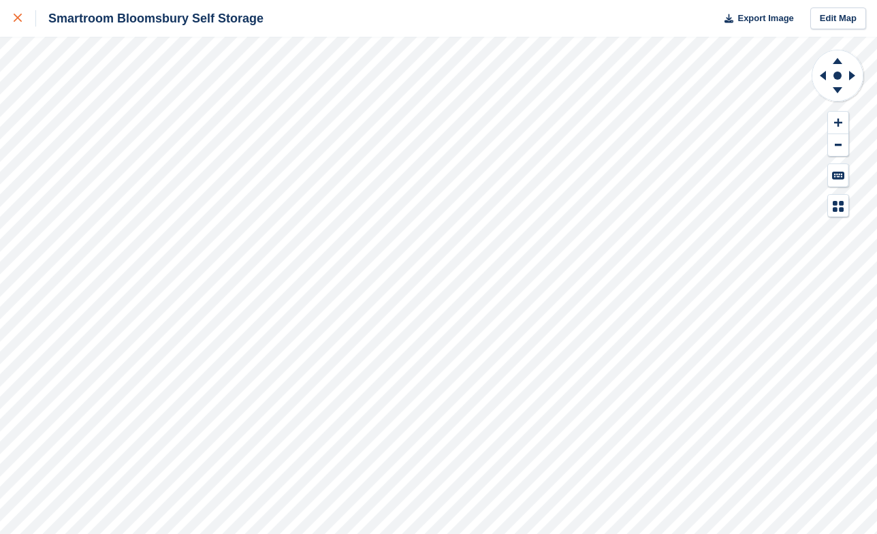
click at [11, 20] on link at bounding box center [18, 18] width 36 height 37
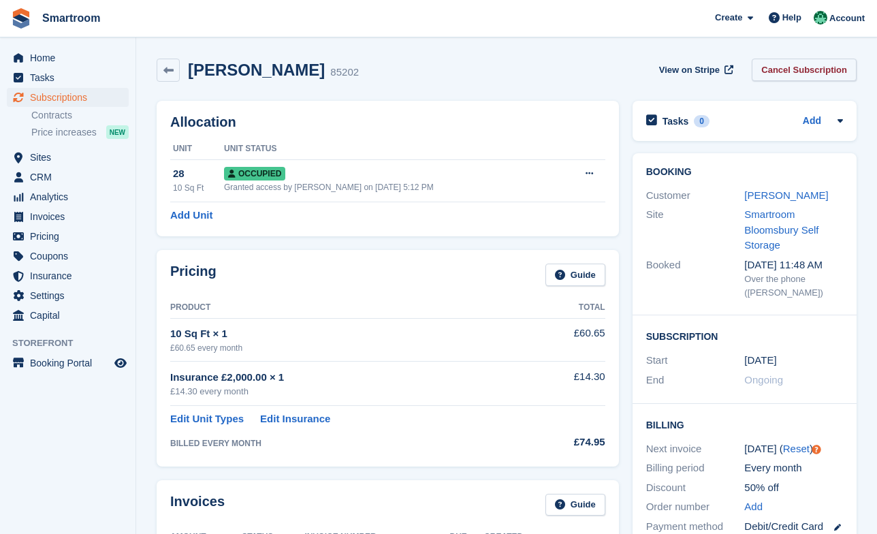
click at [791, 79] on link "Cancel Subscription" at bounding box center [804, 70] width 105 height 22
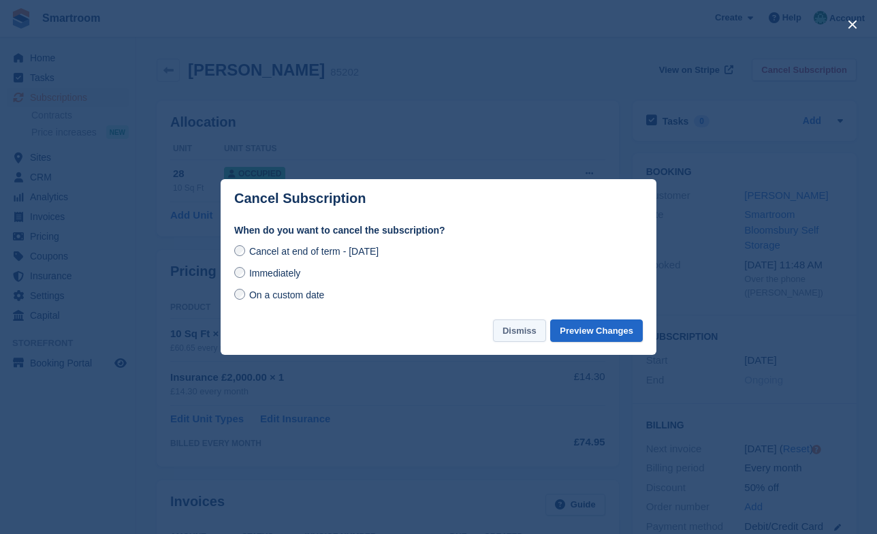
click at [523, 333] on button "Dismiss" at bounding box center [519, 330] width 53 height 22
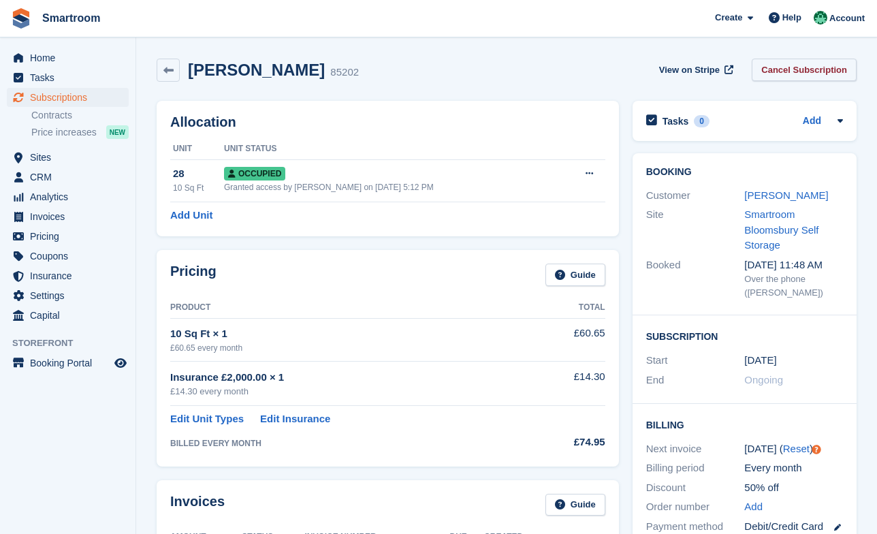
click at [787, 76] on link "Cancel Subscription" at bounding box center [804, 70] width 105 height 22
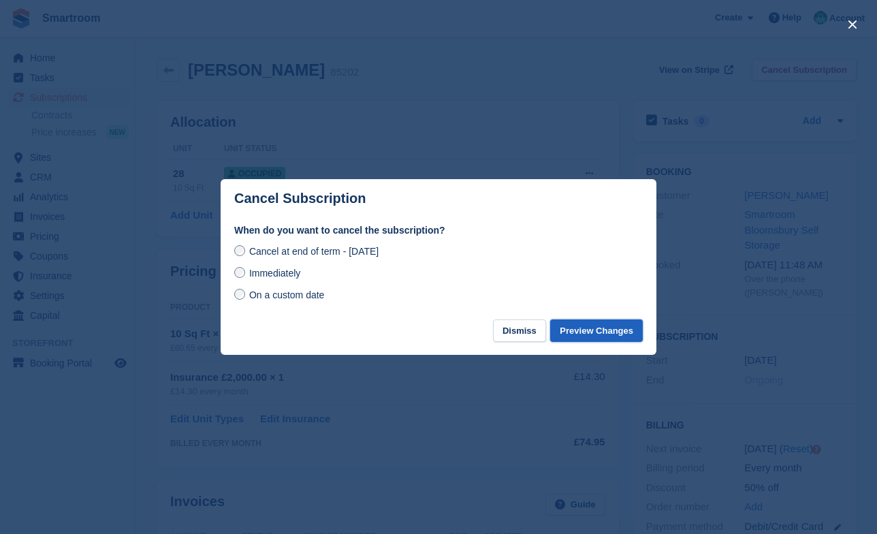
click at [583, 337] on button "Preview Changes" at bounding box center [596, 330] width 93 height 22
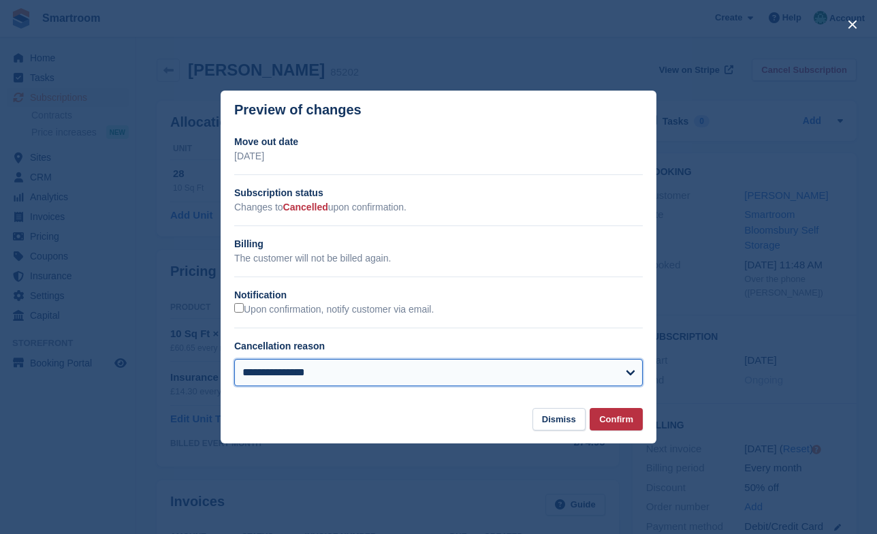
click at [234, 359] on select "**********" at bounding box center [438, 372] width 409 height 27
select select "**********"
click option "**********" at bounding box center [0, 0] width 0 height 0
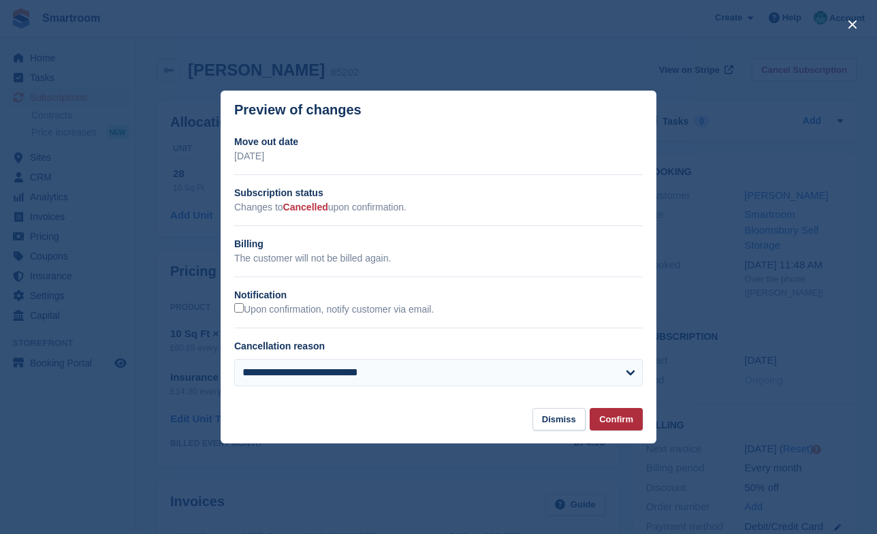
click at [623, 426] on button "Confirm" at bounding box center [616, 419] width 53 height 22
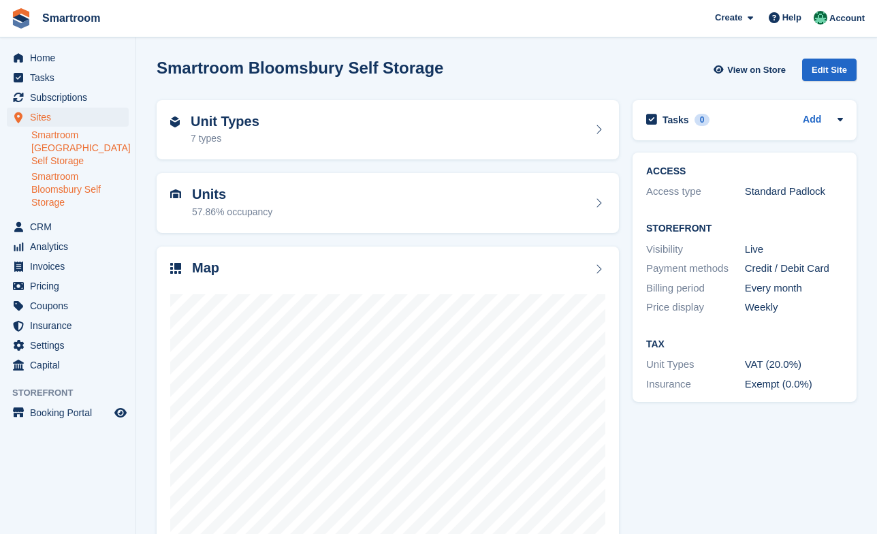
click at [67, 154] on link "Smartroom [GEOGRAPHIC_DATA] Self Storage" at bounding box center [79, 148] width 97 height 39
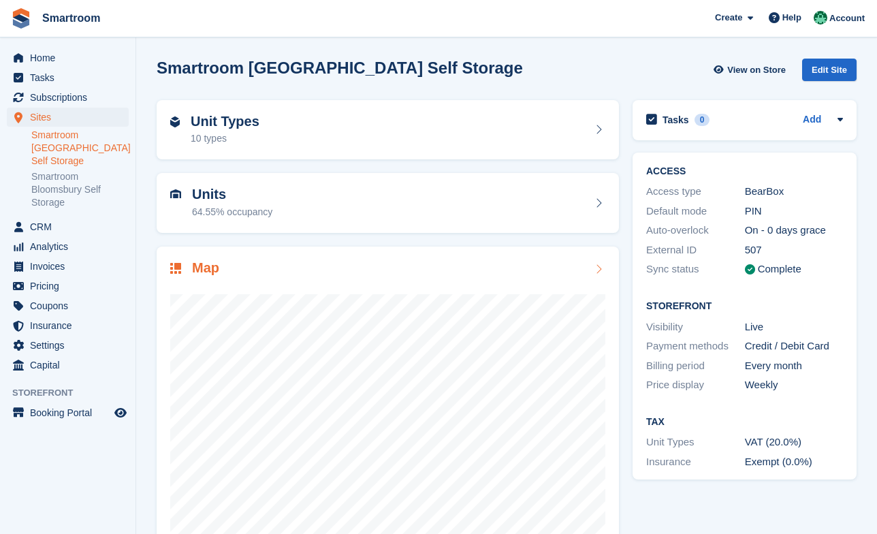
scroll to position [47, 0]
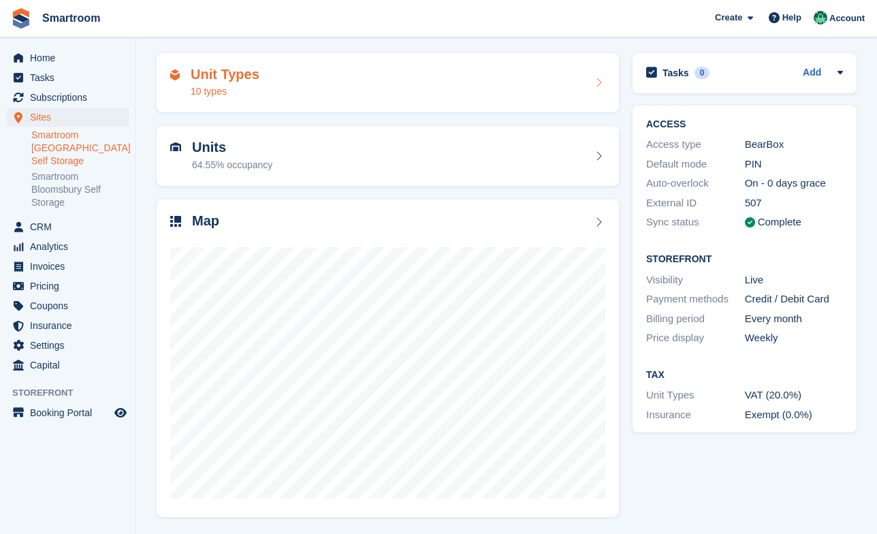
click at [213, 87] on div "10 types" at bounding box center [225, 91] width 69 height 14
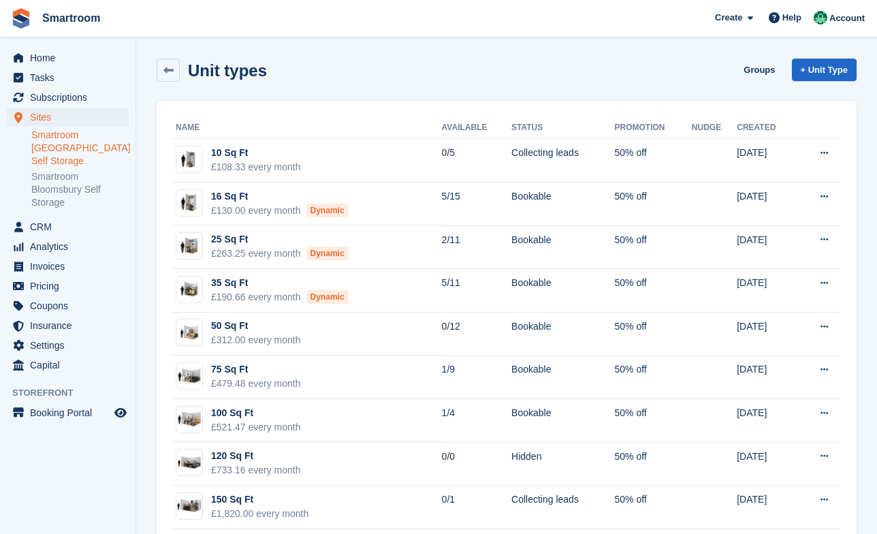
click at [67, 138] on link "Smartroom [GEOGRAPHIC_DATA] Self Storage" at bounding box center [79, 148] width 97 height 39
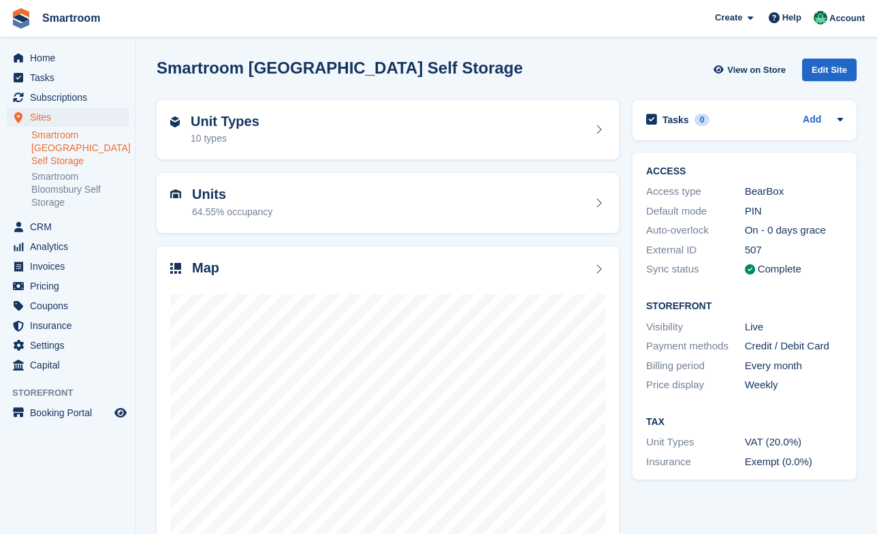
scroll to position [47, 0]
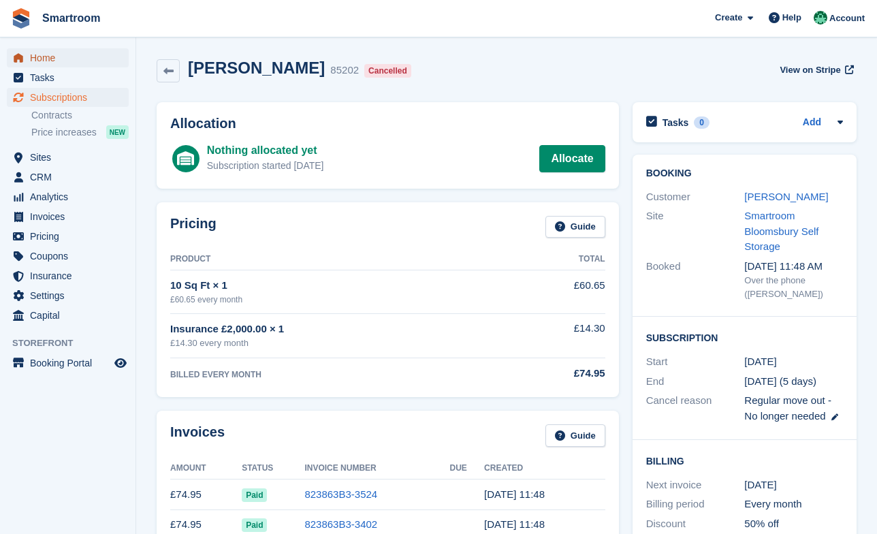
click at [62, 48] on span "Home" at bounding box center [71, 57] width 82 height 19
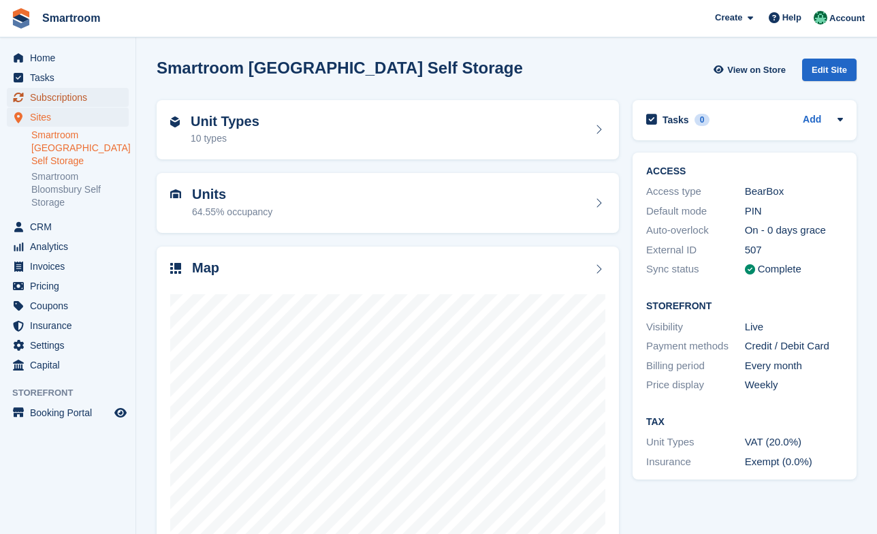
click at [46, 97] on span "Subscriptions" at bounding box center [71, 97] width 82 height 19
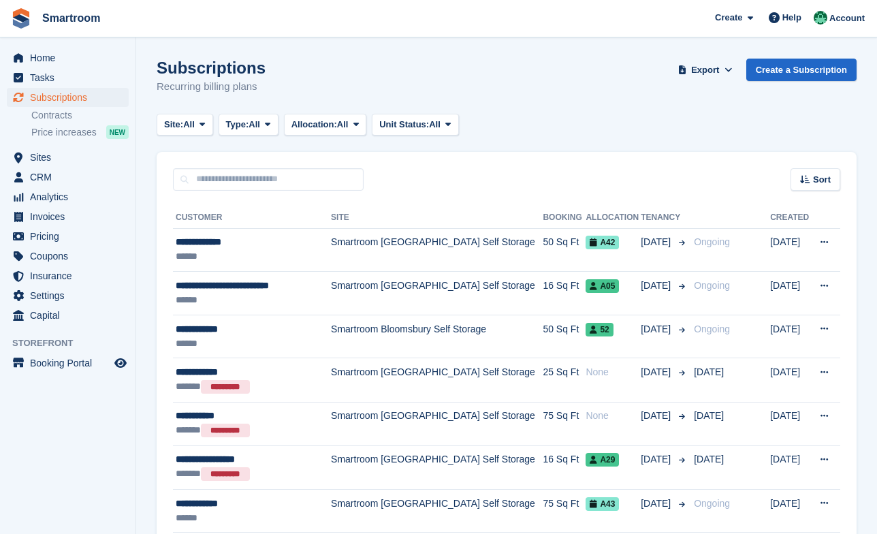
click at [65, 135] on span "Price increases" at bounding box center [63, 132] width 65 height 13
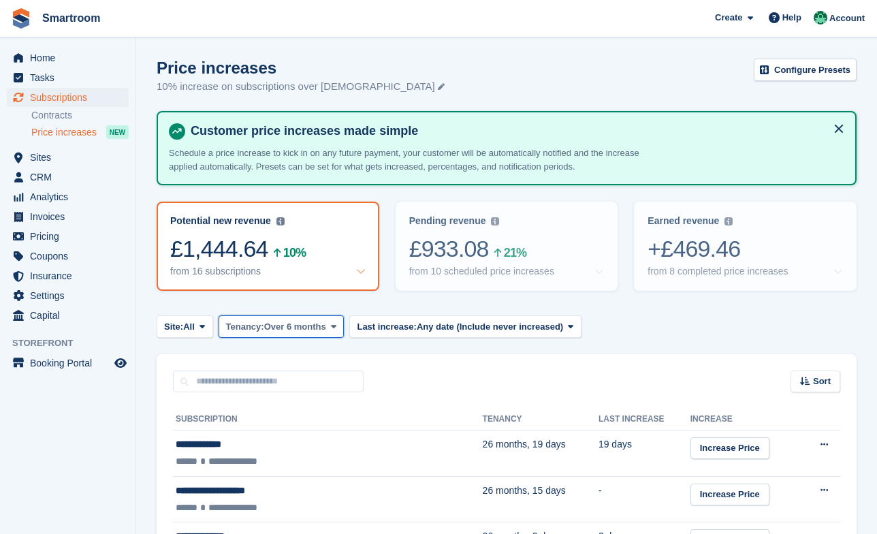
click at [326, 324] on span "Over 6 months" at bounding box center [295, 327] width 62 height 14
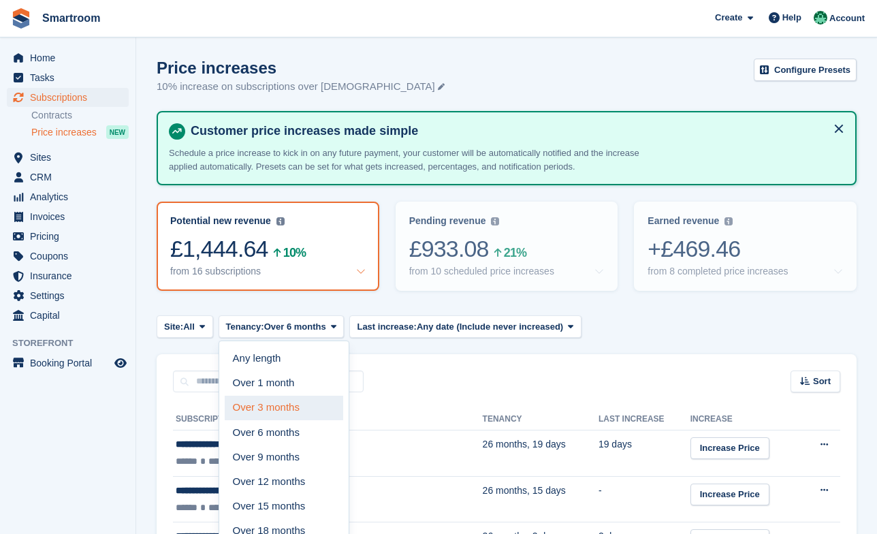
click at [307, 403] on link "Over 3 months" at bounding box center [284, 408] width 119 height 25
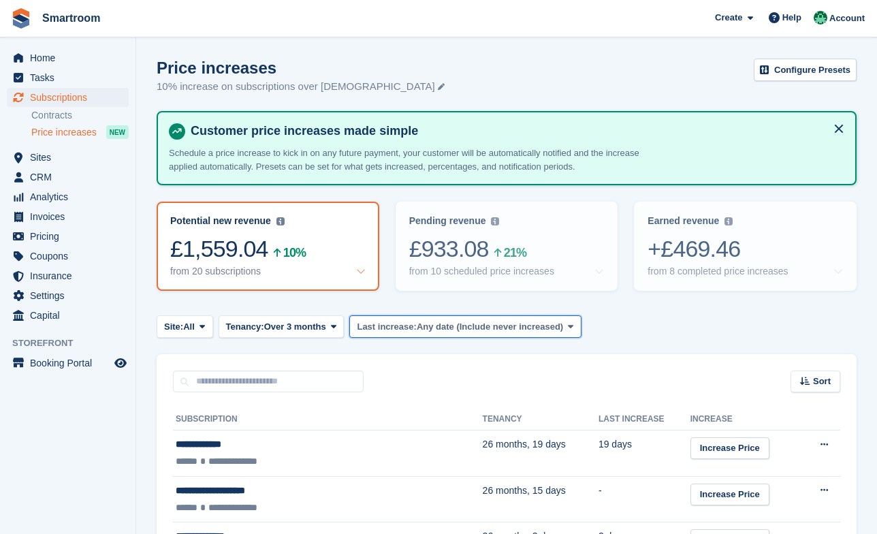
click at [488, 329] on span "Any date (Include never increased)" at bounding box center [490, 327] width 146 height 14
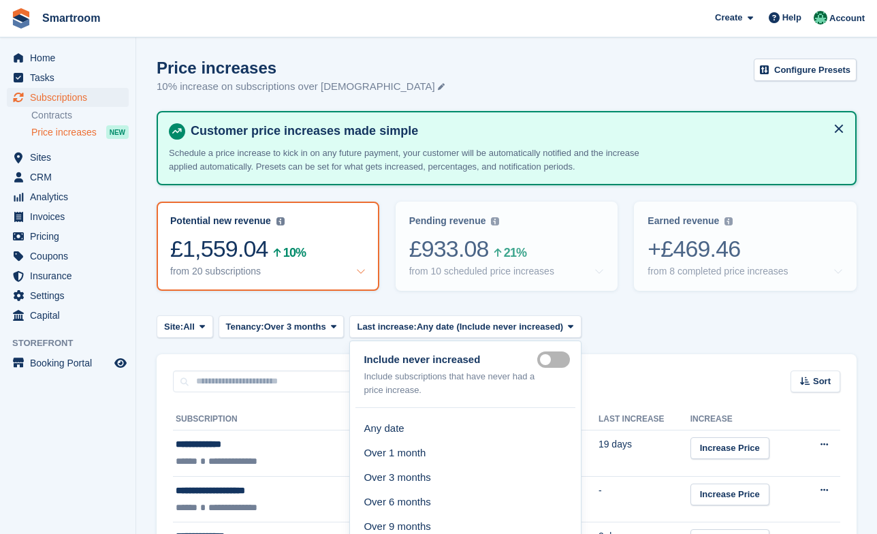
click at [575, 358] on label "Include never" at bounding box center [556, 359] width 38 height 2
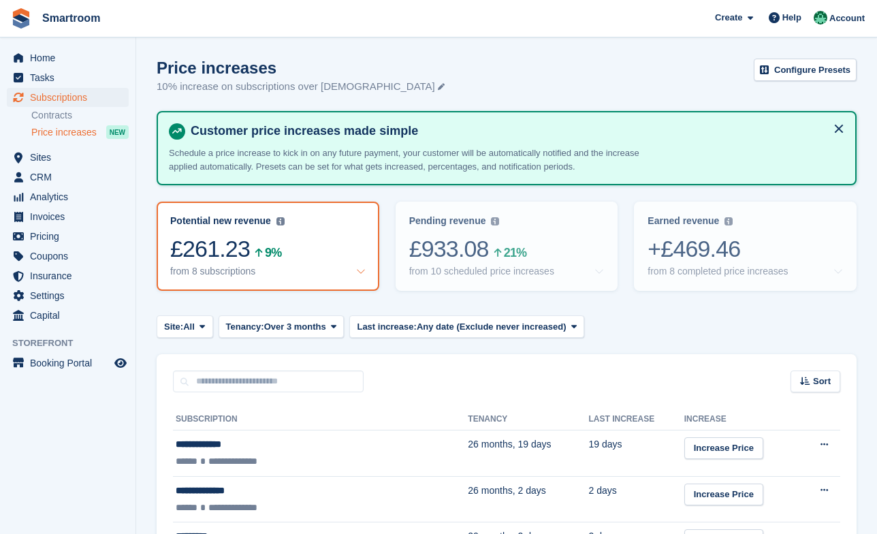
click at [659, 353] on section "Price increases 10% increase on subscriptions over 6 months old Configure Prese…" at bounding box center [506, 433] width 741 height 866
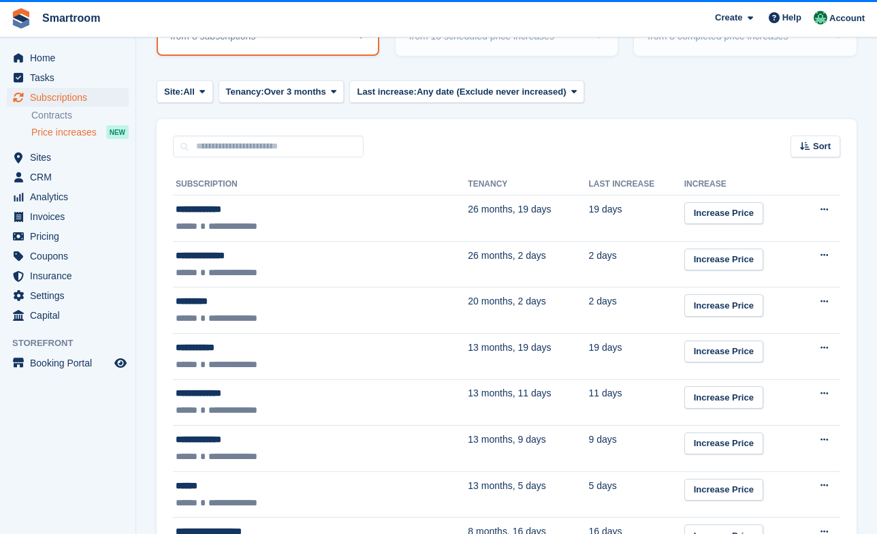
scroll to position [240, 0]
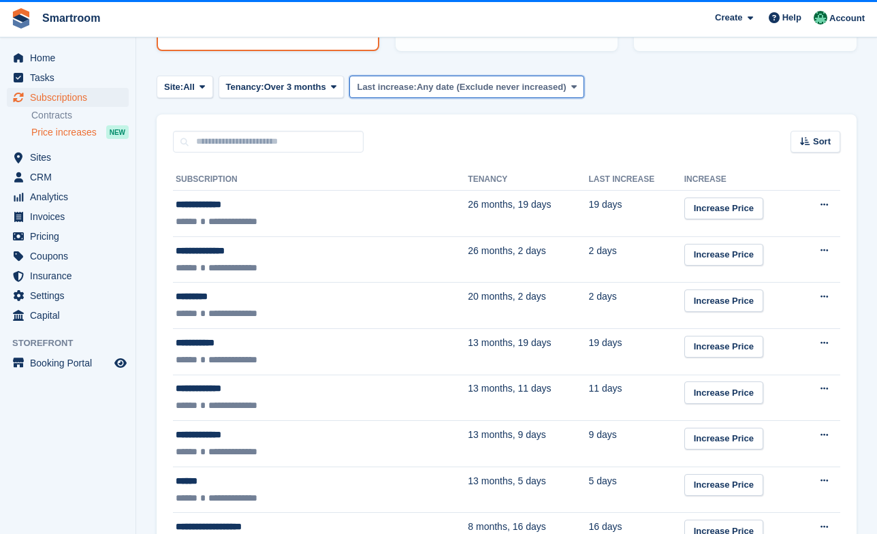
click at [514, 90] on span "Any date (Exclude never increased)" at bounding box center [492, 87] width 150 height 14
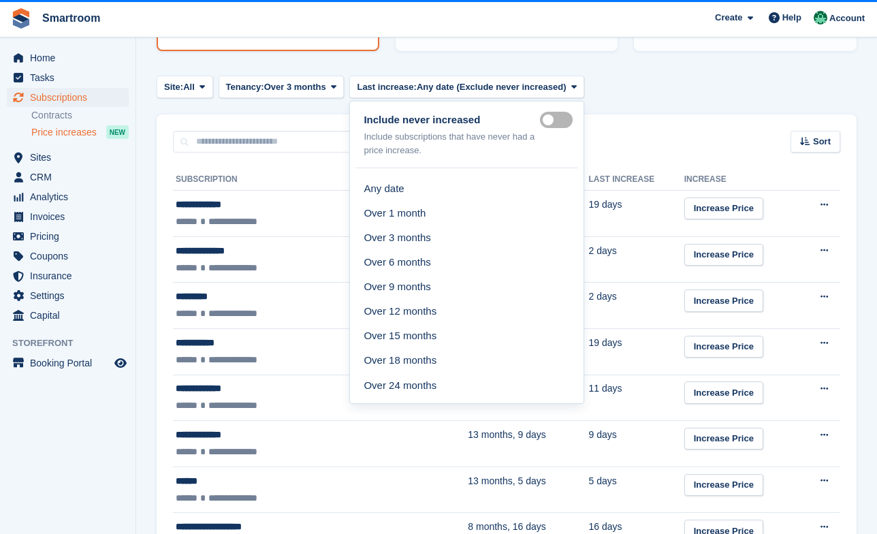
click at [576, 119] on label "Include never" at bounding box center [559, 120] width 38 height 2
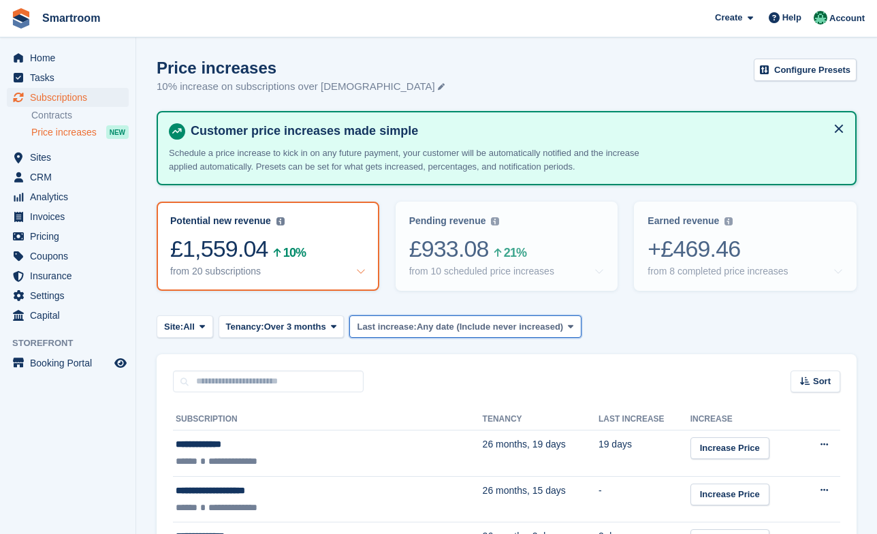
click at [485, 334] on button "Last increase: Any date (Include never increased)" at bounding box center [465, 326] width 232 height 22
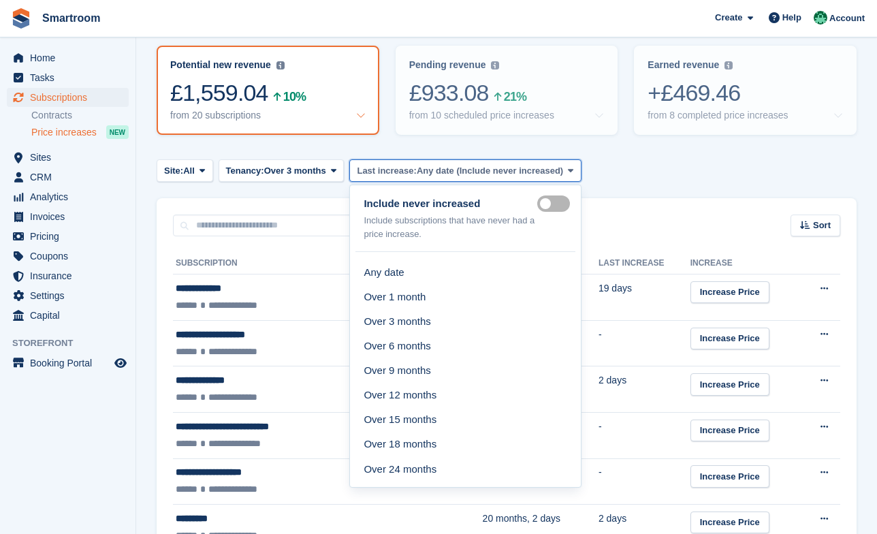
scroll to position [177, 0]
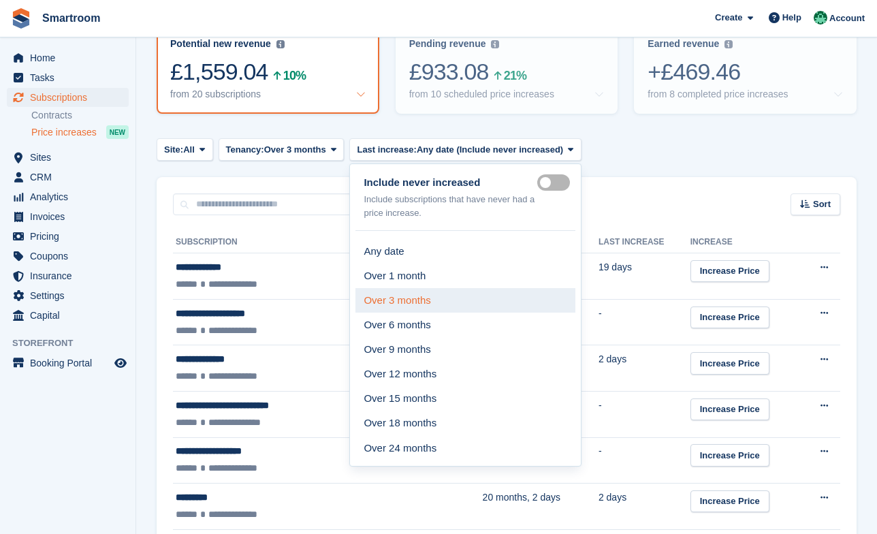
click at [435, 309] on link "Over 3 months" at bounding box center [465, 300] width 219 height 25
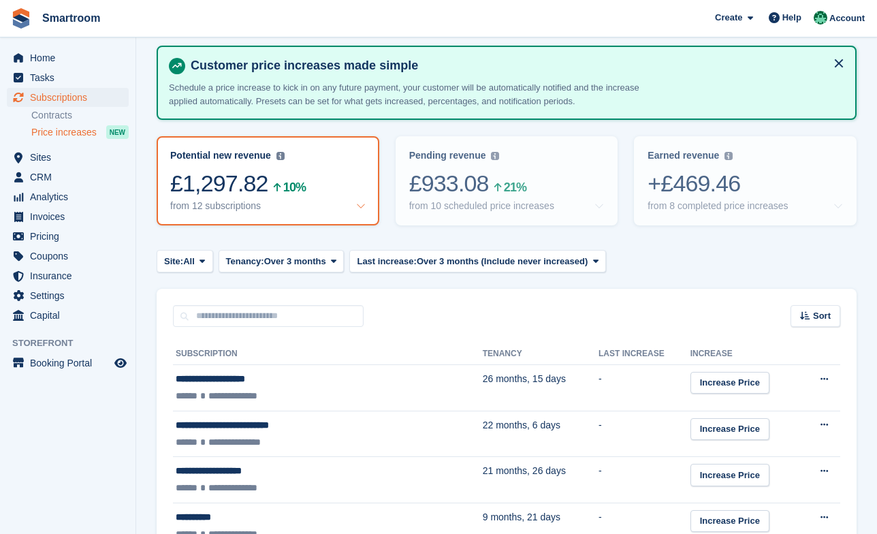
scroll to position [161, 0]
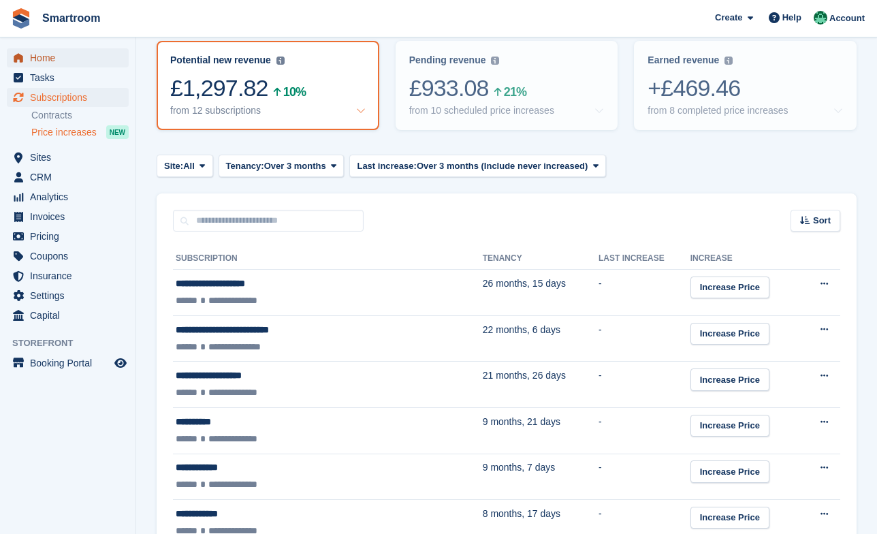
click at [84, 48] on span "Home" at bounding box center [71, 57] width 82 height 19
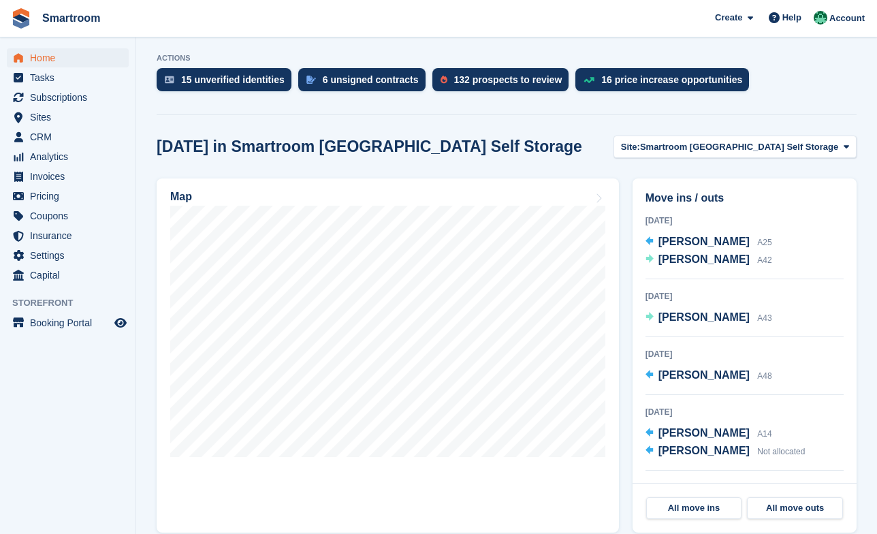
scroll to position [320, 0]
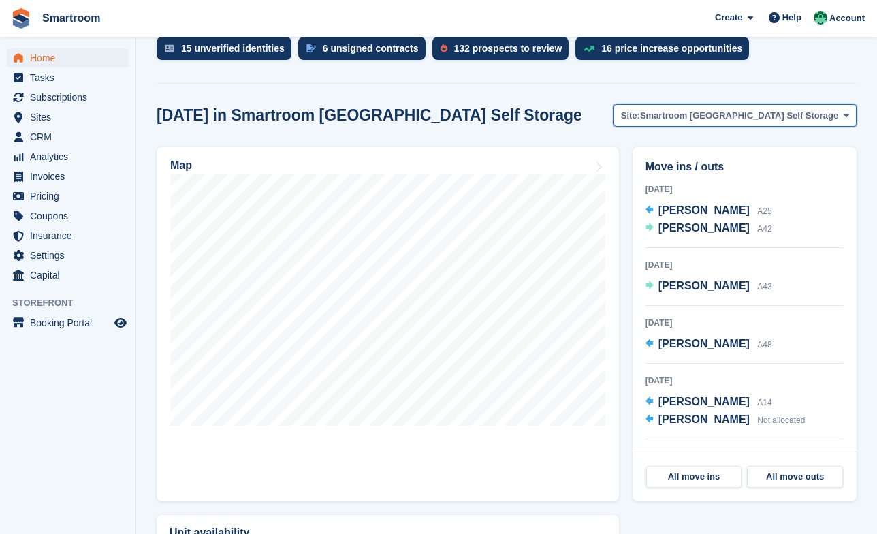
click at [706, 106] on button "Site: Smartroom Stoke Newington Self Storage" at bounding box center [735, 115] width 243 height 22
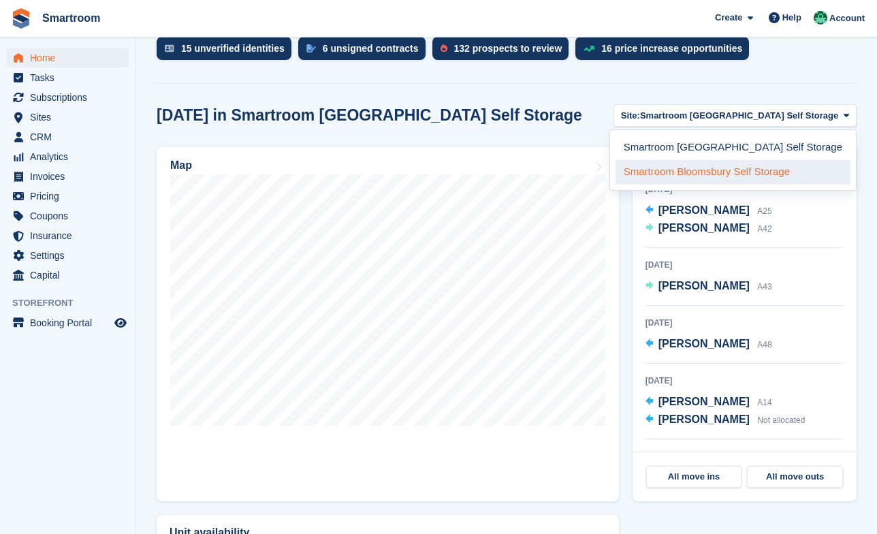
click at [700, 160] on link "Smartroom Bloomsbury Self Storage" at bounding box center [733, 172] width 235 height 25
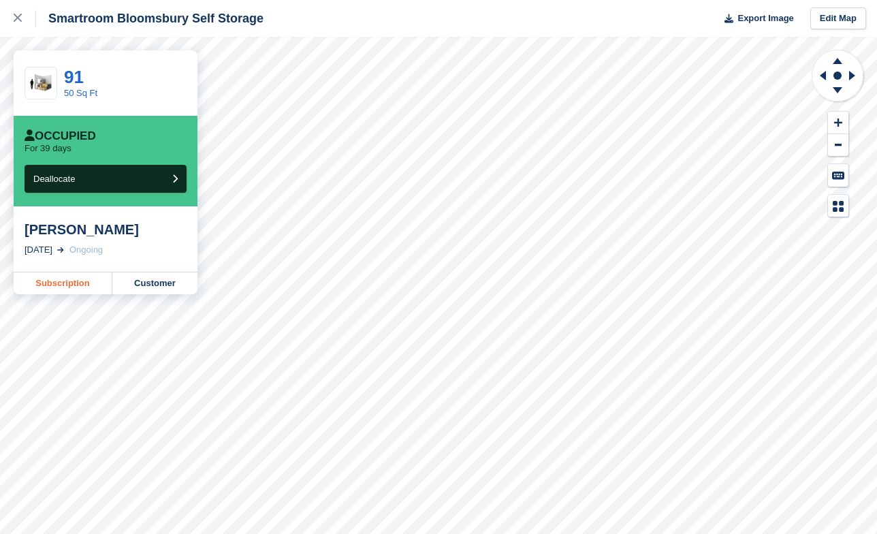
click at [64, 281] on link "Subscription" at bounding box center [63, 283] width 99 height 22
click at [55, 285] on link "Subscription" at bounding box center [63, 283] width 99 height 22
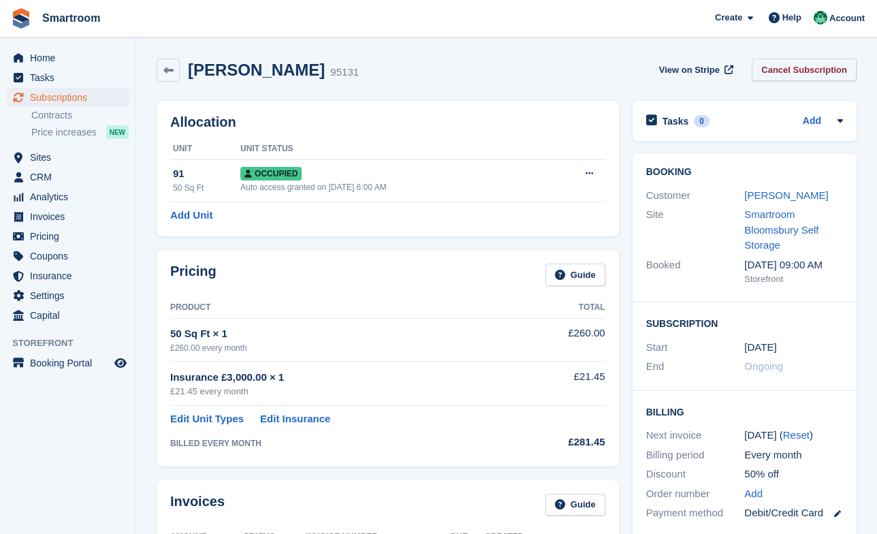
click at [811, 70] on link "Cancel Subscription" at bounding box center [804, 70] width 105 height 22
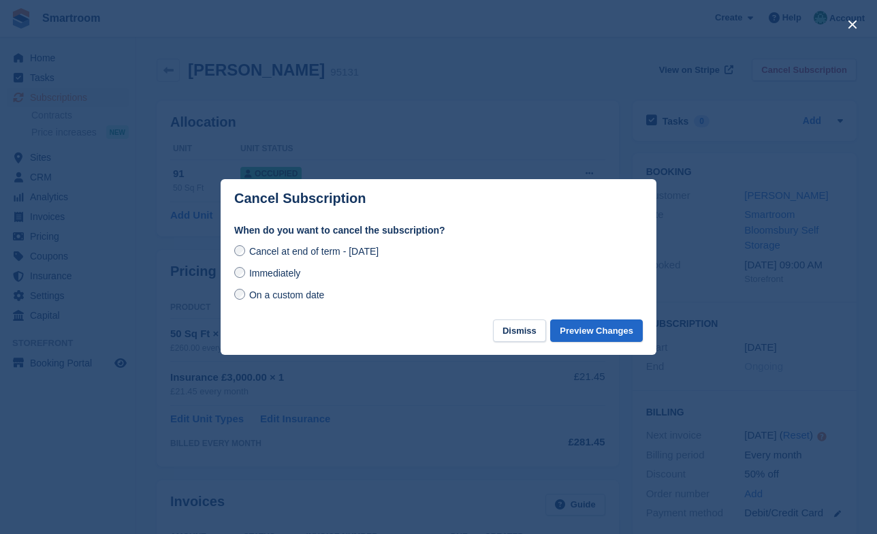
click at [302, 300] on span "On a custom date" at bounding box center [287, 294] width 76 height 11
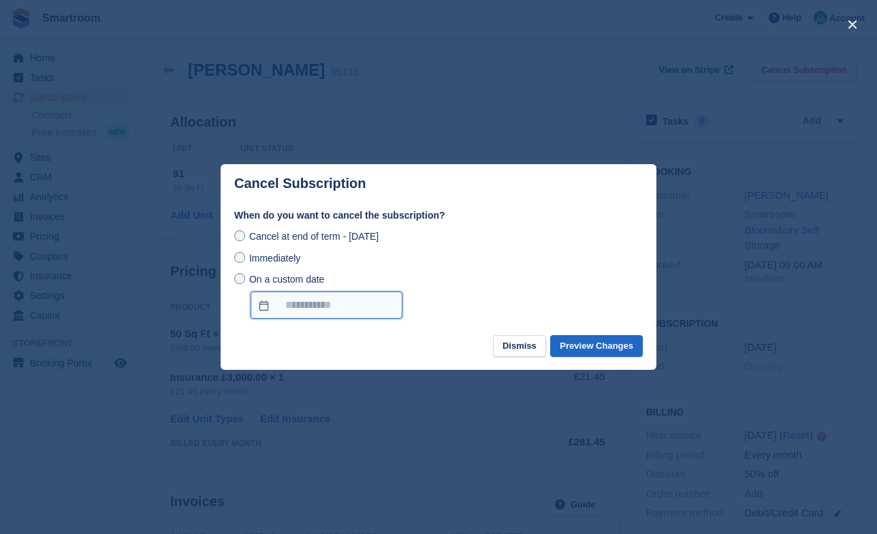
click at [312, 299] on input "On a custom date" at bounding box center [327, 305] width 152 height 27
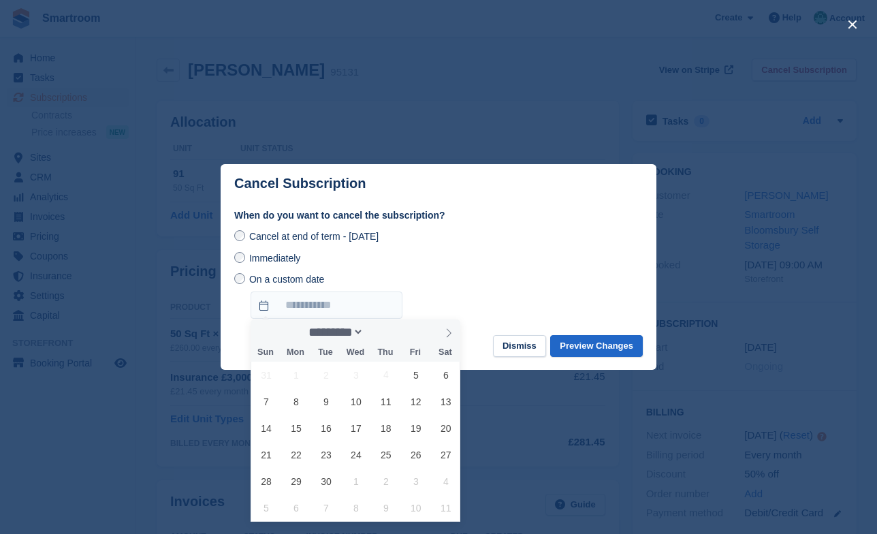
click at [454, 251] on div "Immediately" at bounding box center [438, 258] width 409 height 16
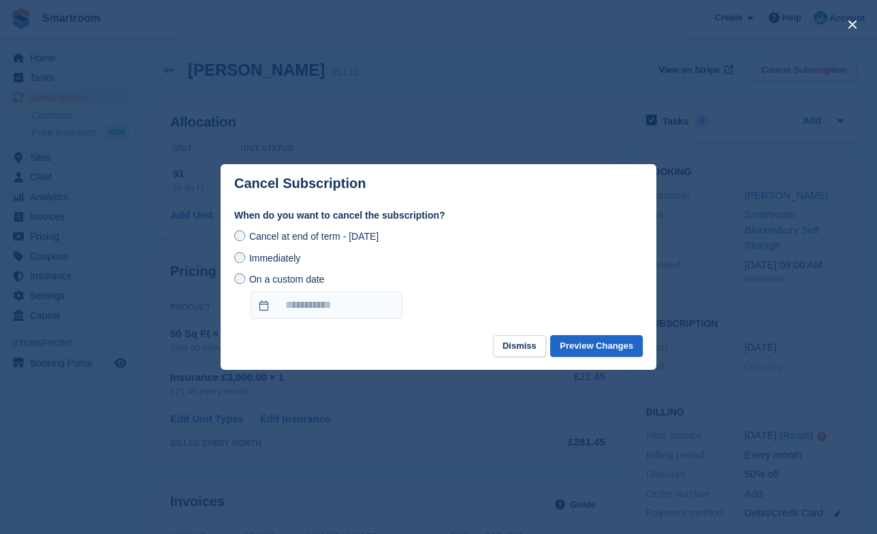
click at [299, 255] on span "Immediately" at bounding box center [274, 258] width 51 height 11
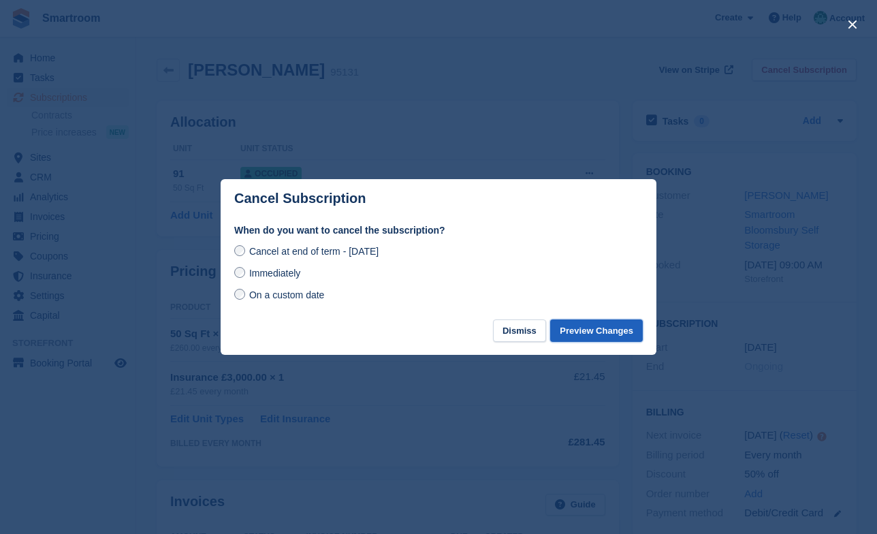
click at [595, 325] on button "Preview Changes" at bounding box center [596, 330] width 93 height 22
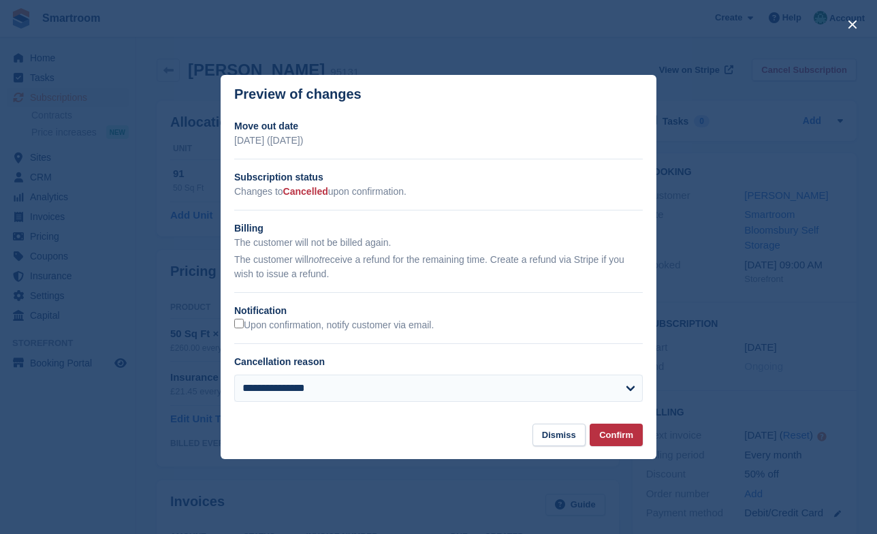
click at [297, 334] on div "**********" at bounding box center [439, 266] width 436 height 294
click at [311, 325] on label "Upon confirmation, notify customer via email." at bounding box center [334, 325] width 200 height 13
click at [600, 433] on button "Confirm" at bounding box center [616, 435] width 53 height 22
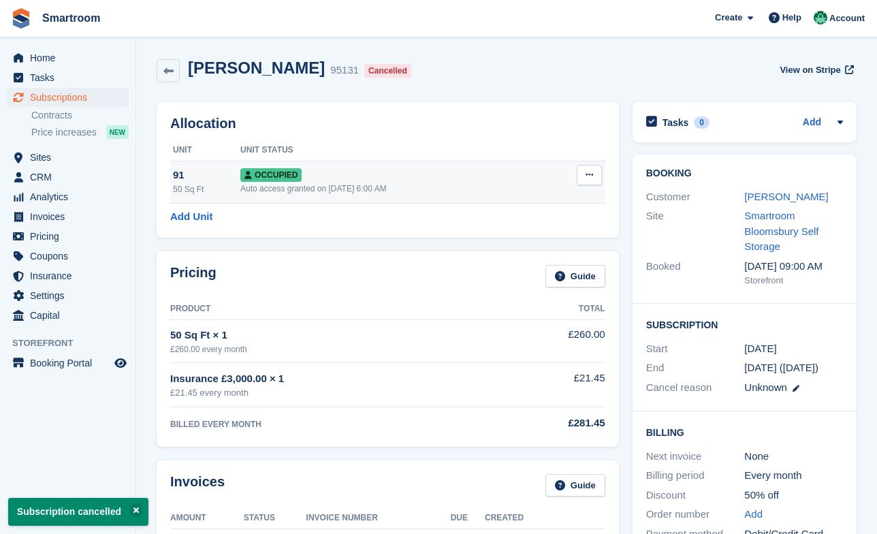
click at [603, 180] on td "Overlock Repossess Deallocate" at bounding box center [576, 182] width 60 height 42
click at [589, 176] on icon at bounding box center [589, 174] width 7 height 9
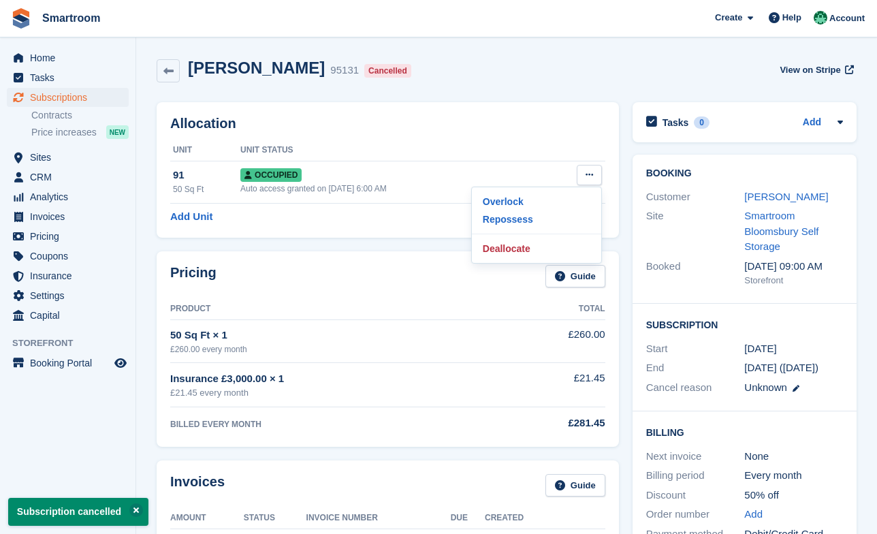
click at [498, 270] on div "Pricing Guide" at bounding box center [387, 280] width 435 height 31
click at [513, 253] on div "Pricing Guide Product Total 50 Sq Ft × 1 £260.00 every month £260.00 Insurance …" at bounding box center [388, 348] width 463 height 195
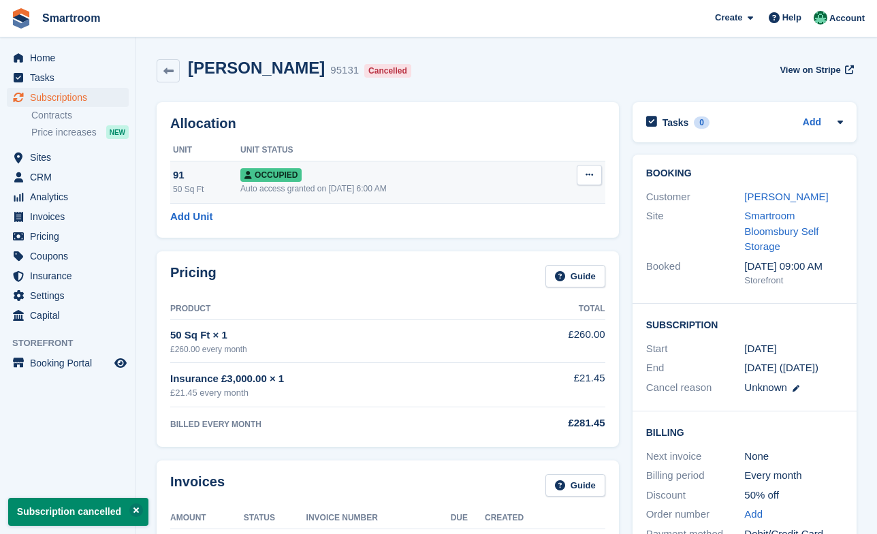
click at [593, 170] on button at bounding box center [589, 175] width 25 height 20
click at [514, 257] on p "Deallocate" at bounding box center [536, 249] width 119 height 18
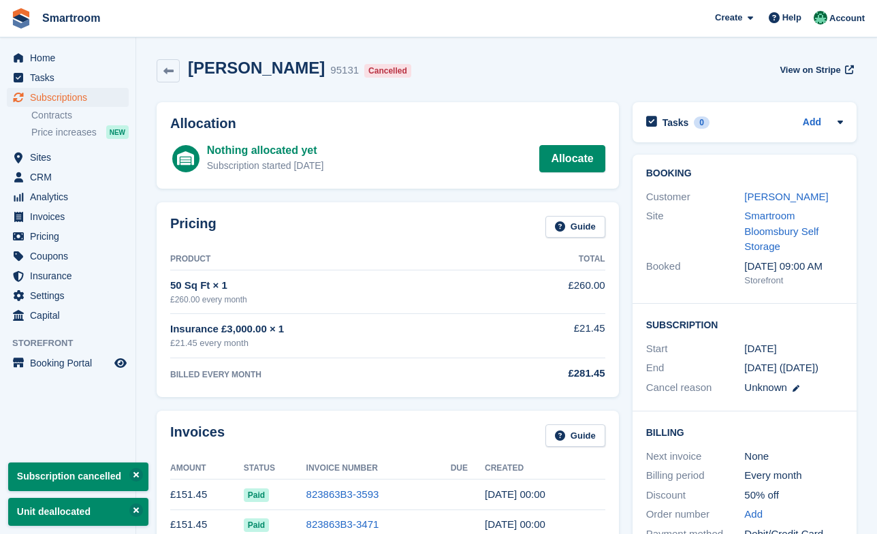
click at [65, 47] on div "Home Tasks Subscriptions Subscriptions Subscriptions Contracts Price increases …" at bounding box center [68, 184] width 136 height 283
click at [65, 50] on span "Home" at bounding box center [71, 57] width 82 height 19
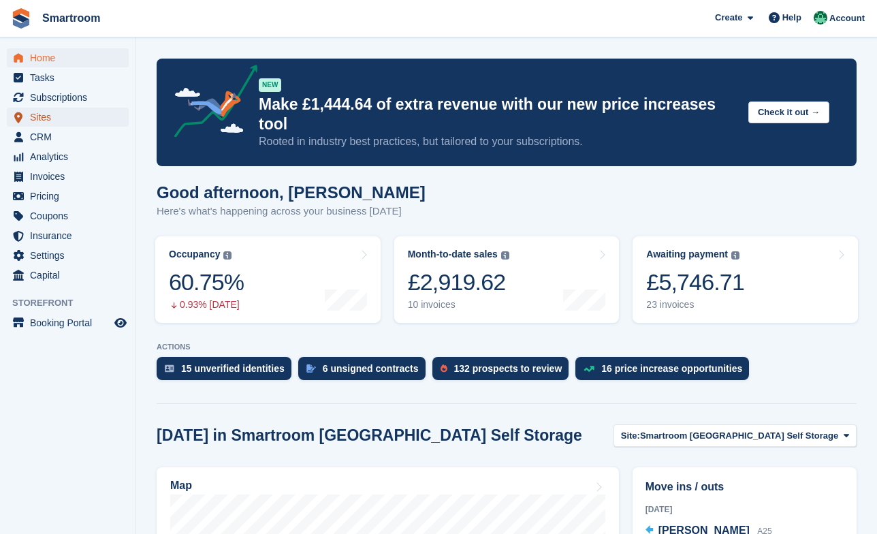
click at [50, 120] on span "Sites" at bounding box center [71, 117] width 82 height 19
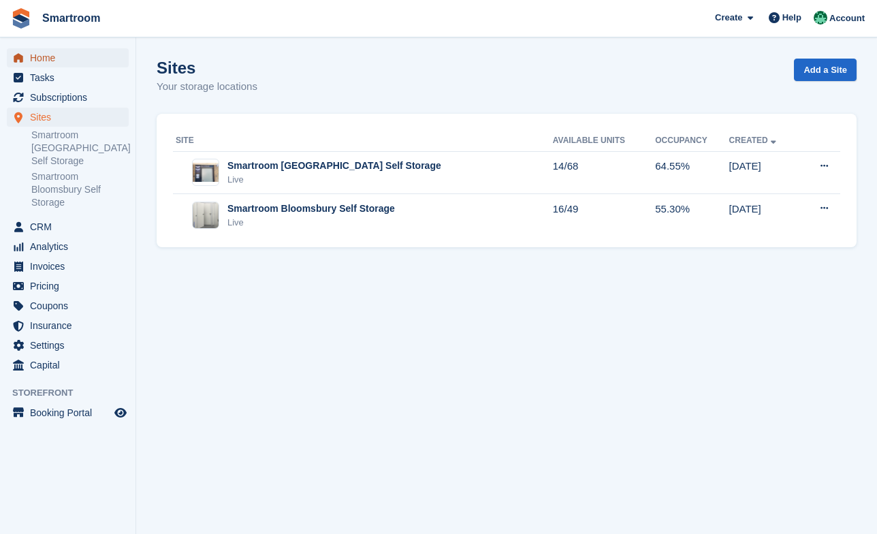
click at [54, 61] on span "Home" at bounding box center [71, 57] width 82 height 19
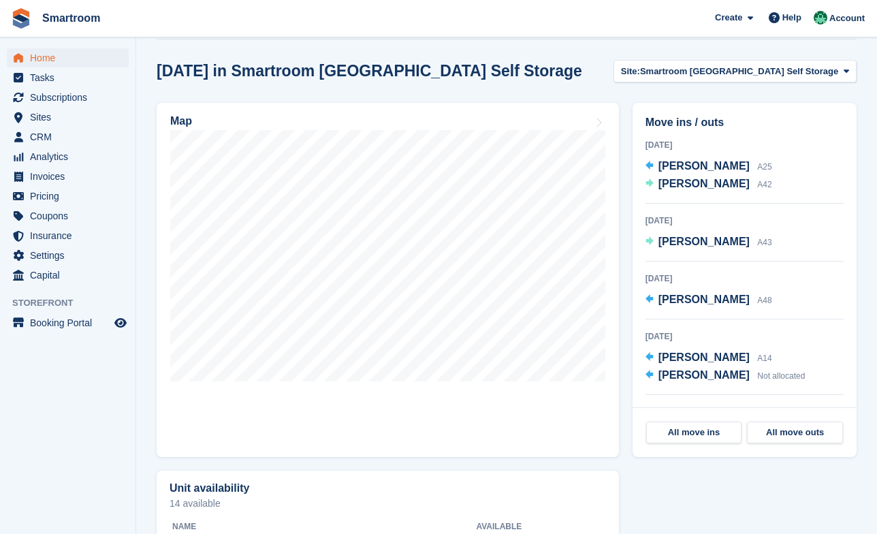
scroll to position [366, 0]
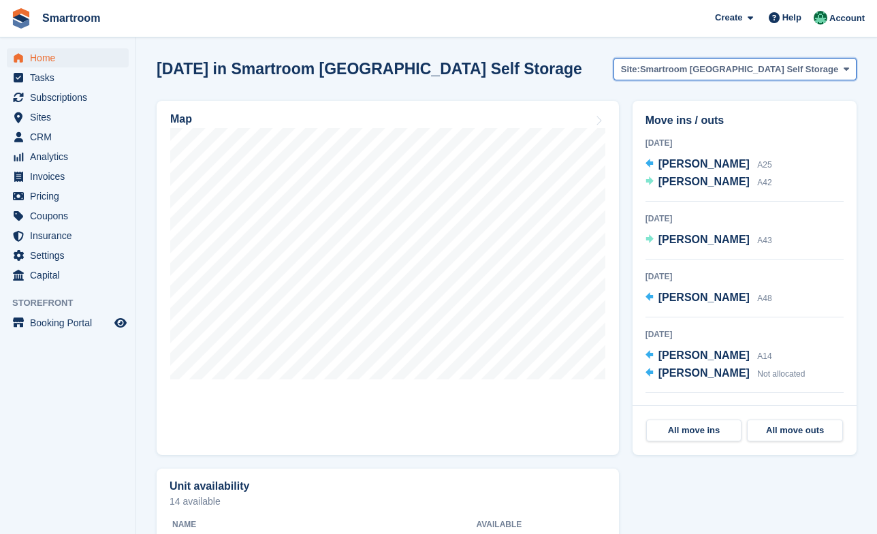
click at [714, 63] on span "Smartroom [GEOGRAPHIC_DATA] Self Storage" at bounding box center [739, 70] width 198 height 14
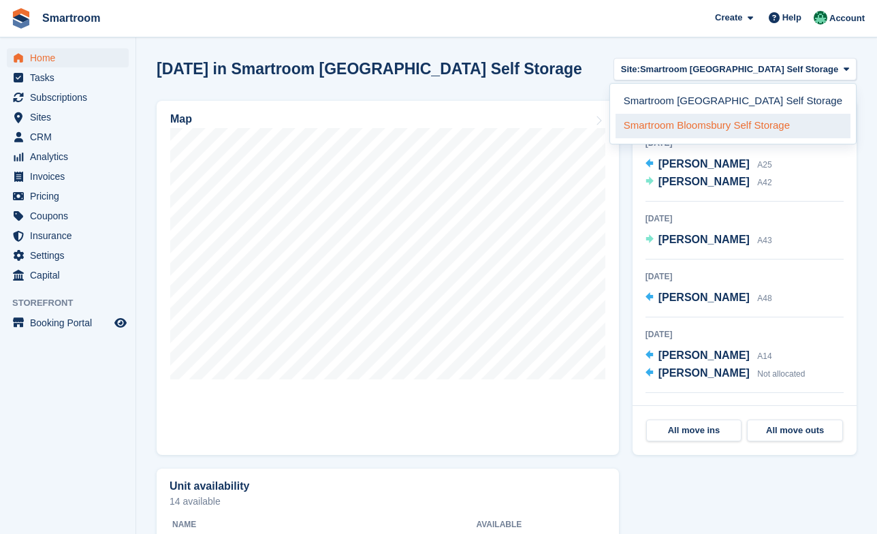
click at [720, 114] on link "Smartroom Bloomsbury Self Storage" at bounding box center [733, 126] width 235 height 25
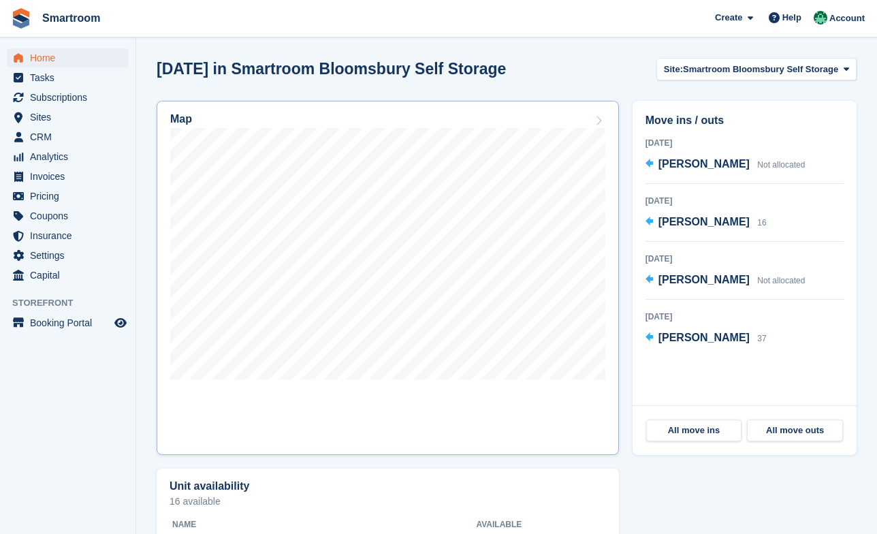
click at [260, 389] on link "Map" at bounding box center [388, 278] width 463 height 354
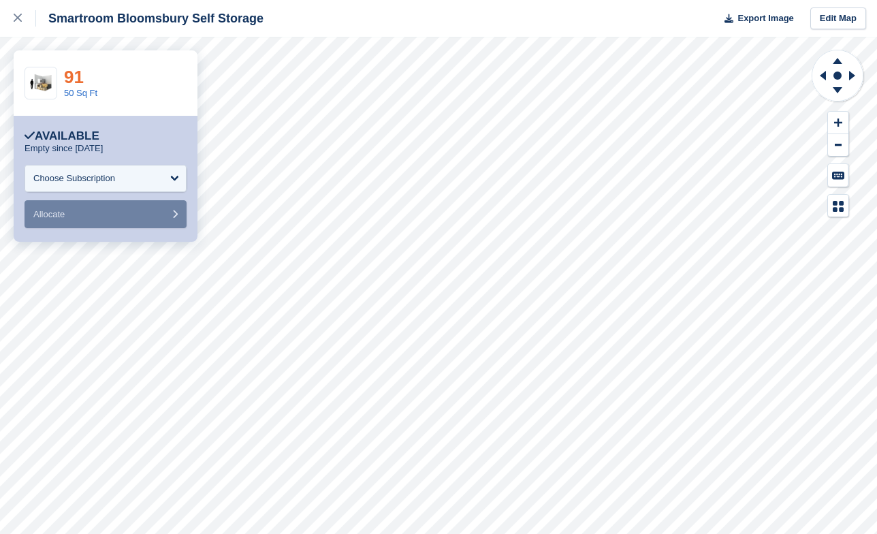
click at [72, 78] on link "91" at bounding box center [74, 77] width 20 height 20
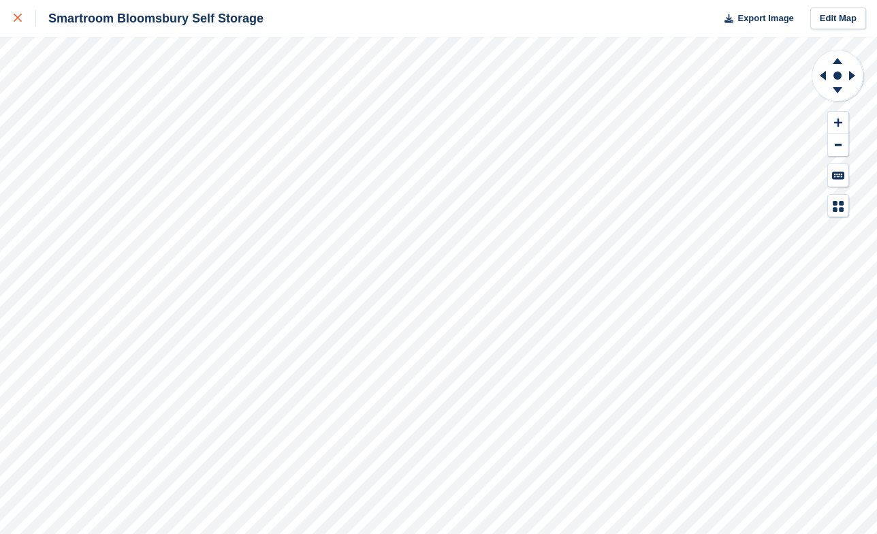
click at [12, 29] on link at bounding box center [18, 18] width 36 height 37
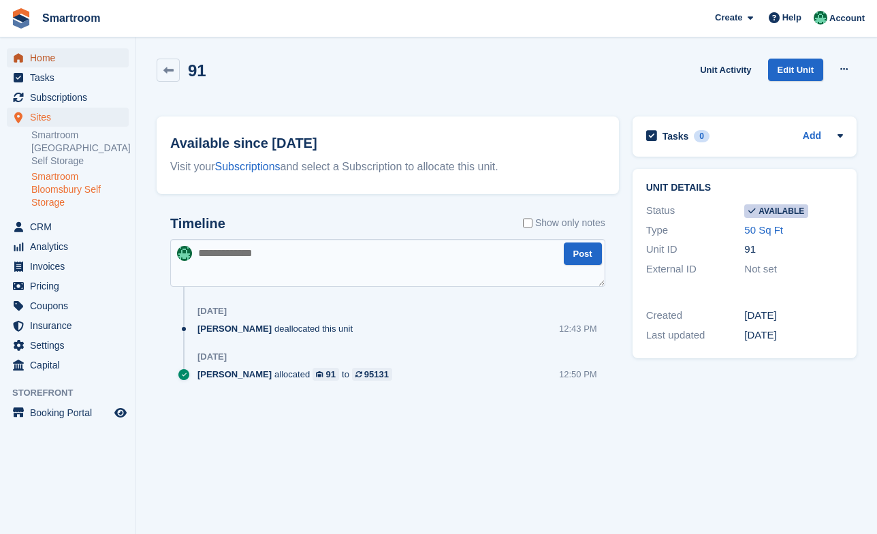
click at [57, 53] on span "Home" at bounding box center [71, 57] width 82 height 19
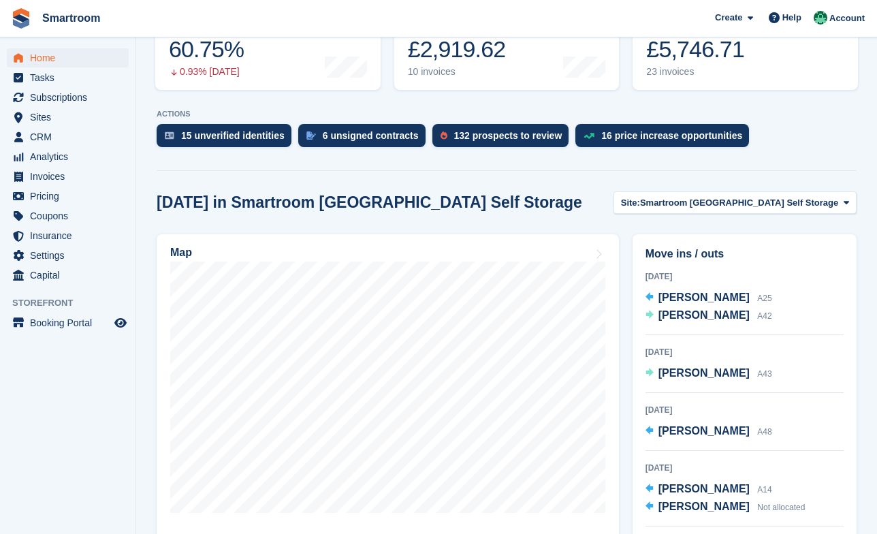
scroll to position [267, 0]
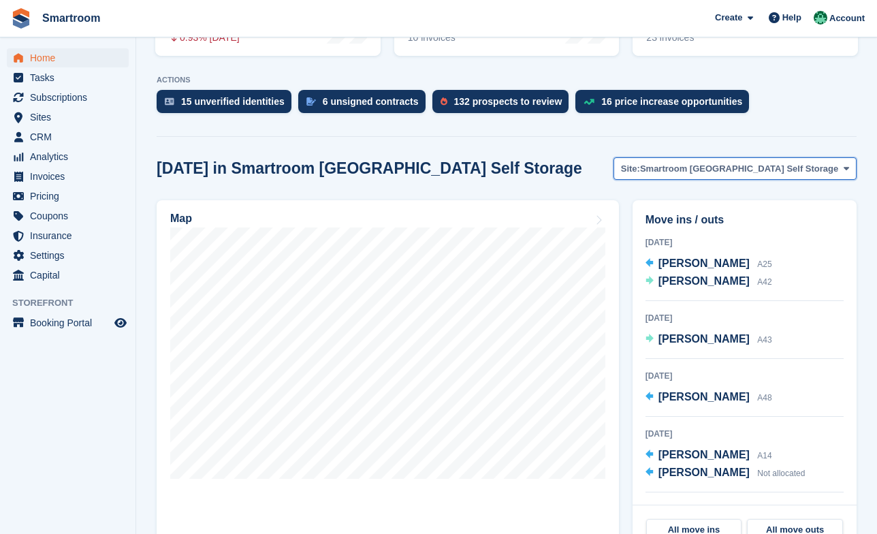
click at [723, 162] on span "Smartroom [GEOGRAPHIC_DATA] Self Storage" at bounding box center [739, 169] width 198 height 14
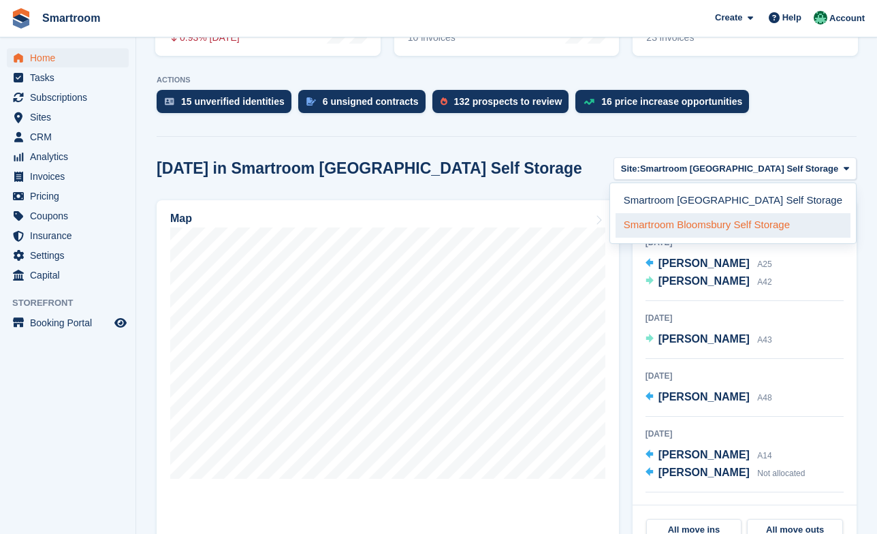
click at [729, 213] on link "Smartroom Bloomsbury Self Storage" at bounding box center [733, 225] width 235 height 25
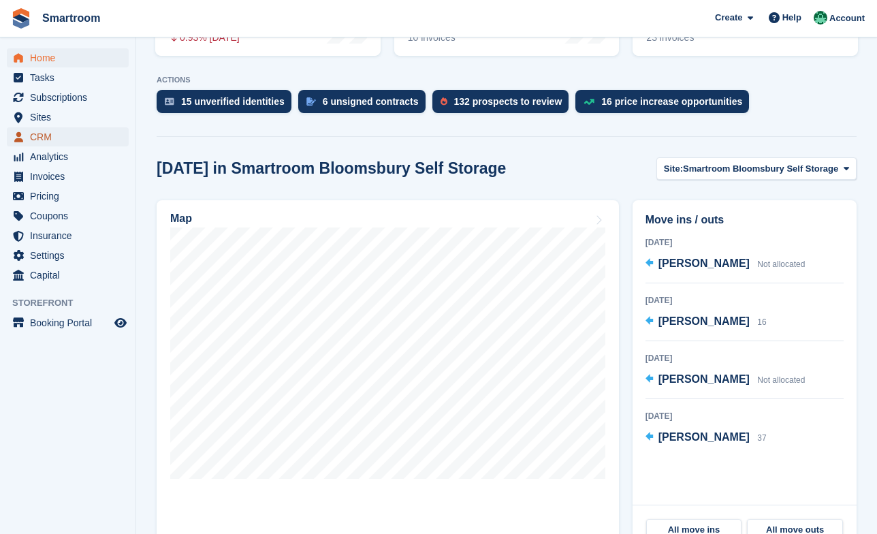
click at [51, 134] on span "CRM" at bounding box center [71, 136] width 82 height 19
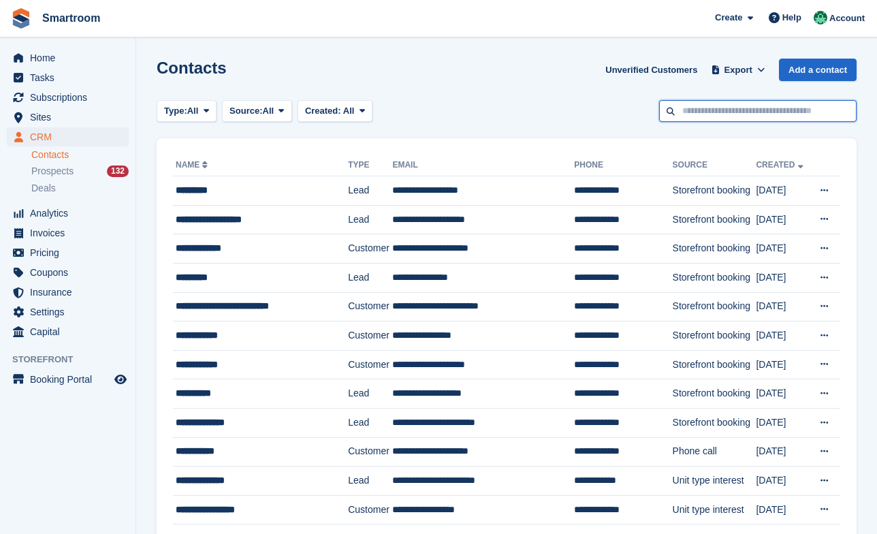
click at [713, 117] on input "text" at bounding box center [758, 111] width 198 height 22
type input "*******"
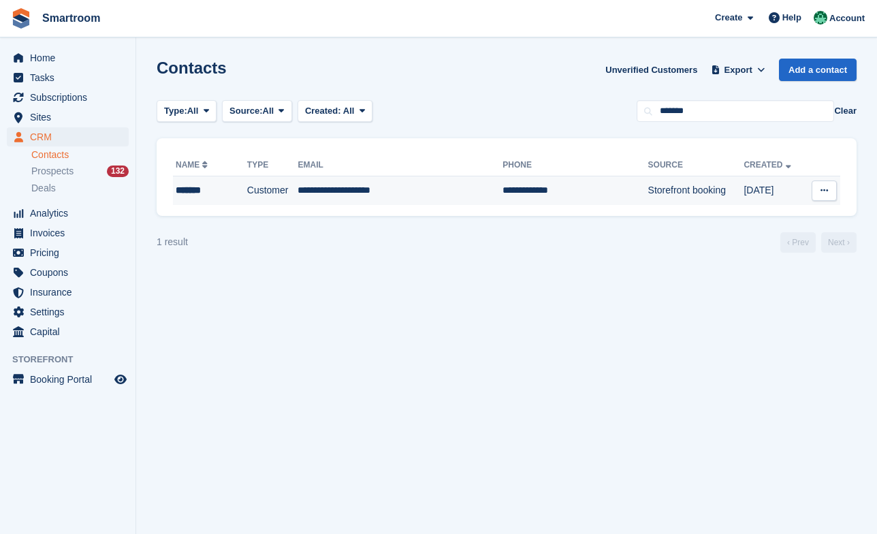
click at [457, 187] on td "**********" at bounding box center [400, 190] width 205 height 29
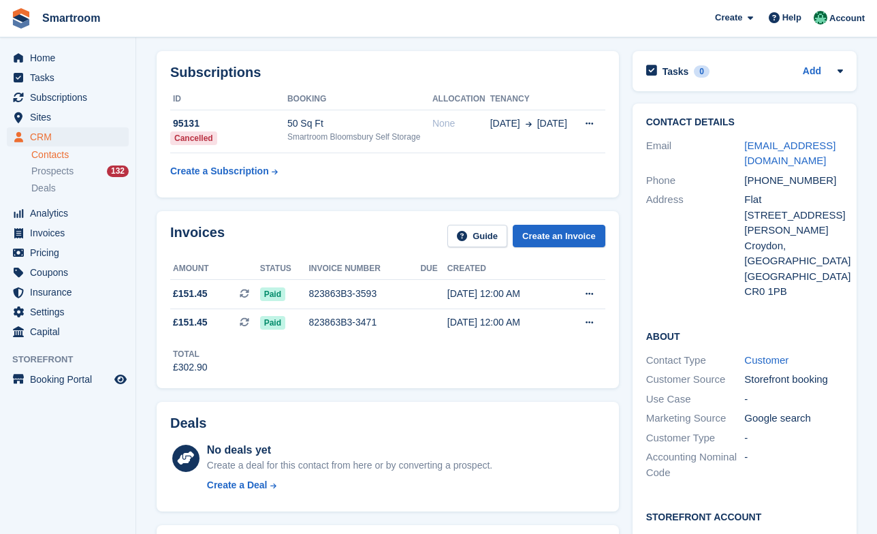
scroll to position [48, 0]
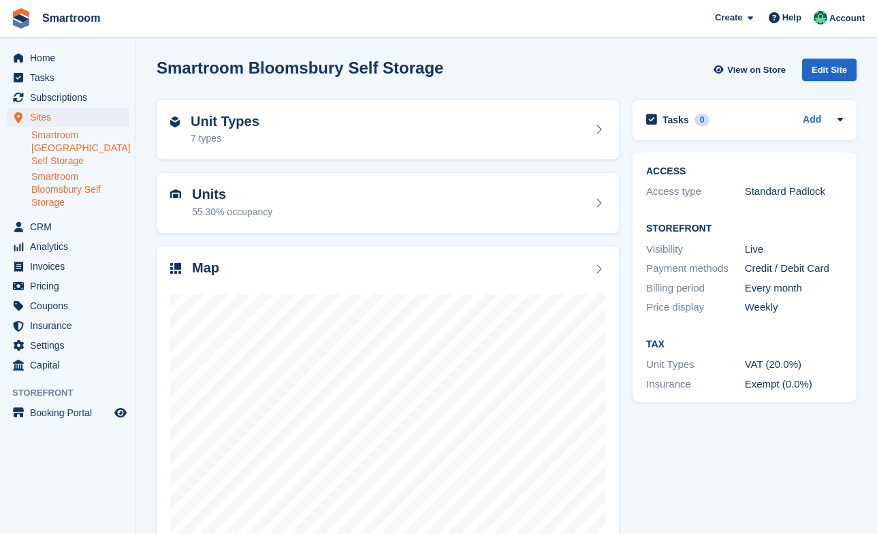
click at [82, 138] on link "Smartroom [GEOGRAPHIC_DATA] Self Storage" at bounding box center [79, 148] width 97 height 39
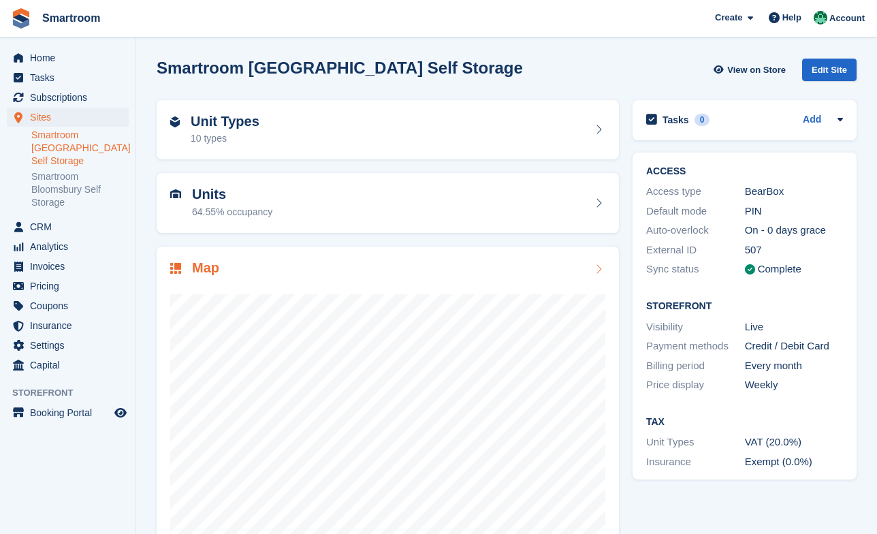
click at [480, 270] on div "Map" at bounding box center [387, 269] width 435 height 18
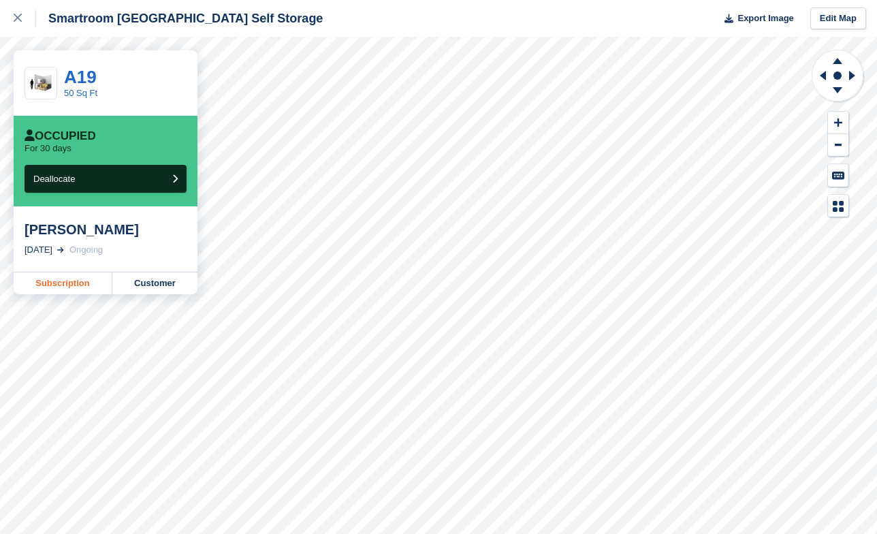
click at [57, 278] on link "Subscription" at bounding box center [63, 283] width 99 height 22
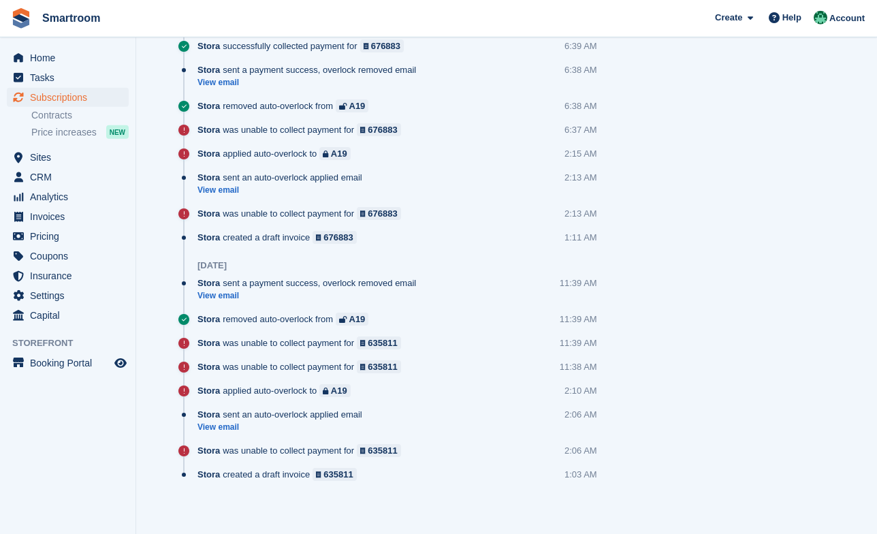
scroll to position [1089, 0]
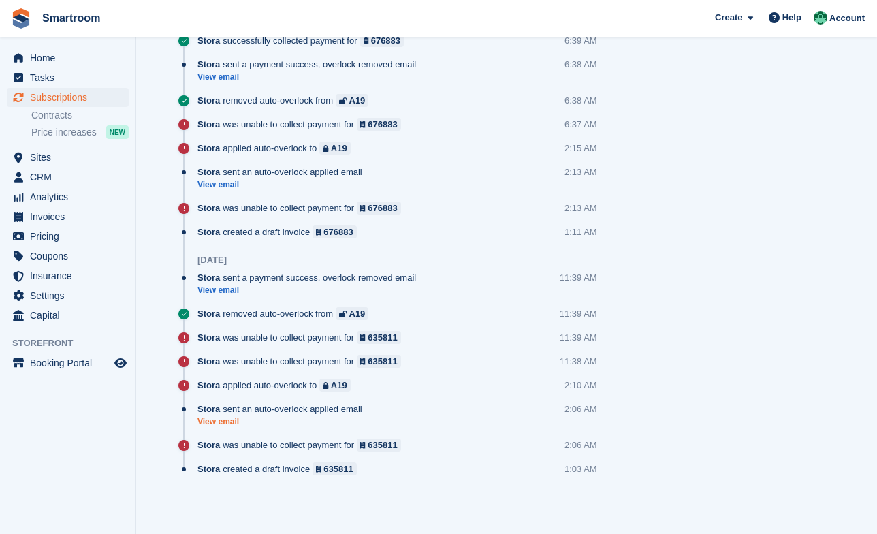
click at [234, 425] on link "View email" at bounding box center [284, 422] width 172 height 12
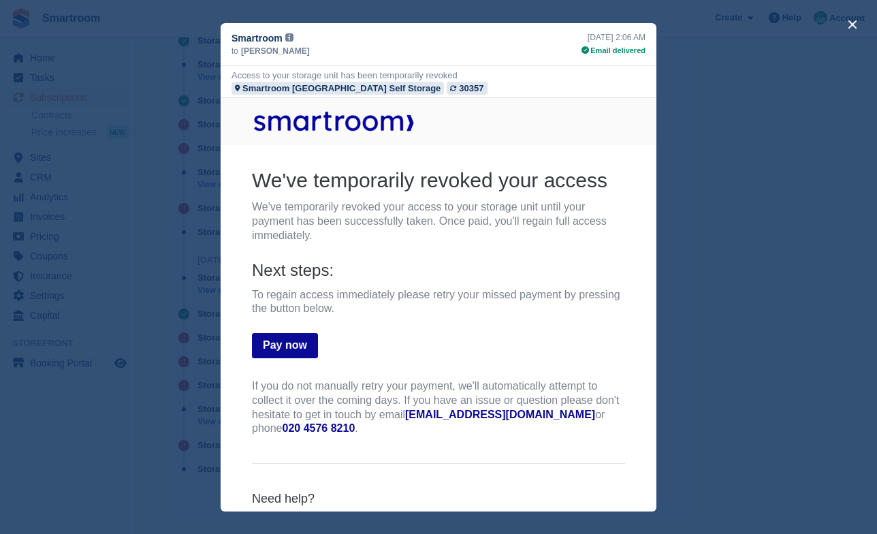
scroll to position [0, 0]
click at [851, 26] on button "close" at bounding box center [853, 25] width 22 height 22
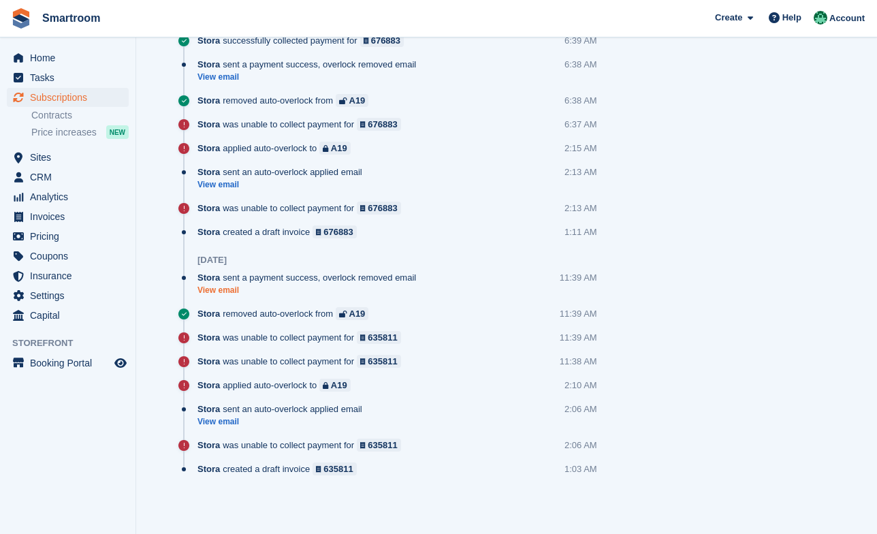
click at [229, 295] on link "View email" at bounding box center [310, 291] width 225 height 12
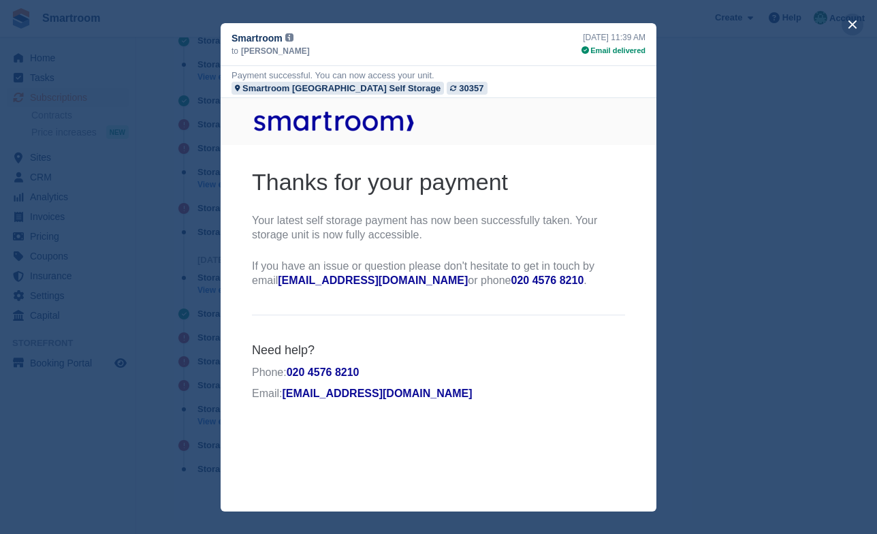
click at [851, 21] on button "close" at bounding box center [853, 25] width 22 height 22
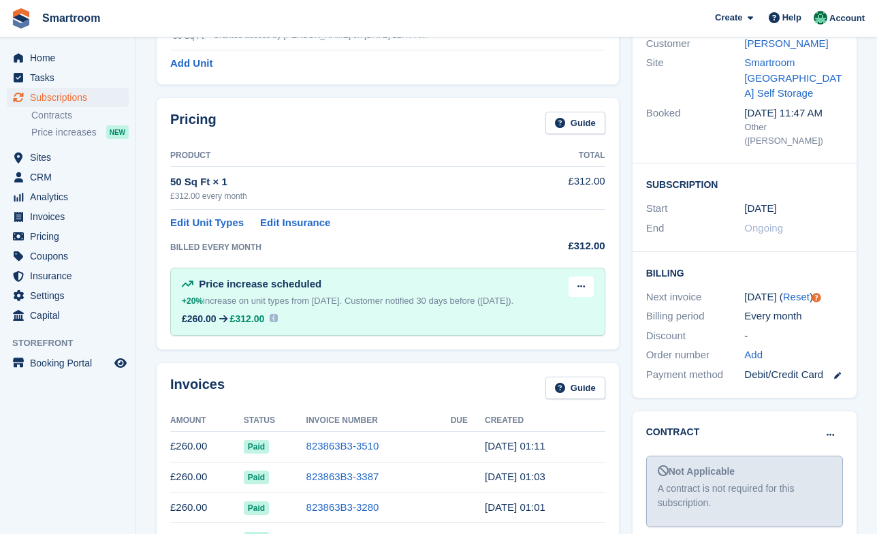
scroll to position [79, 0]
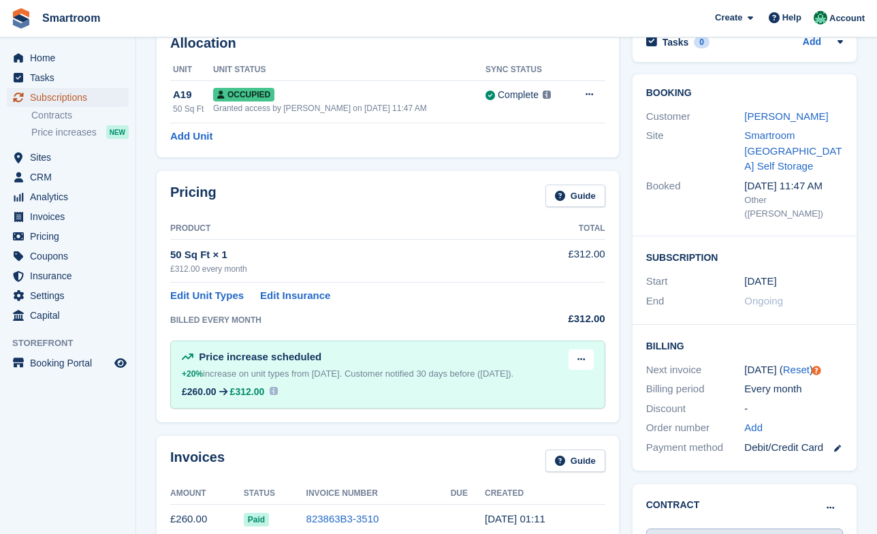
click at [74, 97] on span "Subscriptions" at bounding box center [71, 97] width 82 height 19
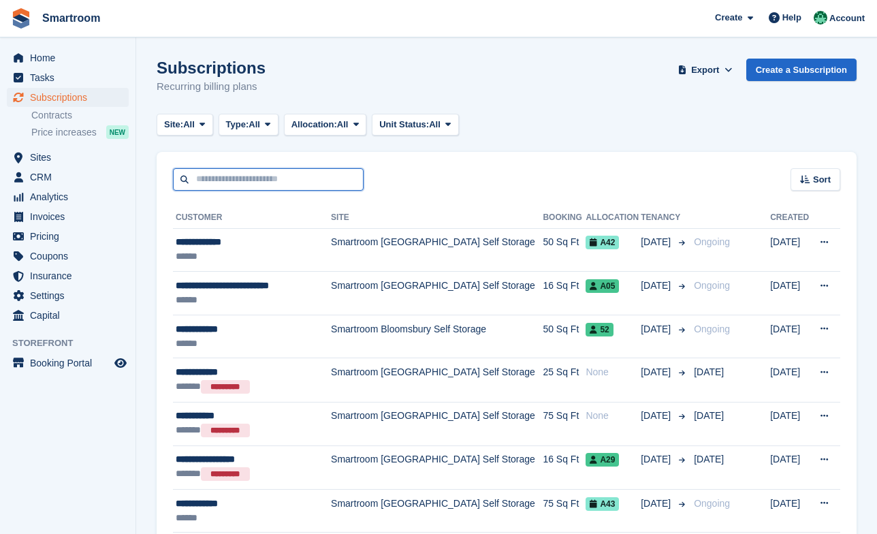
click at [273, 176] on input "text" at bounding box center [268, 179] width 191 height 22
type input "****"
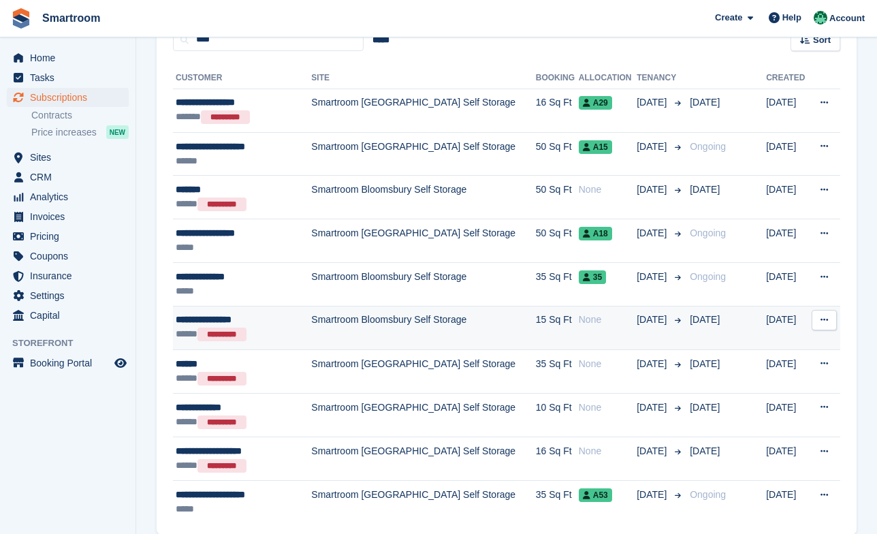
scroll to position [198, 0]
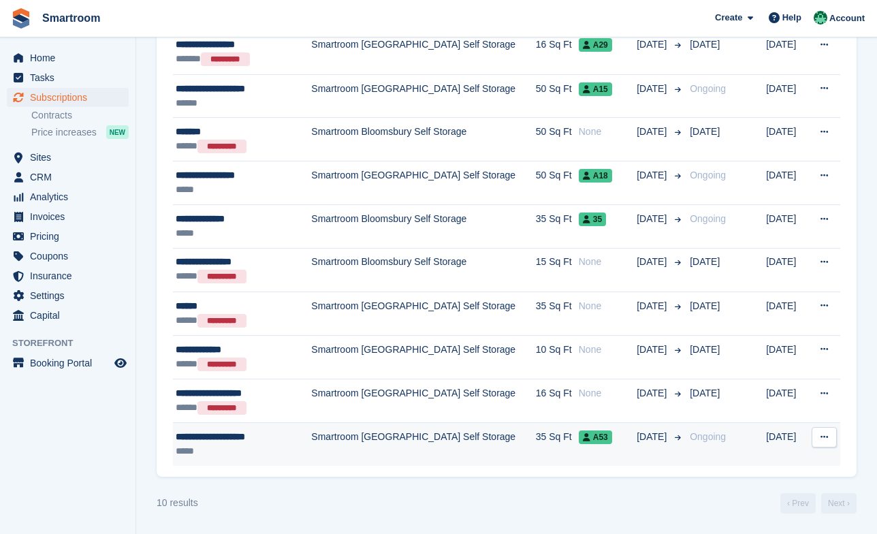
click at [278, 435] on div "**********" at bounding box center [237, 437] width 123 height 14
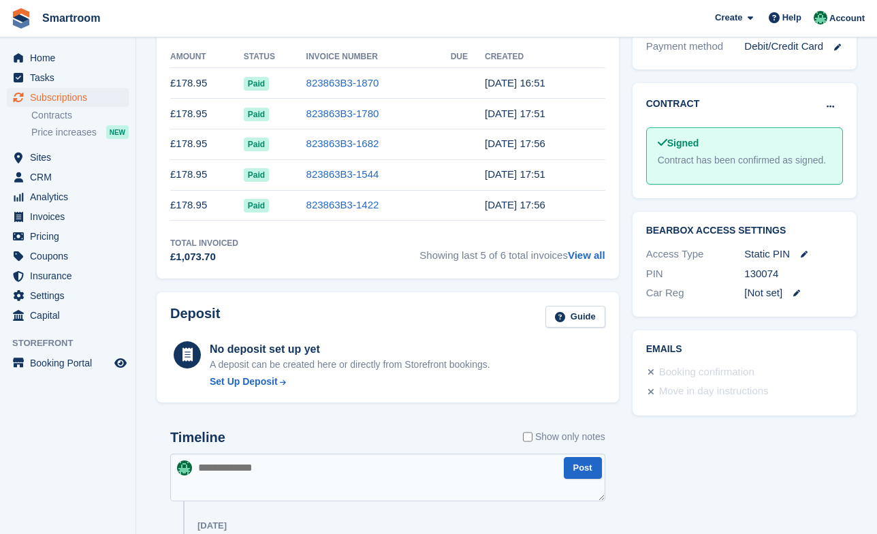
scroll to position [625, 0]
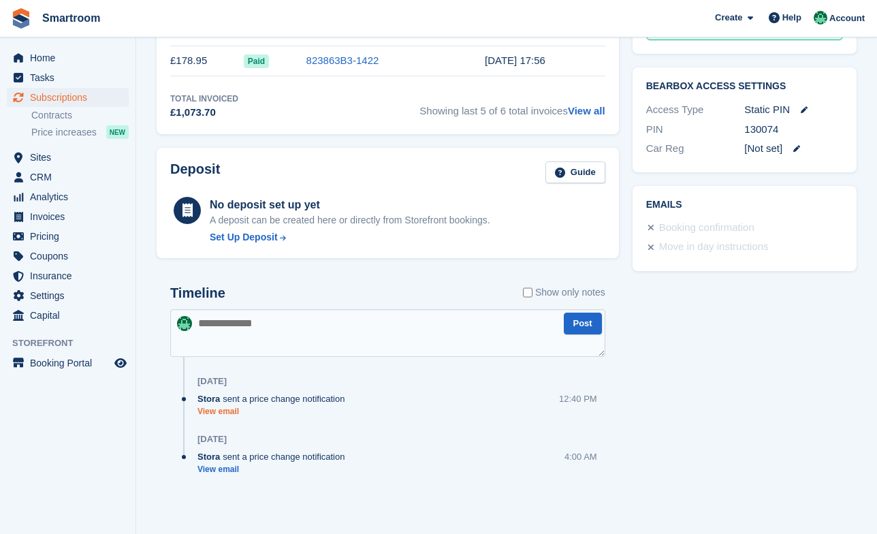
click at [227, 413] on link "View email" at bounding box center [275, 412] width 154 height 12
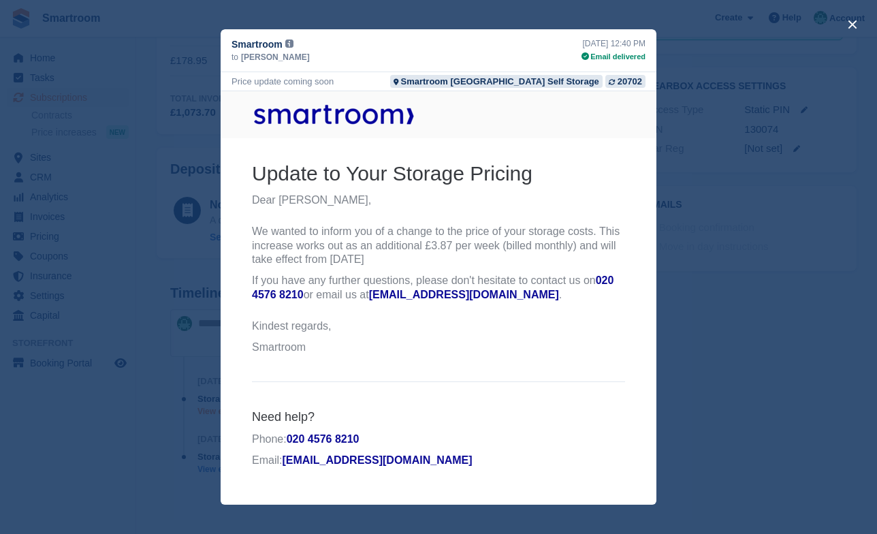
scroll to position [0, 0]
click at [846, 25] on button "close" at bounding box center [853, 25] width 22 height 22
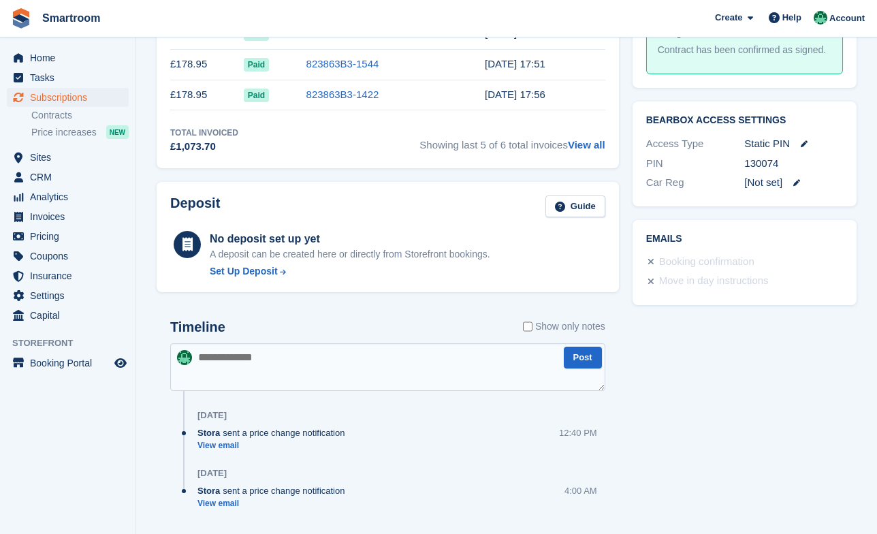
scroll to position [585, 0]
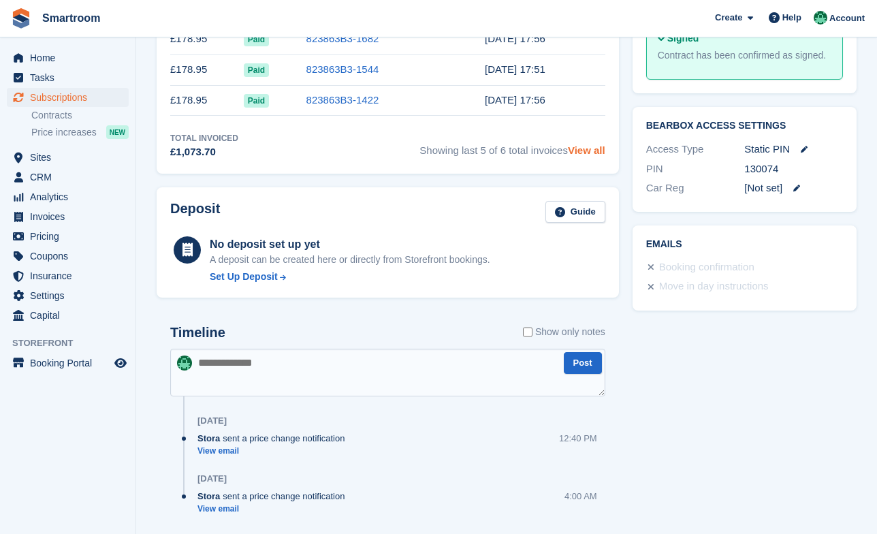
click at [589, 148] on link "View all" at bounding box center [586, 150] width 37 height 12
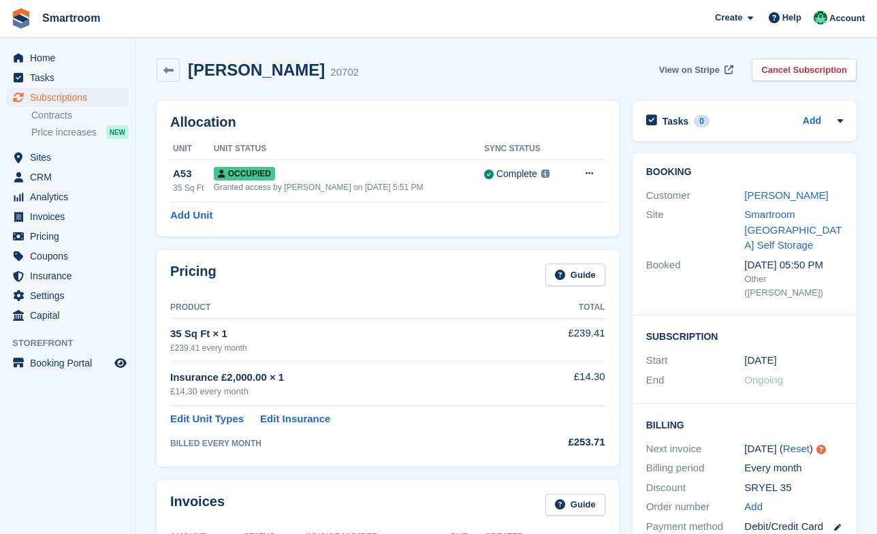
click at [703, 66] on span "View on Stripe" at bounding box center [689, 70] width 61 height 14
click at [67, 97] on span "Subscriptions" at bounding box center [71, 97] width 82 height 19
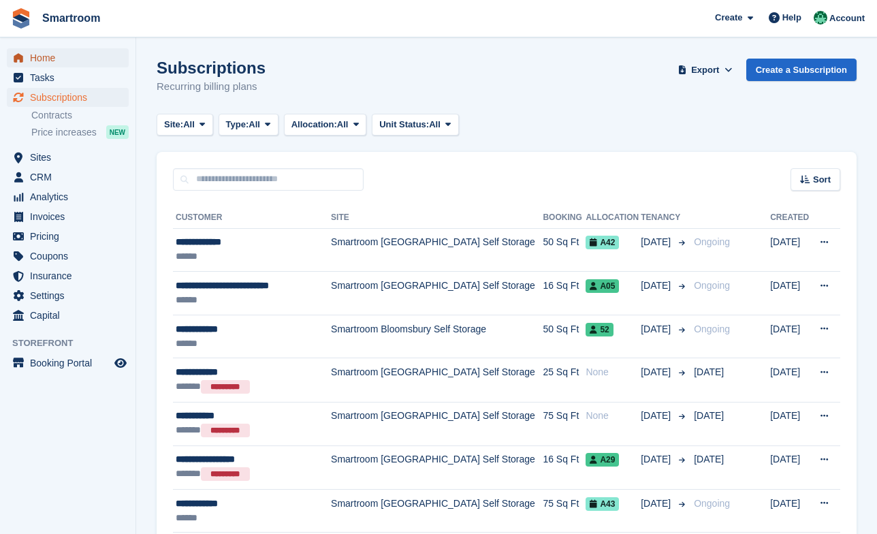
click at [63, 65] on span "Home" at bounding box center [71, 57] width 82 height 19
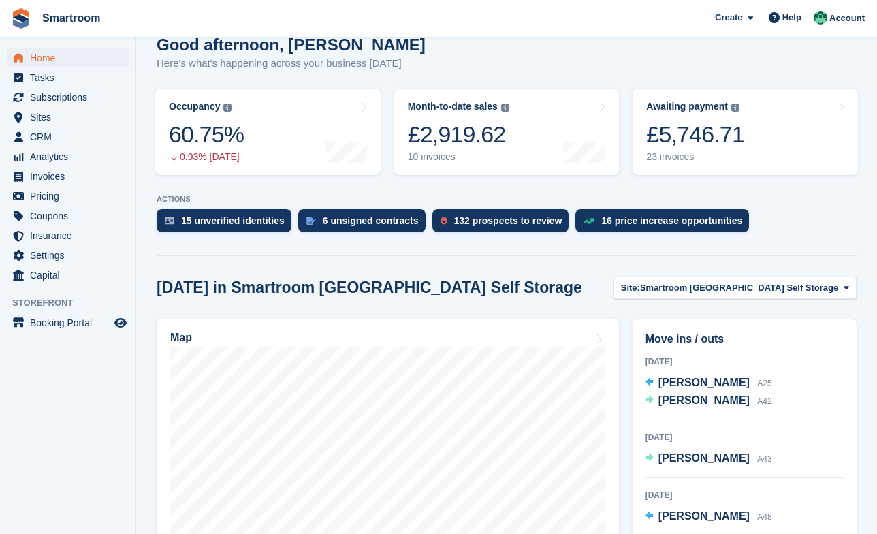
scroll to position [164, 0]
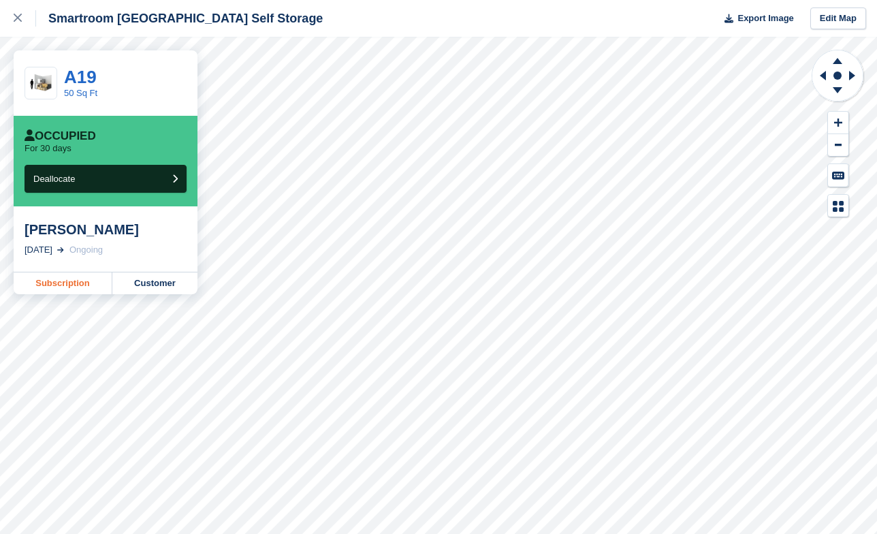
click at [77, 294] on link "Subscription" at bounding box center [63, 283] width 99 height 22
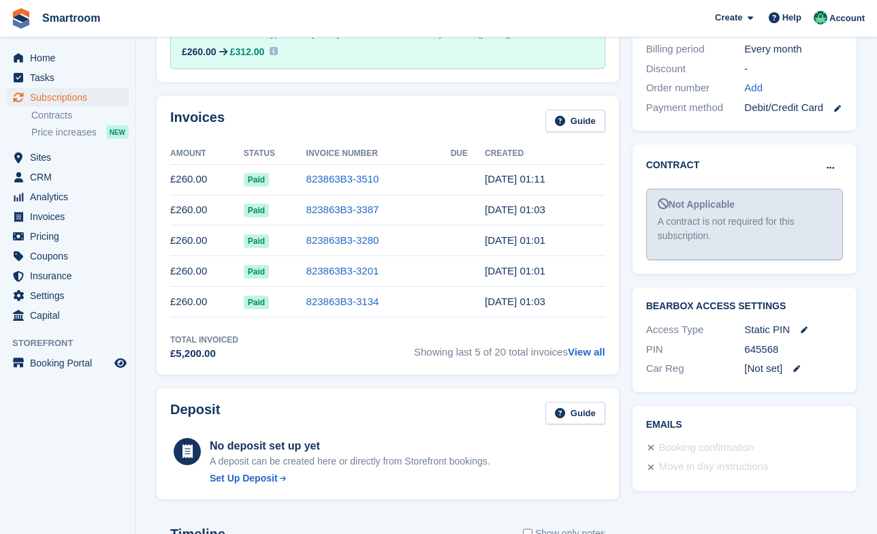
scroll to position [469, 0]
